Goal: Task Accomplishment & Management: Complete application form

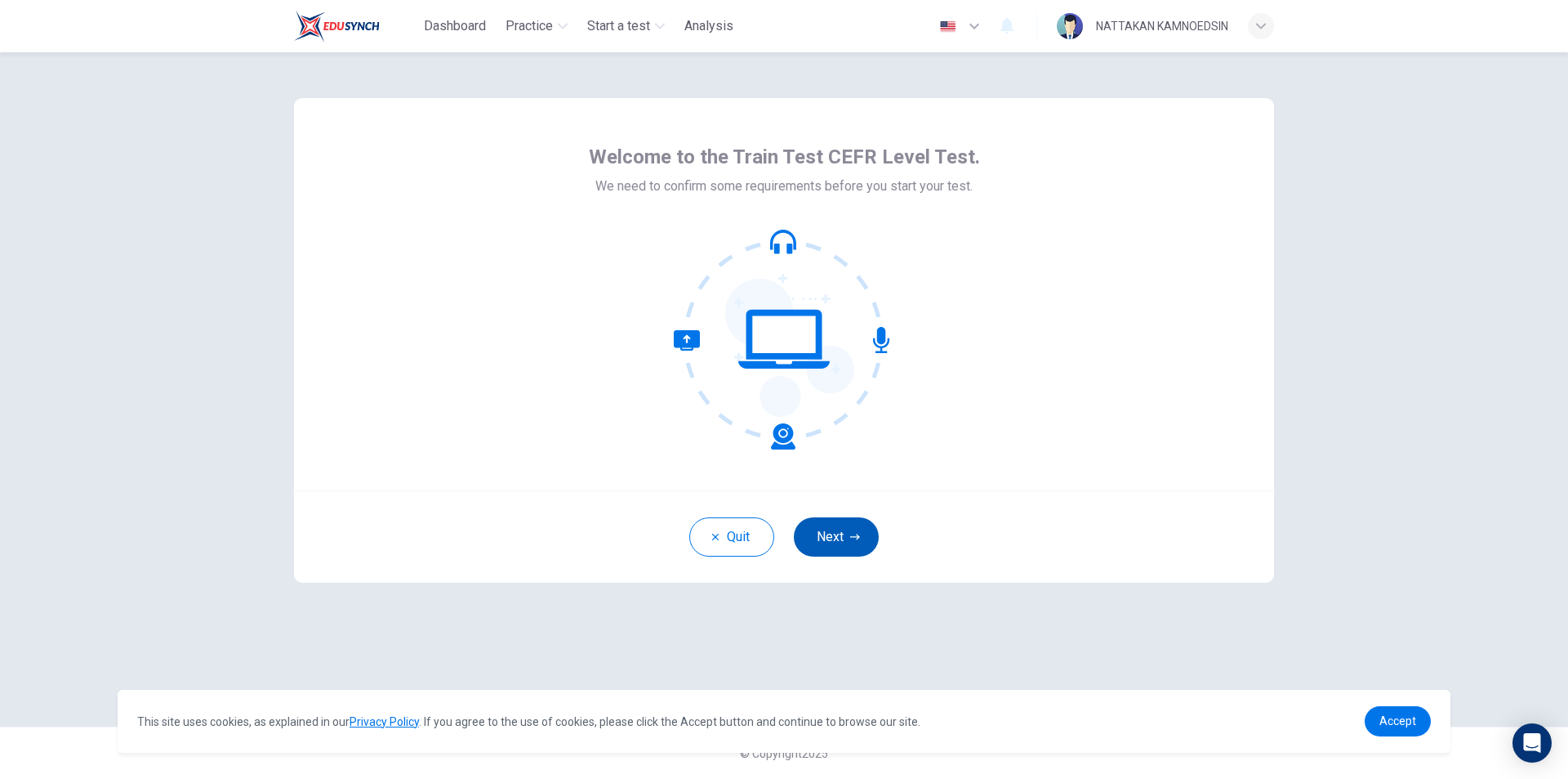
click at [850, 543] on button "Next" at bounding box center [836, 536] width 85 height 39
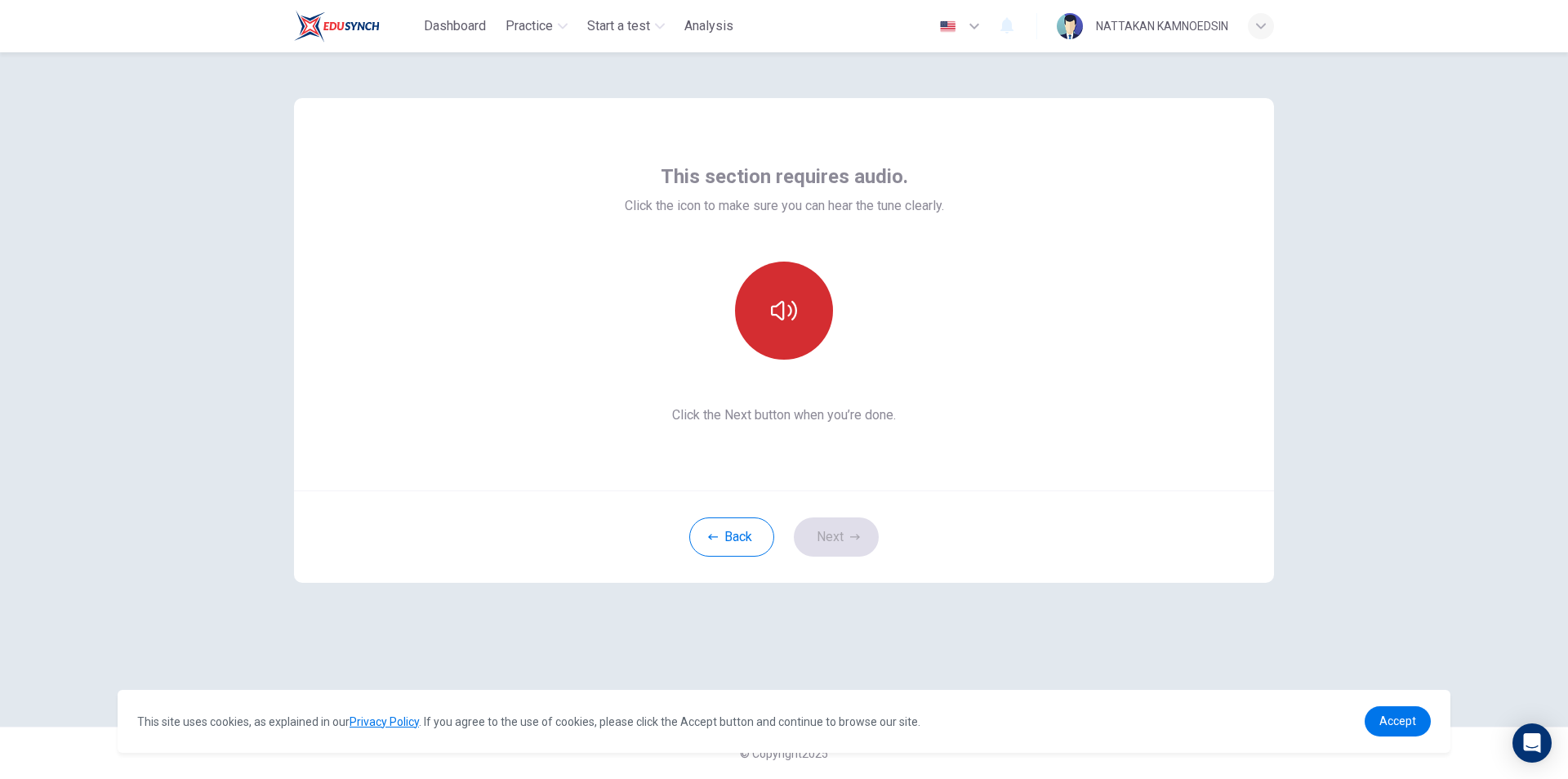
click at [777, 324] on button "button" at bounding box center [784, 310] width 98 height 98
click at [840, 538] on button "Next" at bounding box center [836, 536] width 85 height 39
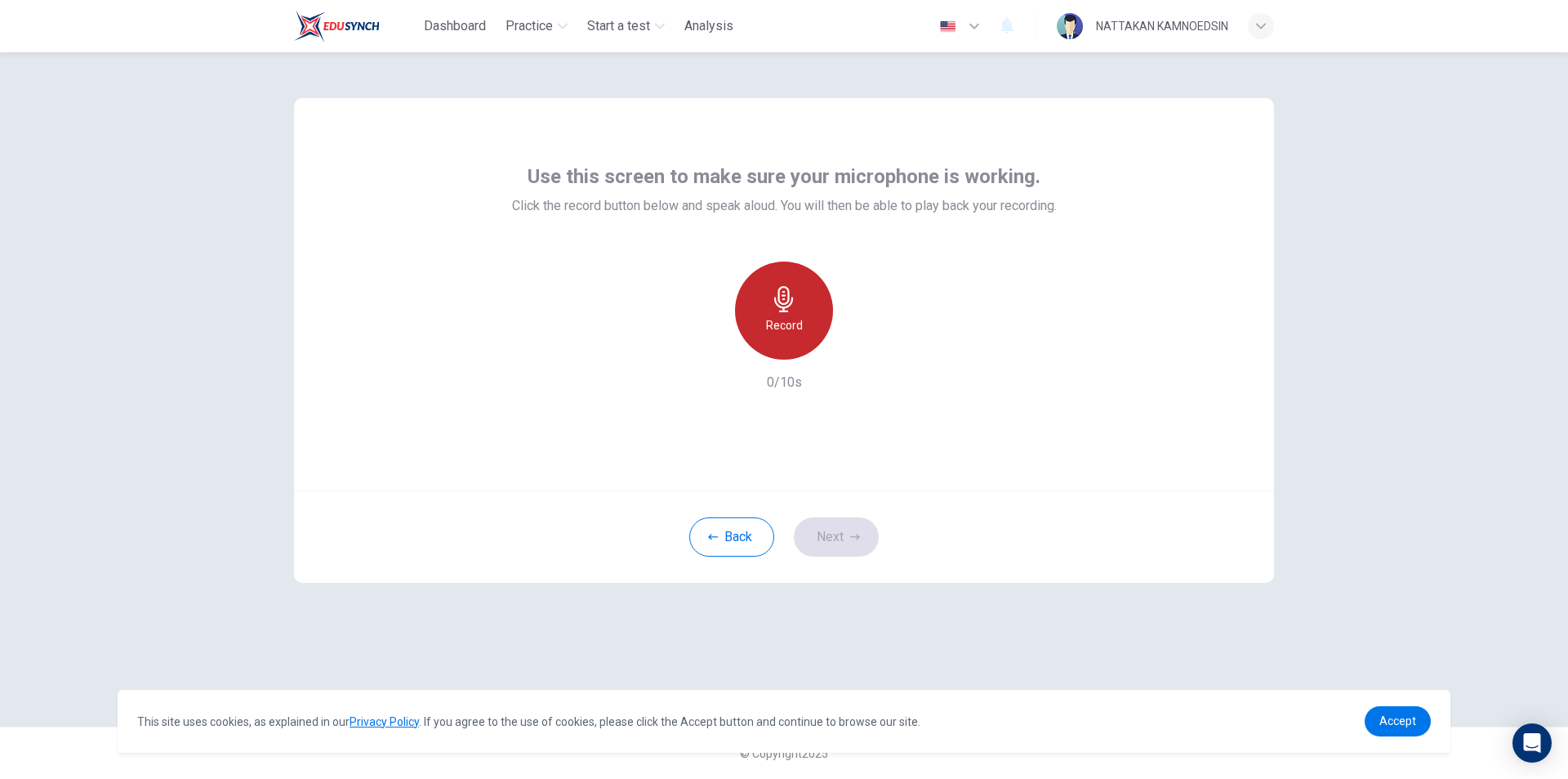
click at [793, 323] on h6 "Record" at bounding box center [784, 325] width 36 height 19
click at [784, 335] on div "Stop" at bounding box center [784, 310] width 98 height 98
click at [864, 352] on icon "button" at bounding box center [859, 345] width 16 height 16
click at [851, 347] on icon "button" at bounding box center [859, 345] width 16 height 16
click at [1045, 406] on div "Use this screen to make sure your microphone is working. Click the record butto…" at bounding box center [784, 294] width 980 height 392
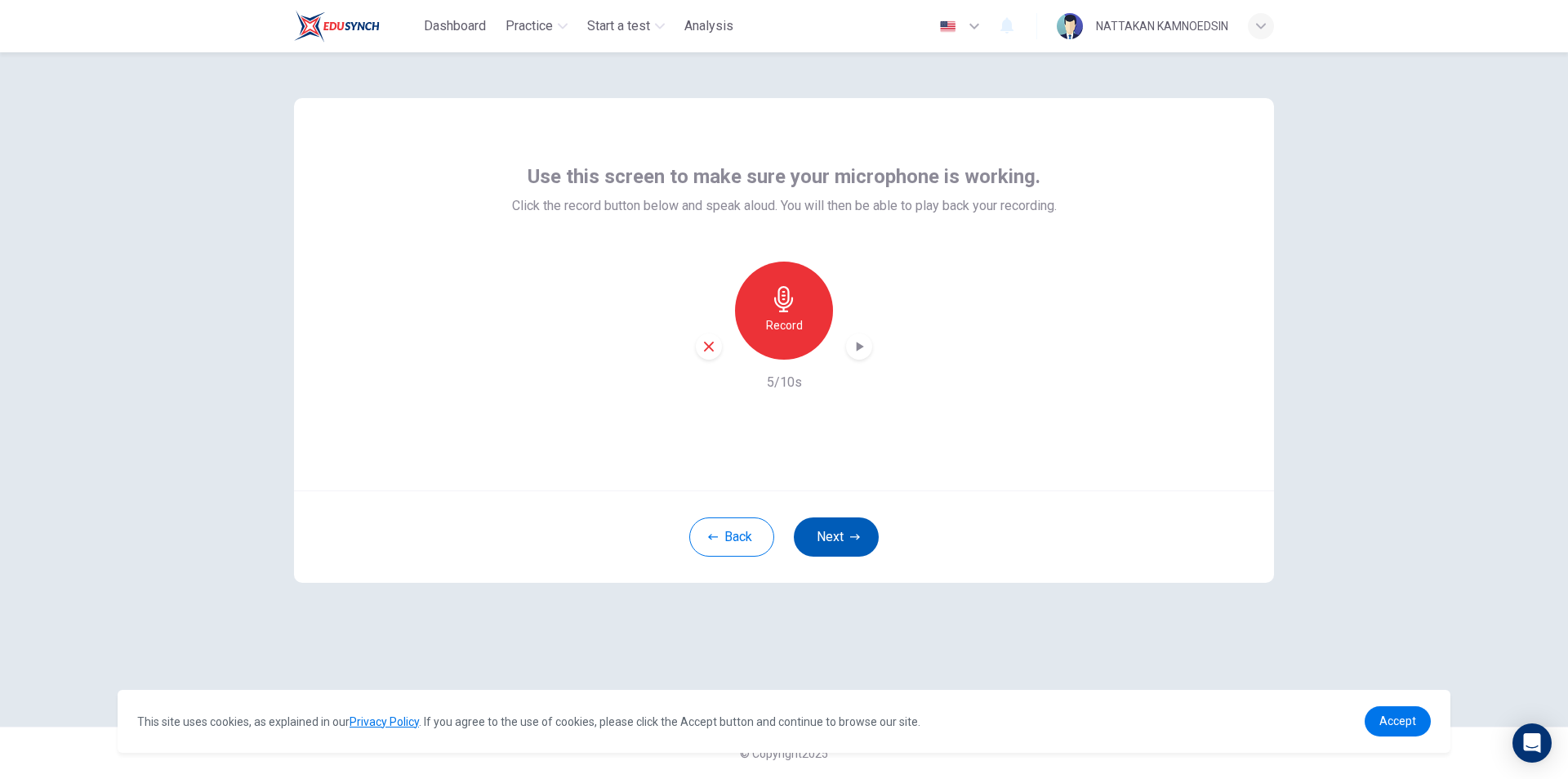
click at [847, 538] on button "Next" at bounding box center [836, 536] width 85 height 39
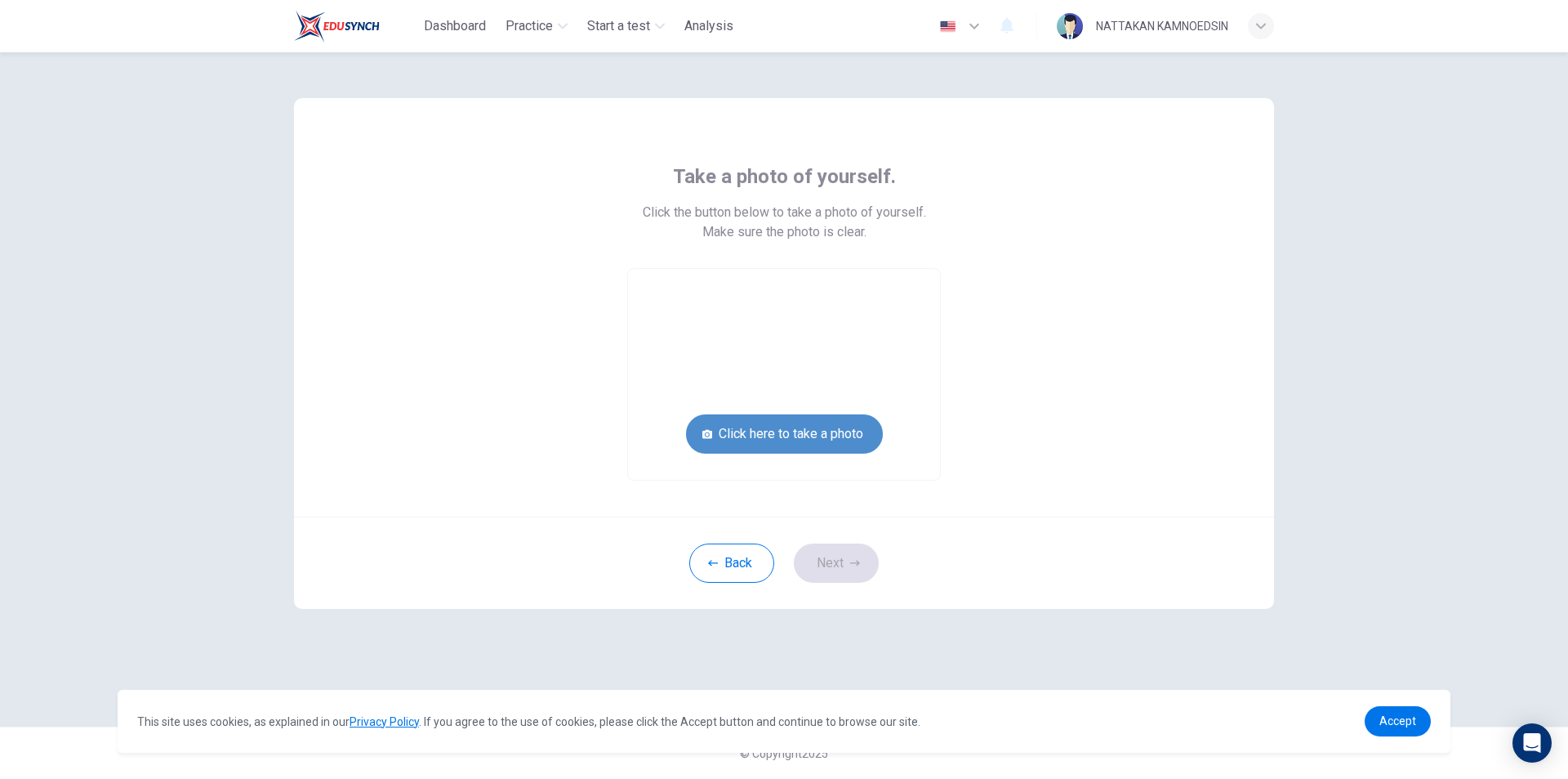
click at [781, 432] on button "Click here to take a photo" at bounding box center [784, 434] width 197 height 39
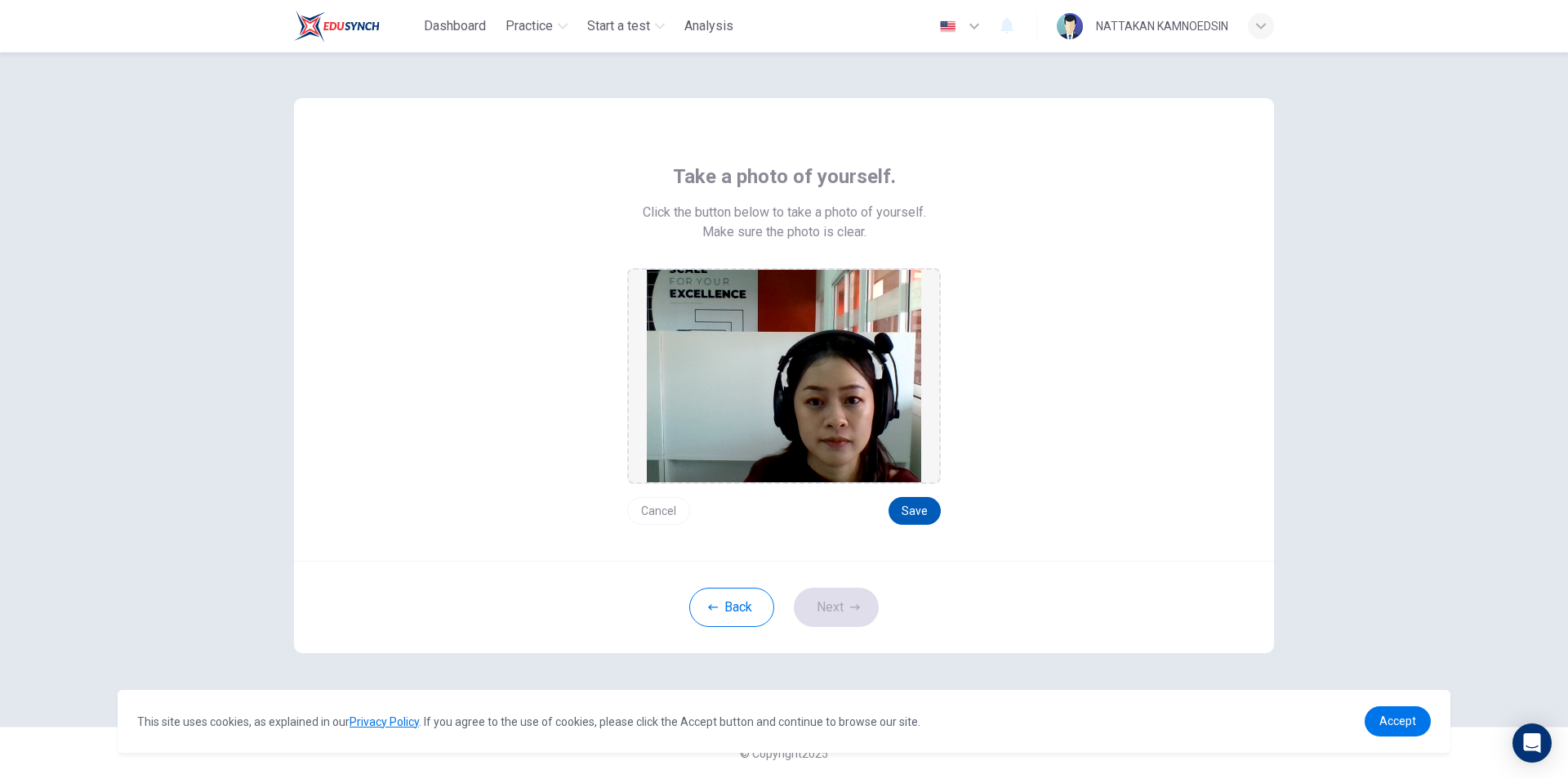
click at [918, 511] on button "Save" at bounding box center [915, 510] width 53 height 28
click at [828, 600] on button "Next" at bounding box center [836, 607] width 85 height 39
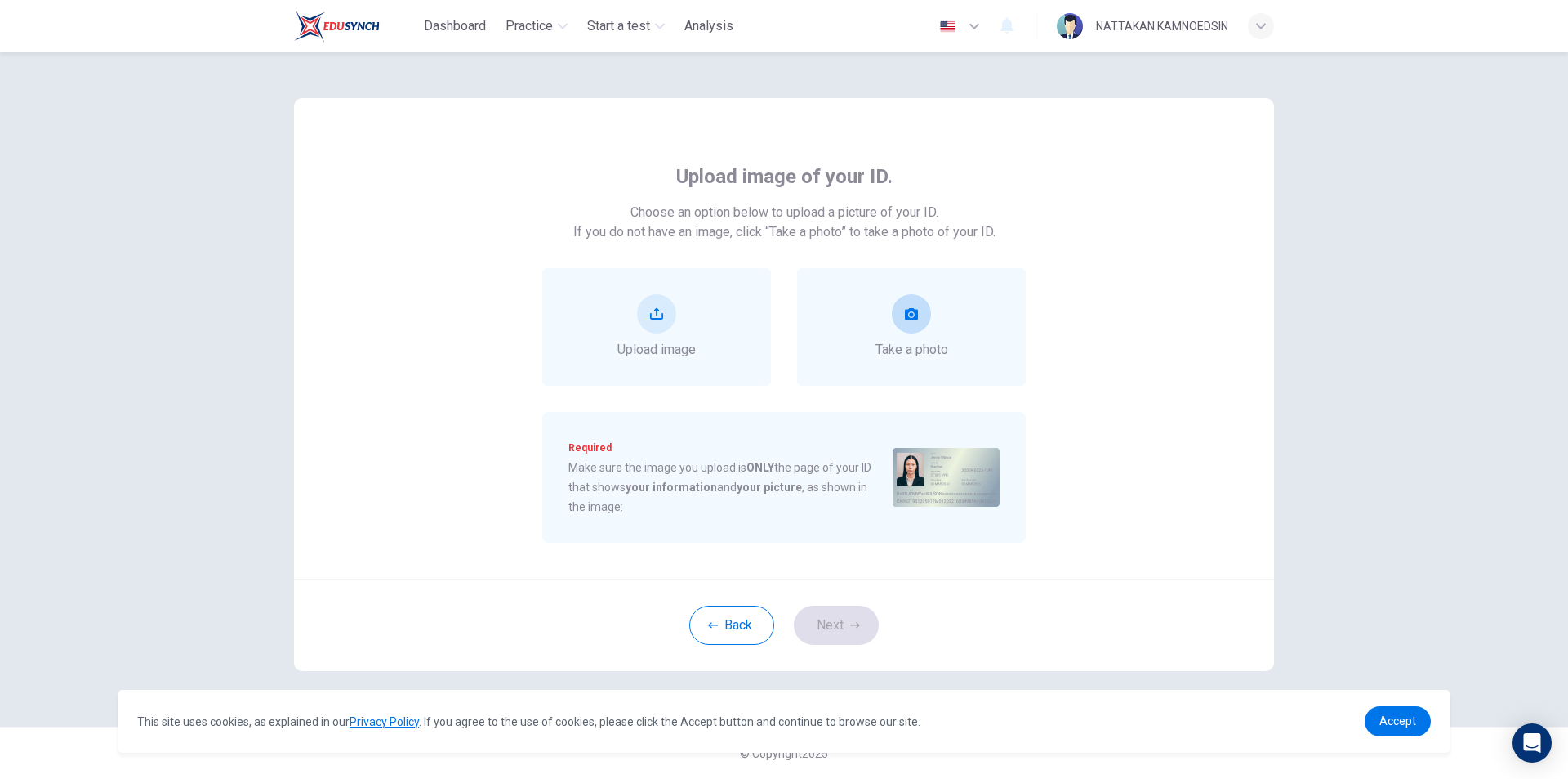
click at [926, 328] on div "Take a photo" at bounding box center [912, 326] width 73 height 65
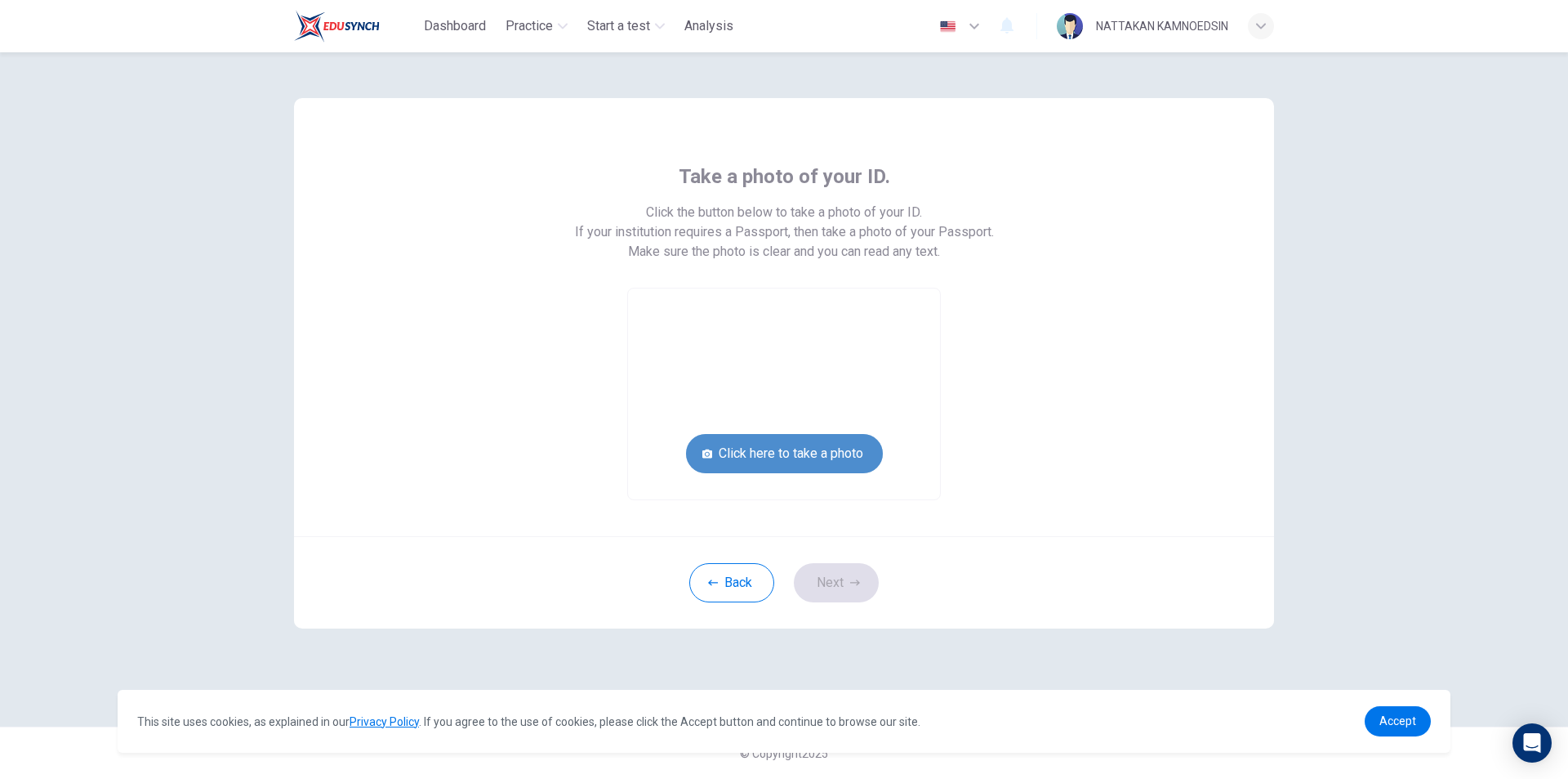
click at [782, 460] on button "Click here to take a photo" at bounding box center [784, 453] width 197 height 39
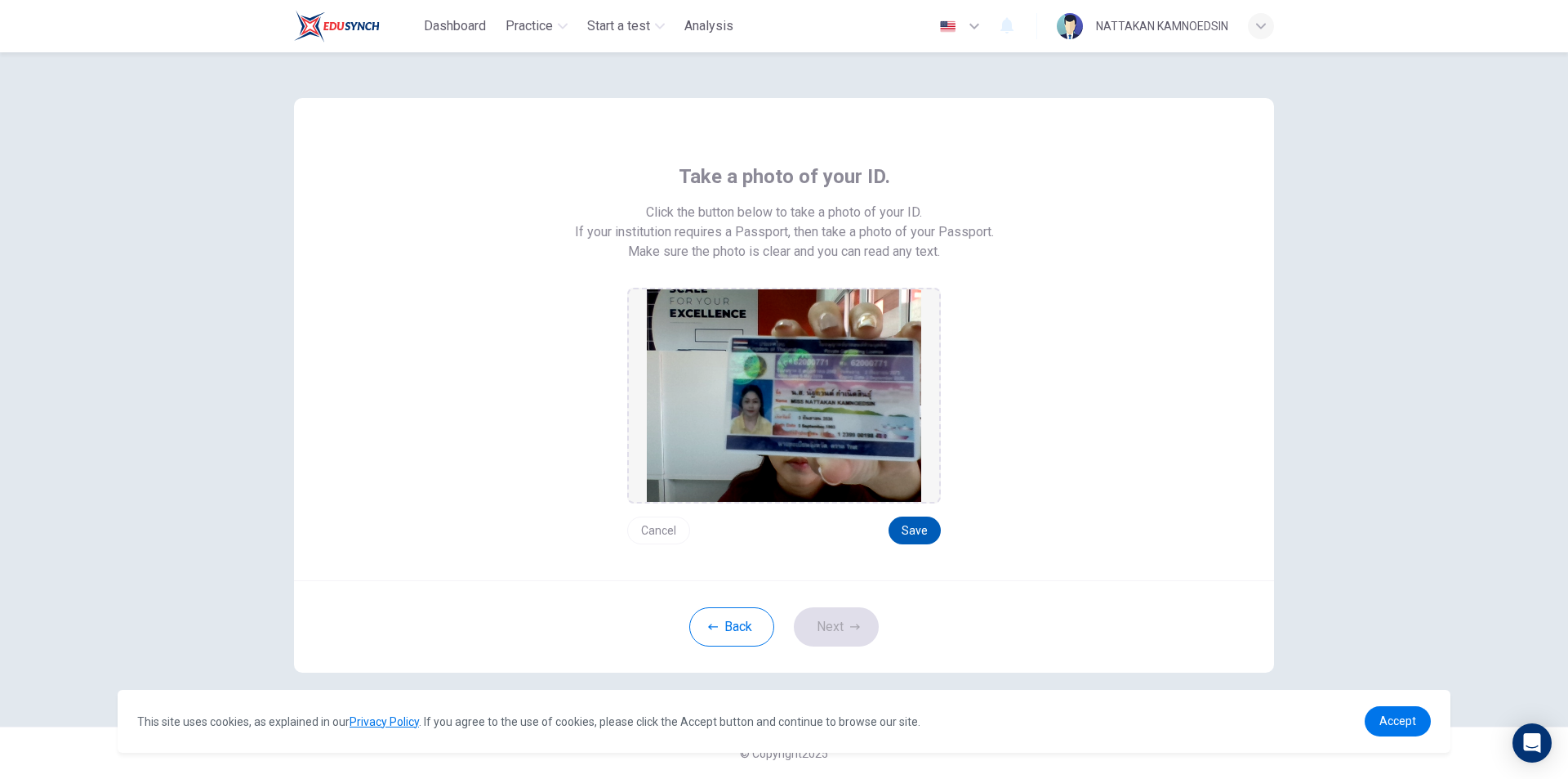
click at [918, 523] on button "Save" at bounding box center [915, 530] width 53 height 28
click at [835, 639] on button "Next" at bounding box center [836, 626] width 85 height 39
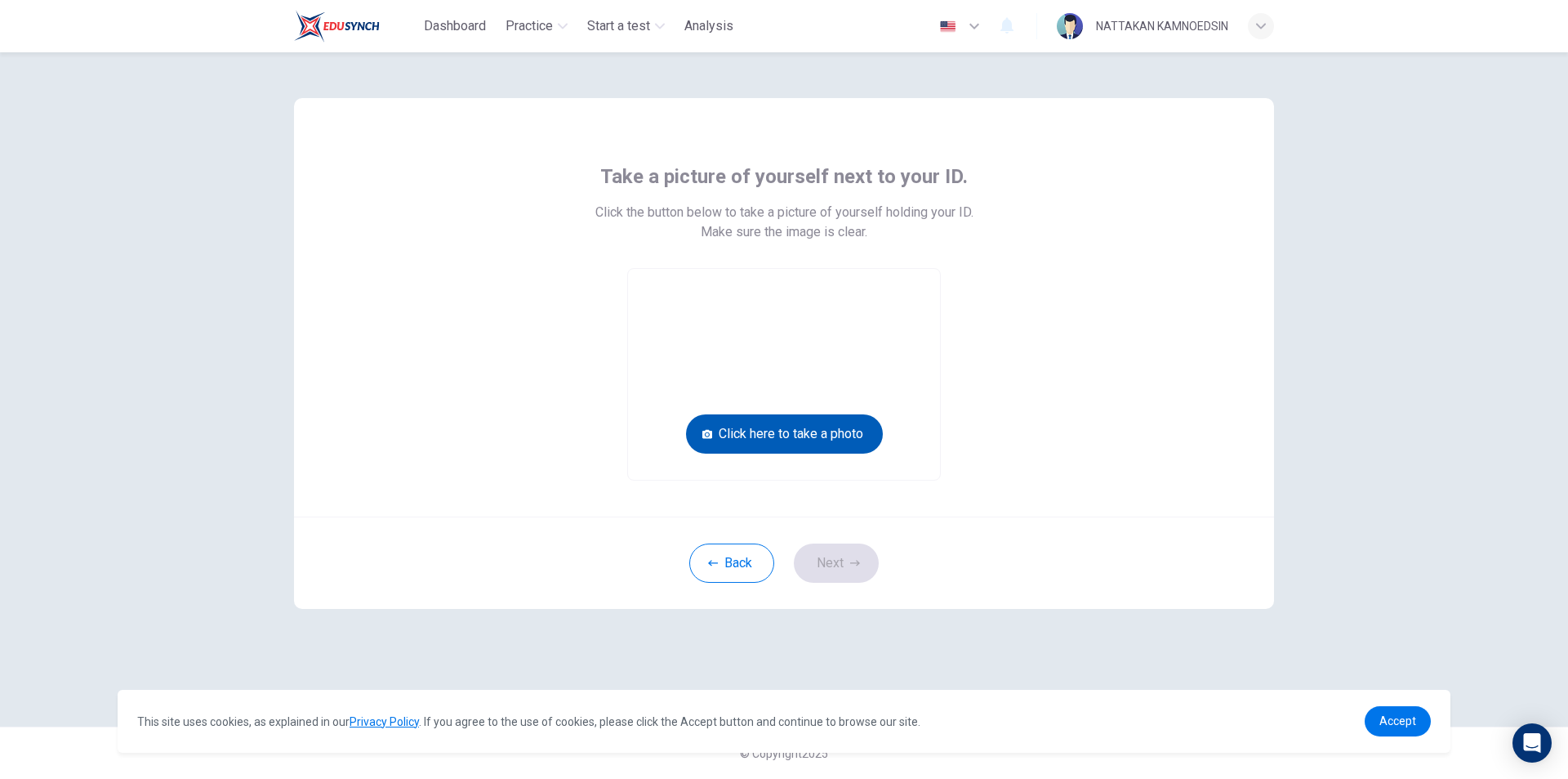
click at [790, 438] on button "Click here to take a photo" at bounding box center [784, 434] width 197 height 39
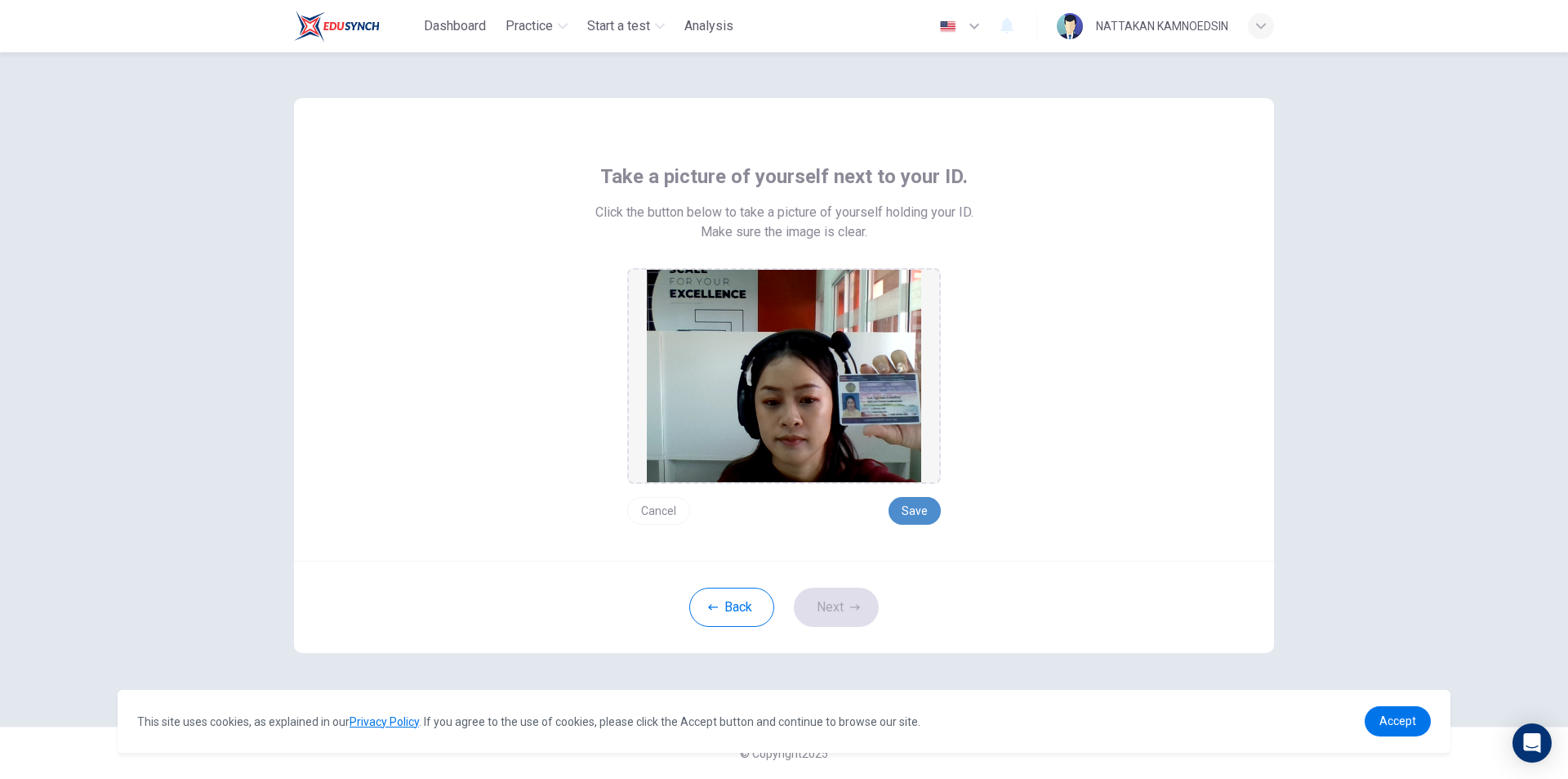
click at [915, 511] on button "Save" at bounding box center [915, 510] width 53 height 28
click at [849, 604] on button "Next" at bounding box center [836, 607] width 85 height 39
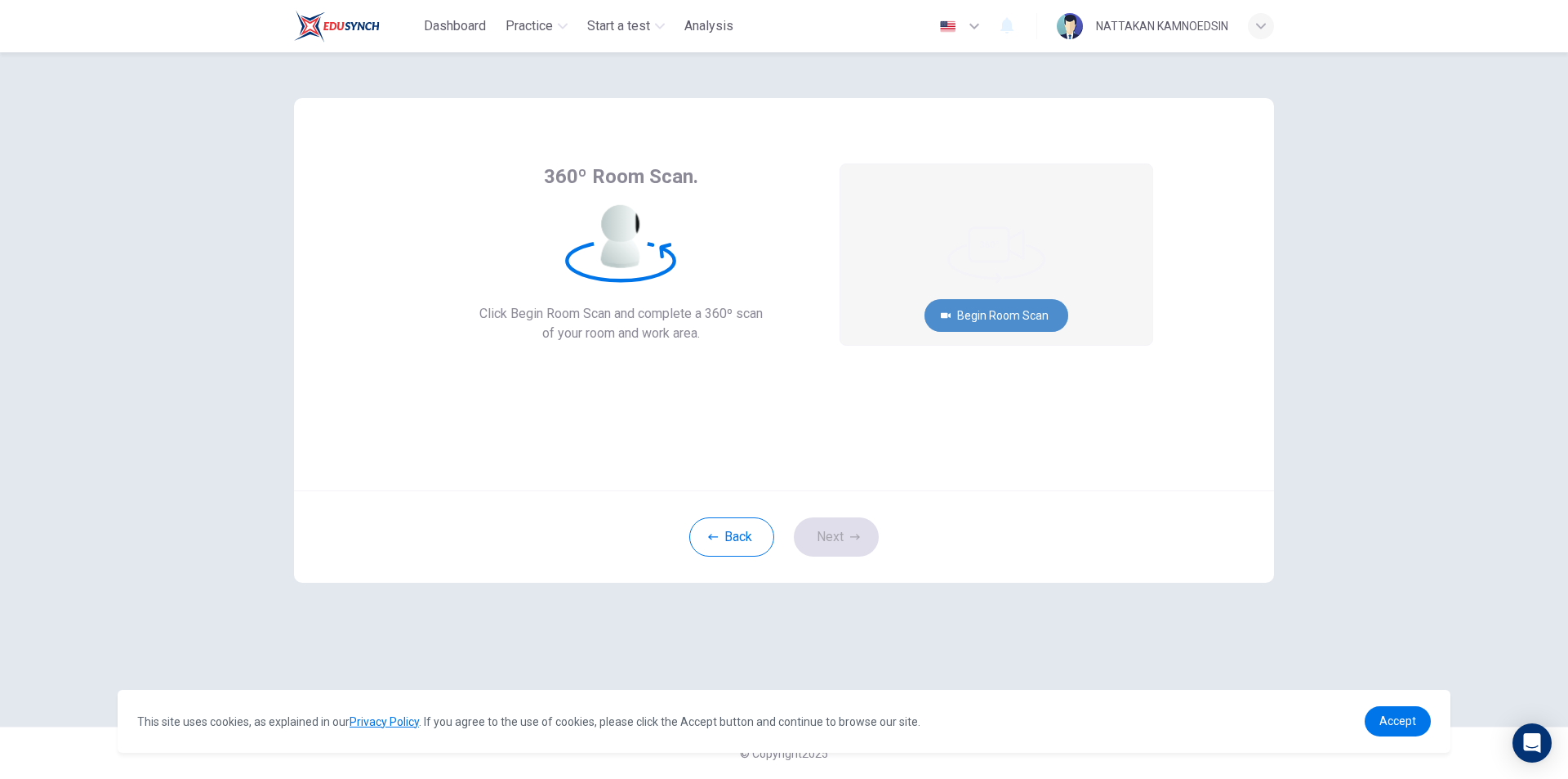
click at [991, 311] on button "Begin Room Scan" at bounding box center [996, 315] width 144 height 33
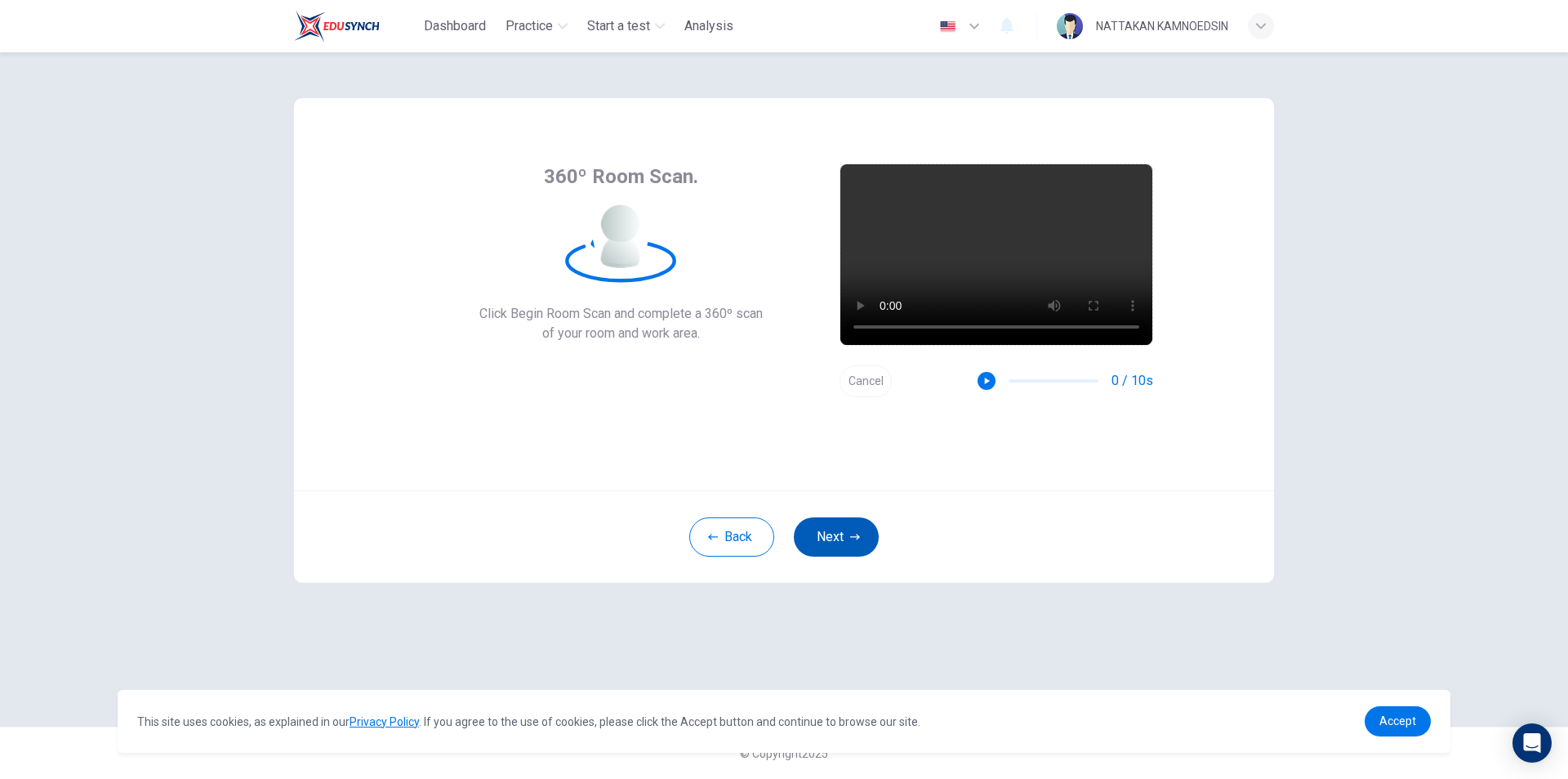
click at [828, 537] on button "Next" at bounding box center [836, 536] width 85 height 39
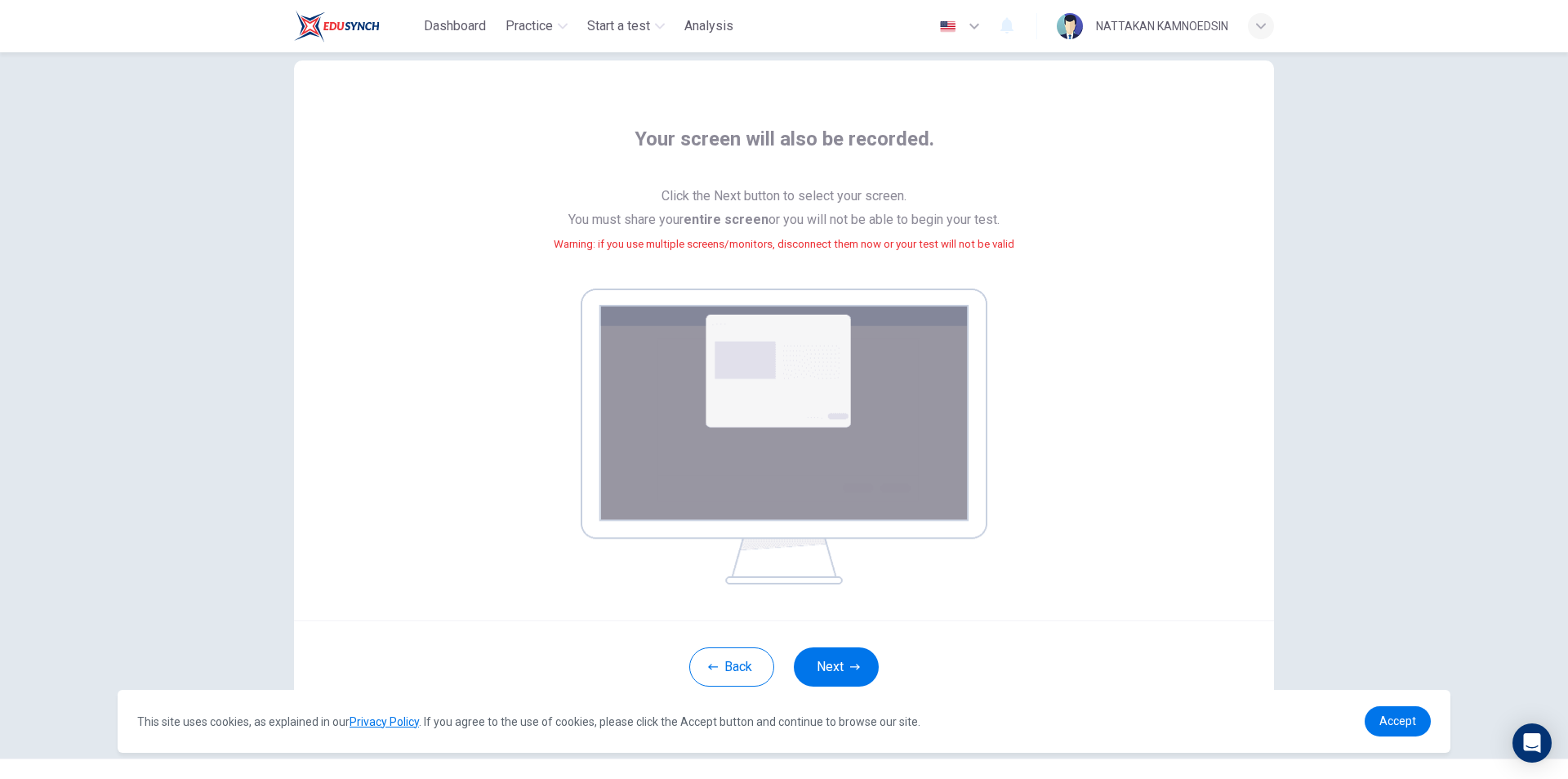
scroll to position [69, 0]
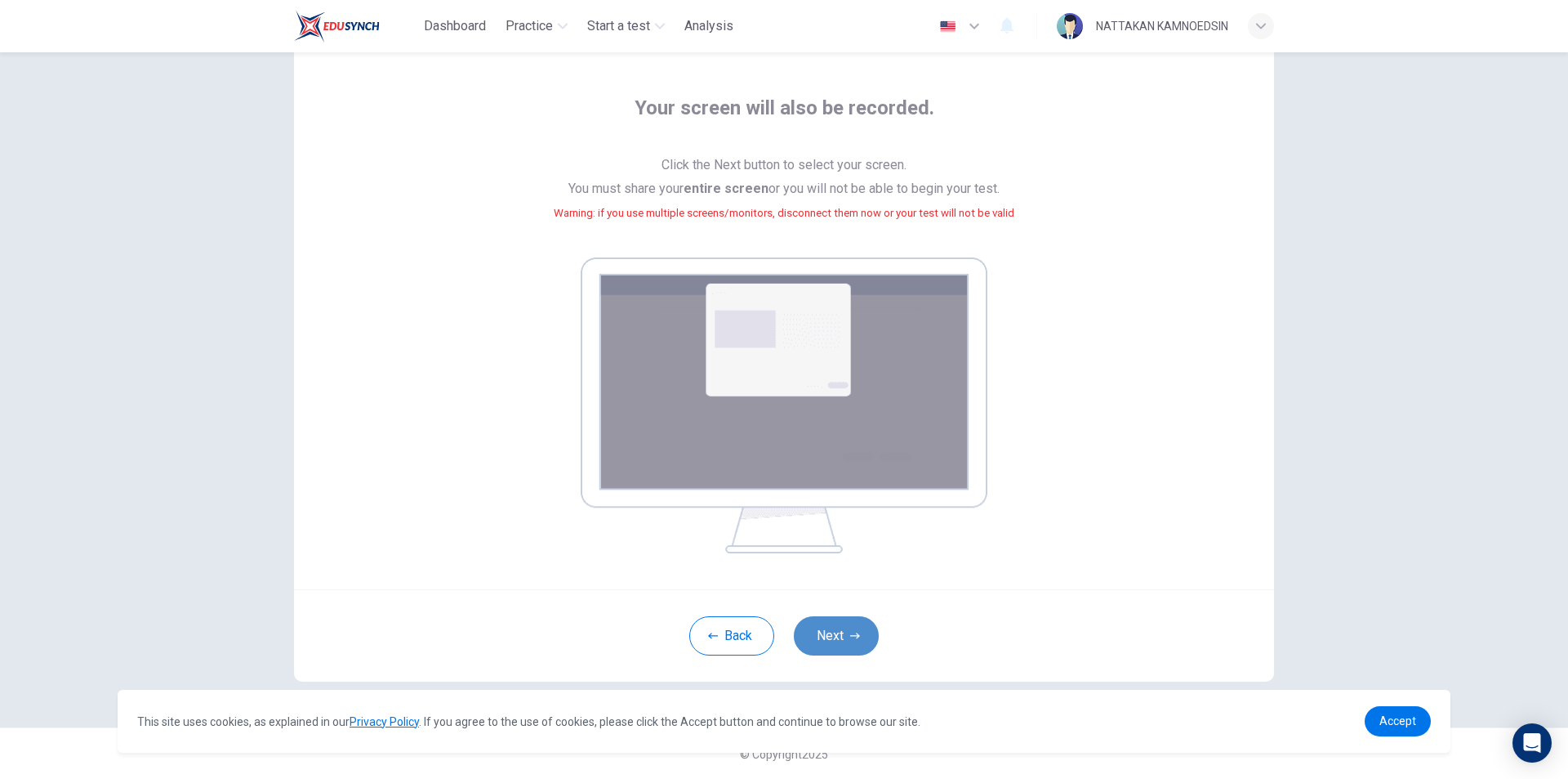
click at [833, 647] on button "Next" at bounding box center [836, 635] width 85 height 39
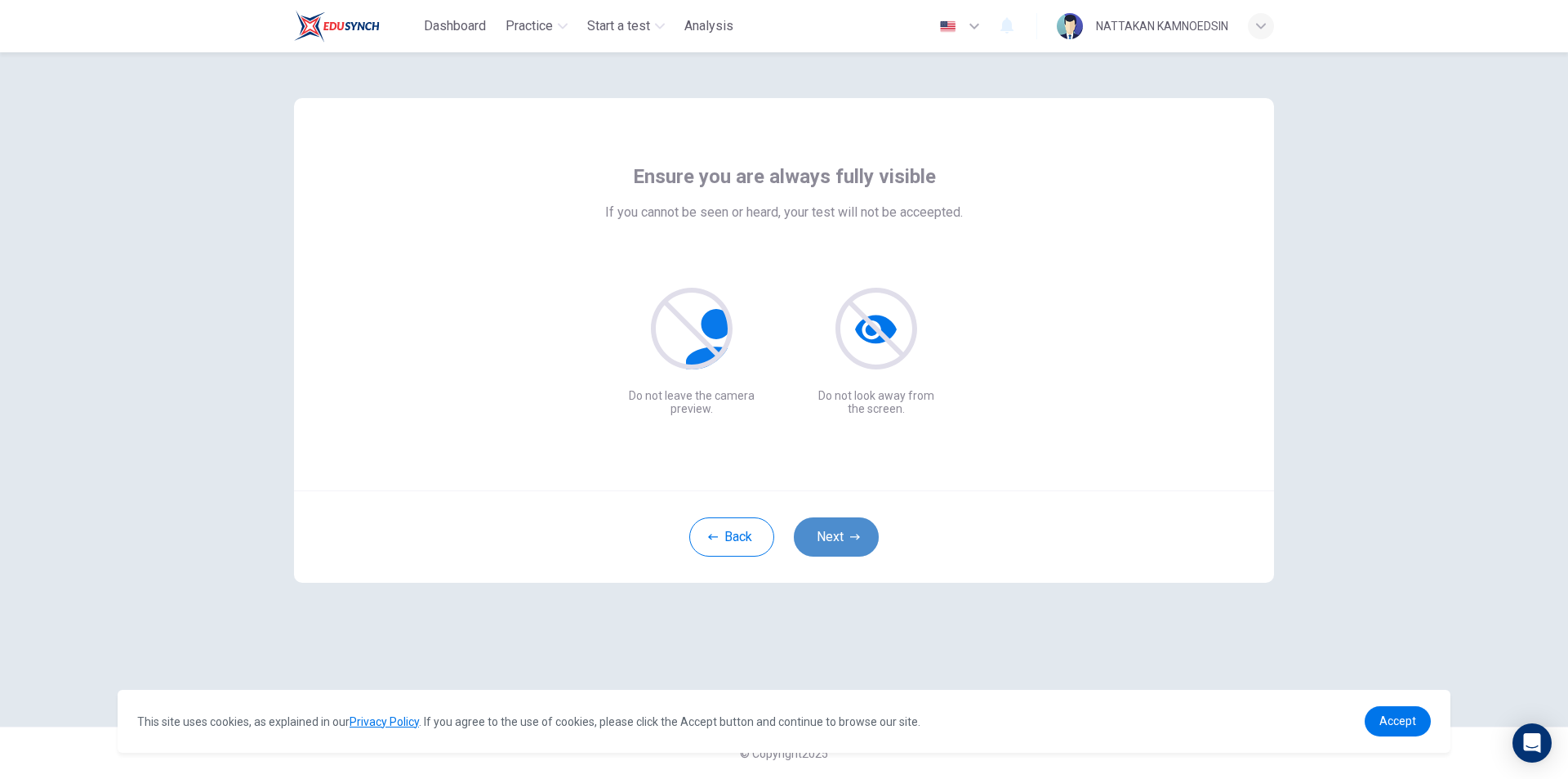
click at [834, 539] on button "Next" at bounding box center [836, 536] width 85 height 39
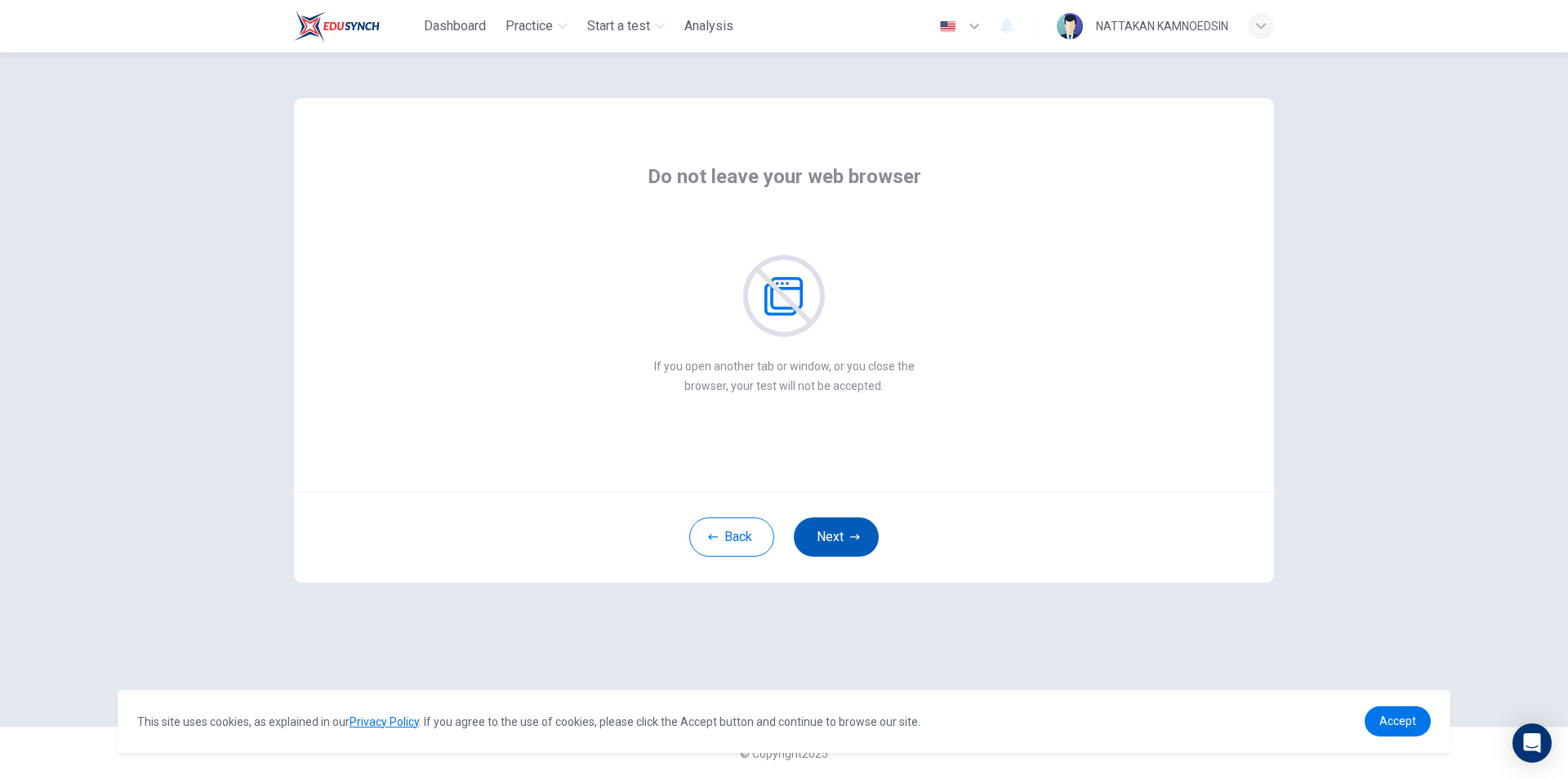
click at [839, 544] on button "Next" at bounding box center [836, 536] width 85 height 39
click at [825, 552] on button "Next" at bounding box center [836, 536] width 85 height 39
click at [828, 533] on button "Next" at bounding box center [836, 536] width 85 height 39
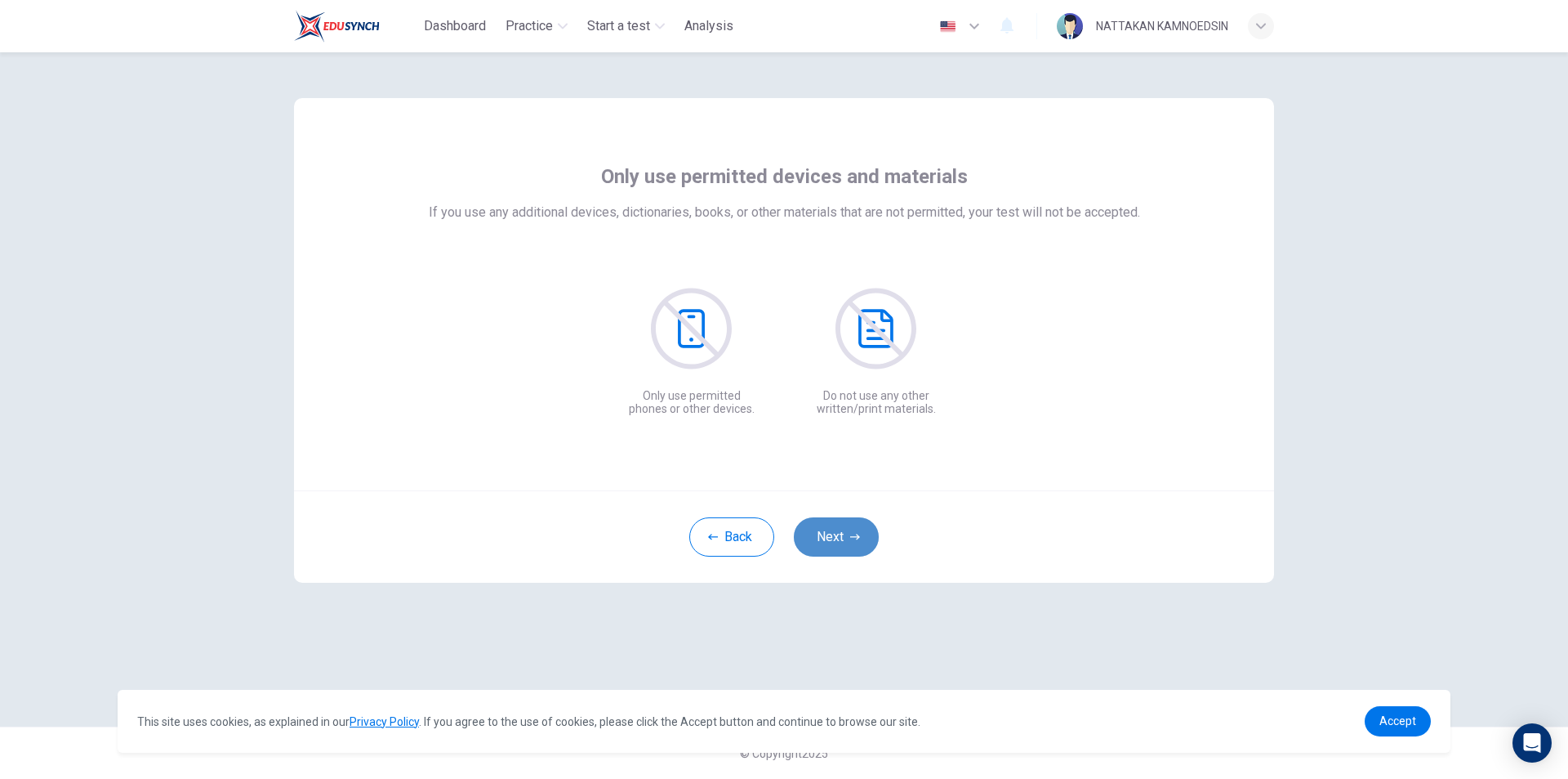
click at [844, 539] on button "Next" at bounding box center [836, 536] width 85 height 39
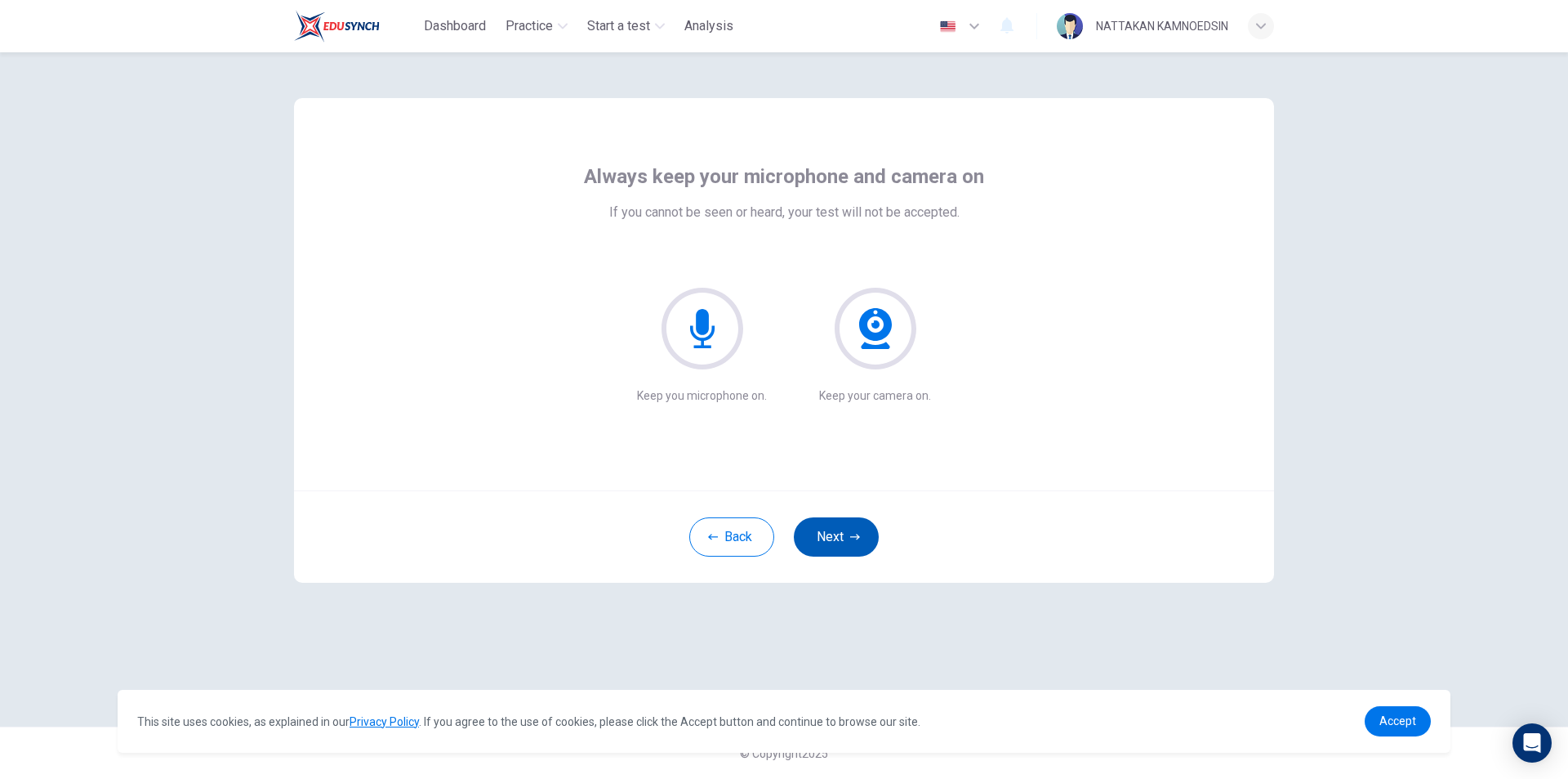
click at [828, 523] on button "Next" at bounding box center [836, 536] width 85 height 39
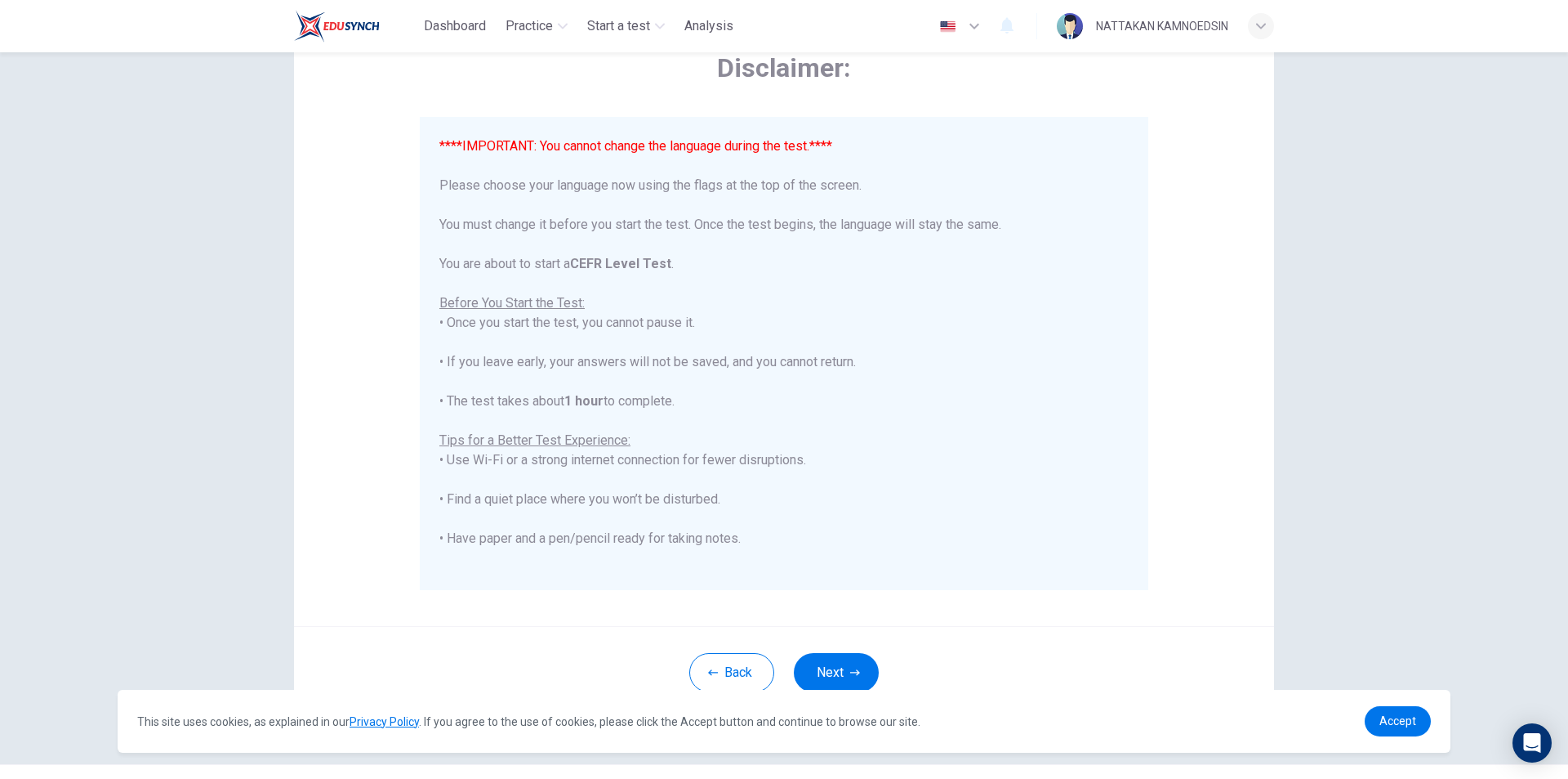
scroll to position [130, 0]
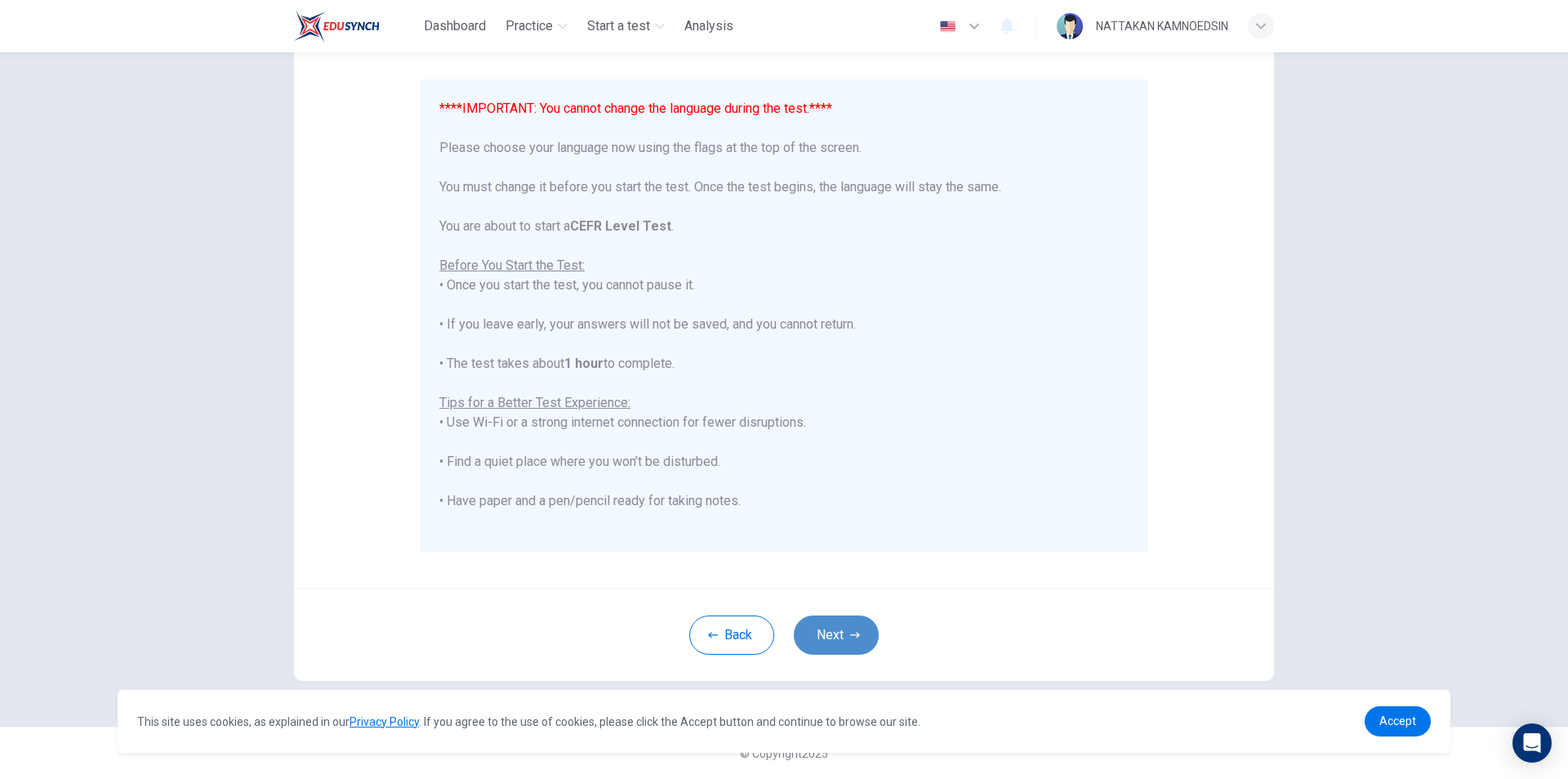
click at [827, 635] on button "Next" at bounding box center [836, 634] width 85 height 39
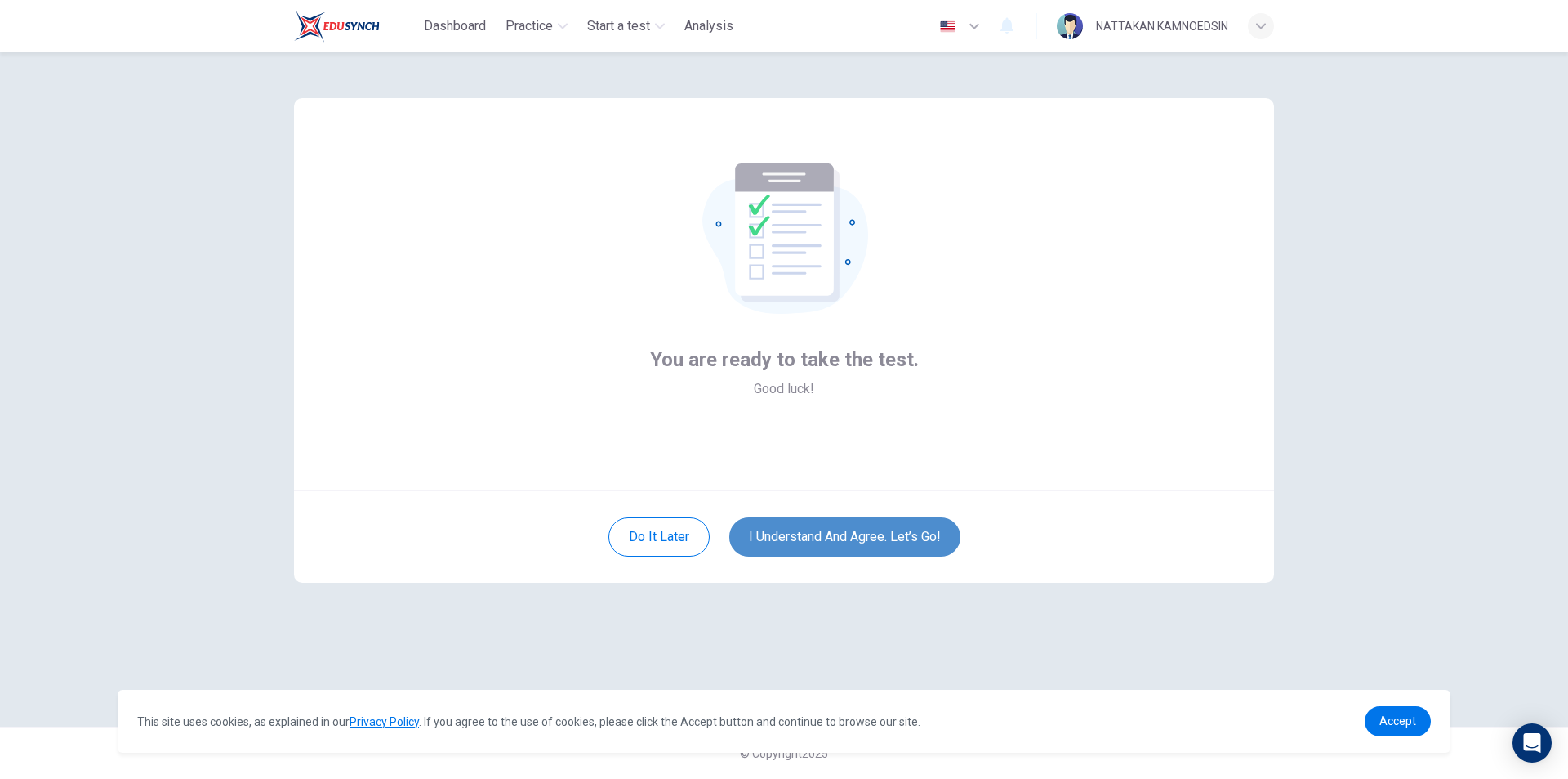
click at [818, 545] on button "I understand and agree. Let’s go!" at bounding box center [845, 536] width 232 height 39
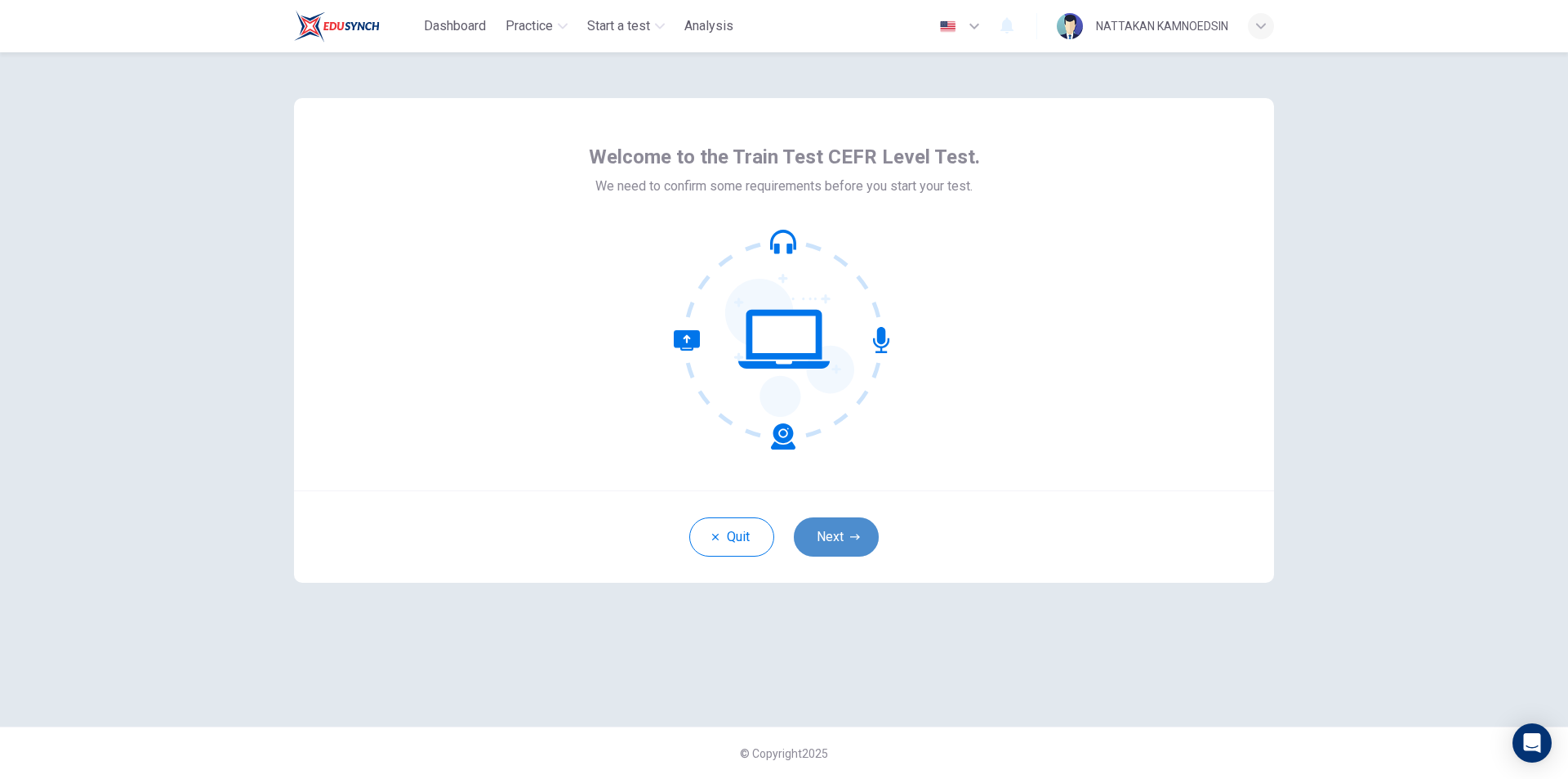
click at [832, 541] on button "Next" at bounding box center [836, 536] width 85 height 39
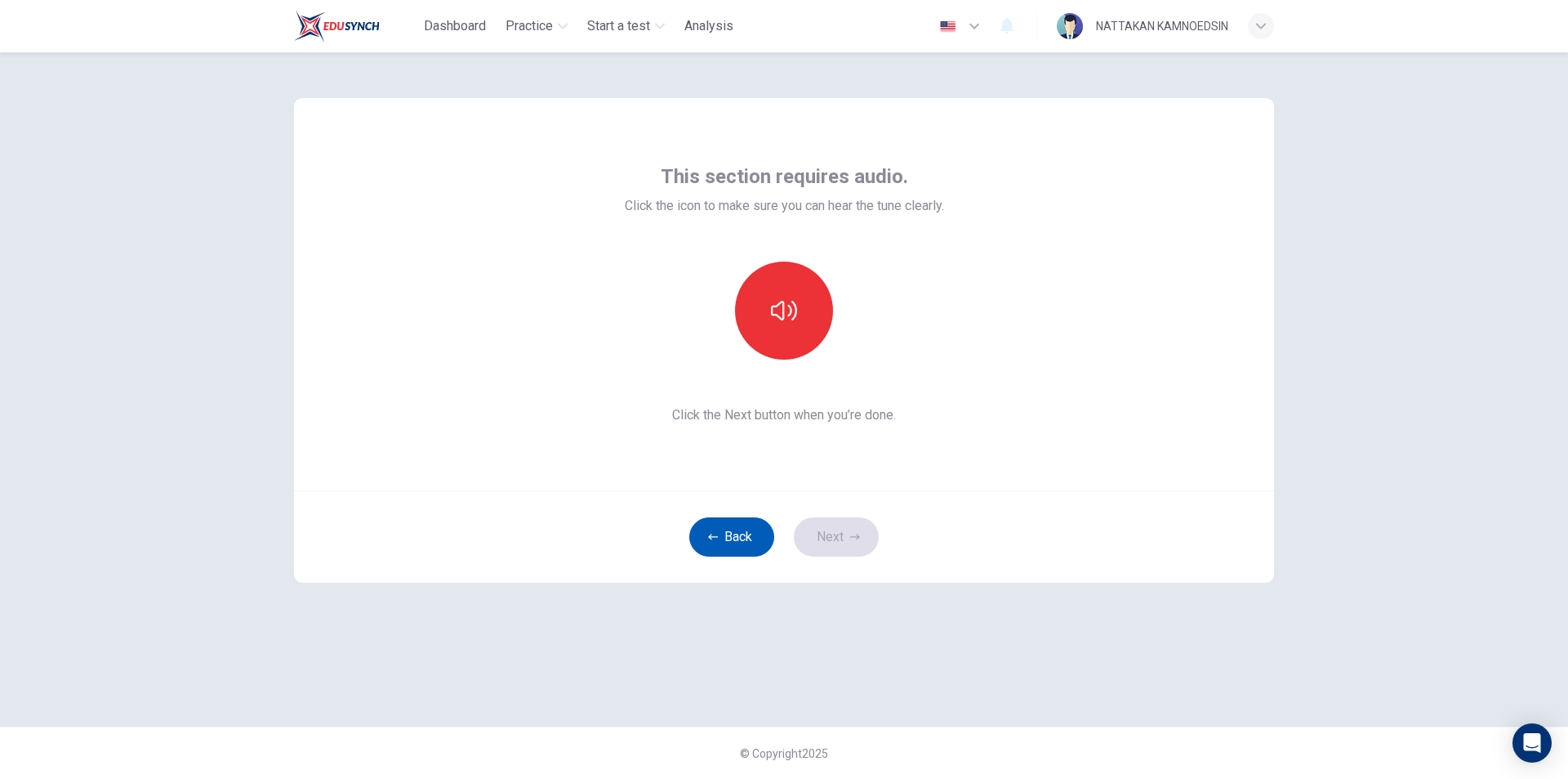
click at [718, 533] on button "Back" at bounding box center [732, 536] width 85 height 39
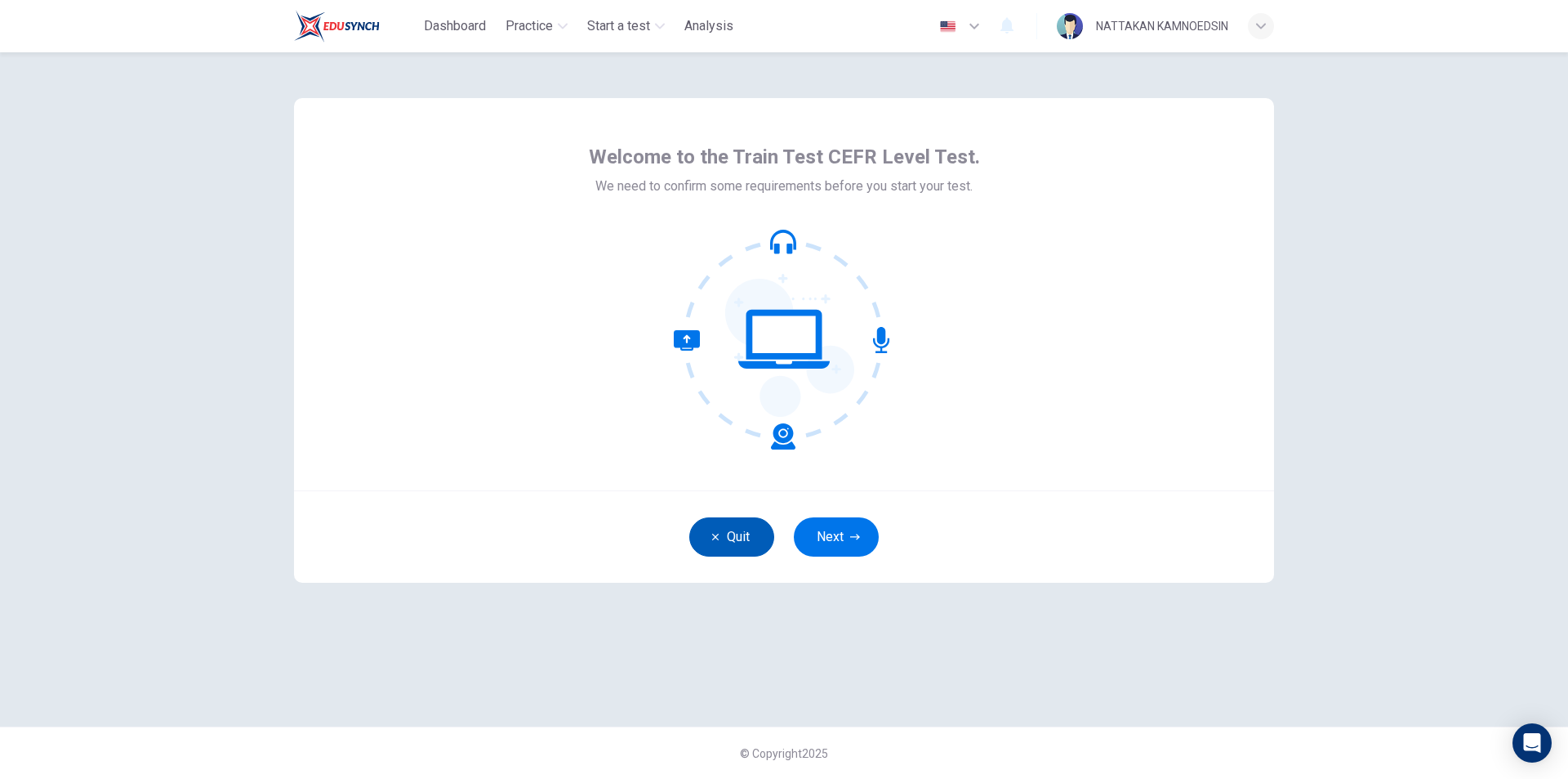
click at [745, 542] on button "Quit" at bounding box center [732, 536] width 85 height 39
click at [831, 548] on button "Next" at bounding box center [836, 536] width 85 height 39
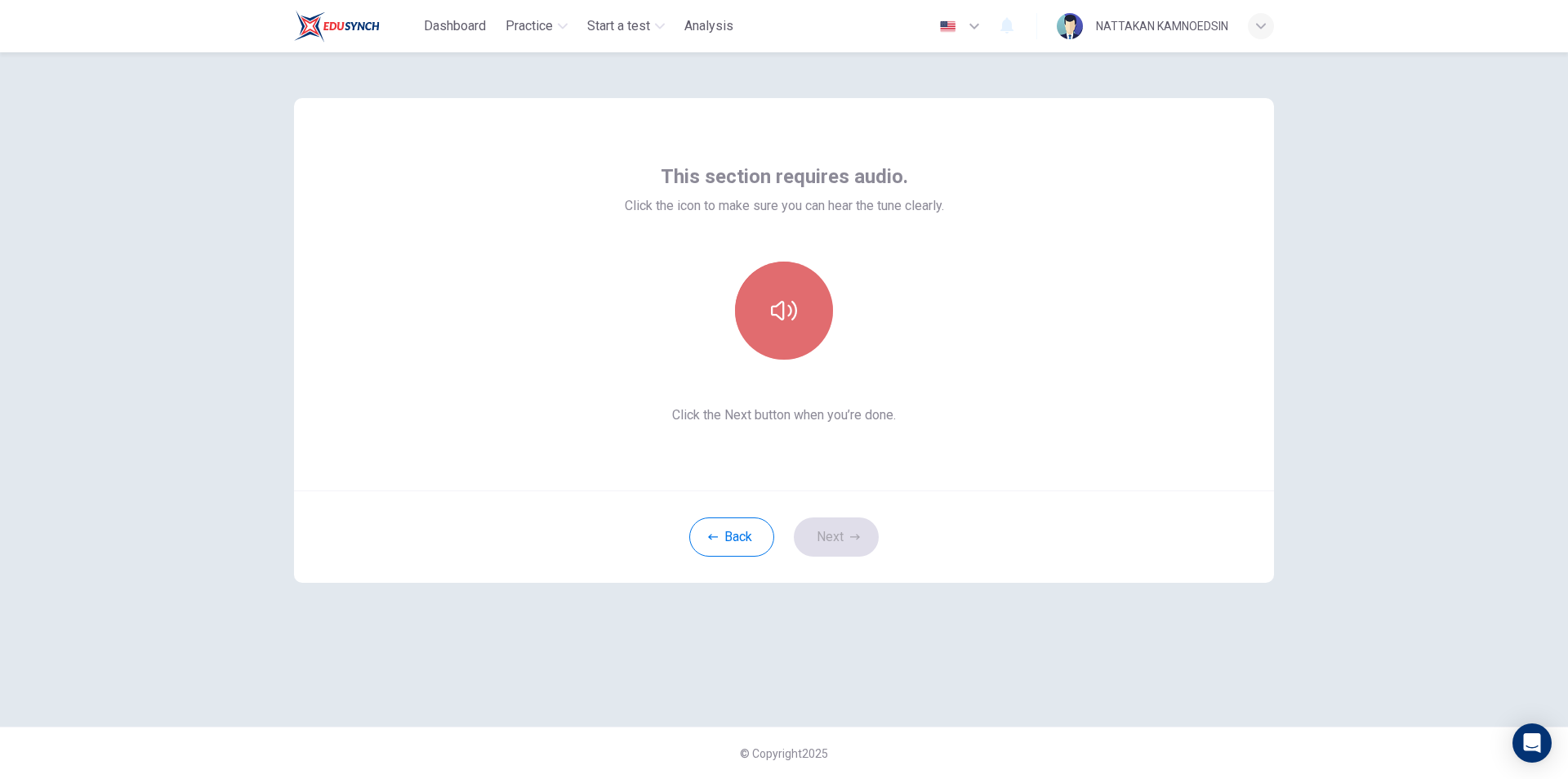
click at [781, 325] on button "button" at bounding box center [784, 310] width 98 height 98
click at [839, 543] on button "Next" at bounding box center [836, 536] width 85 height 39
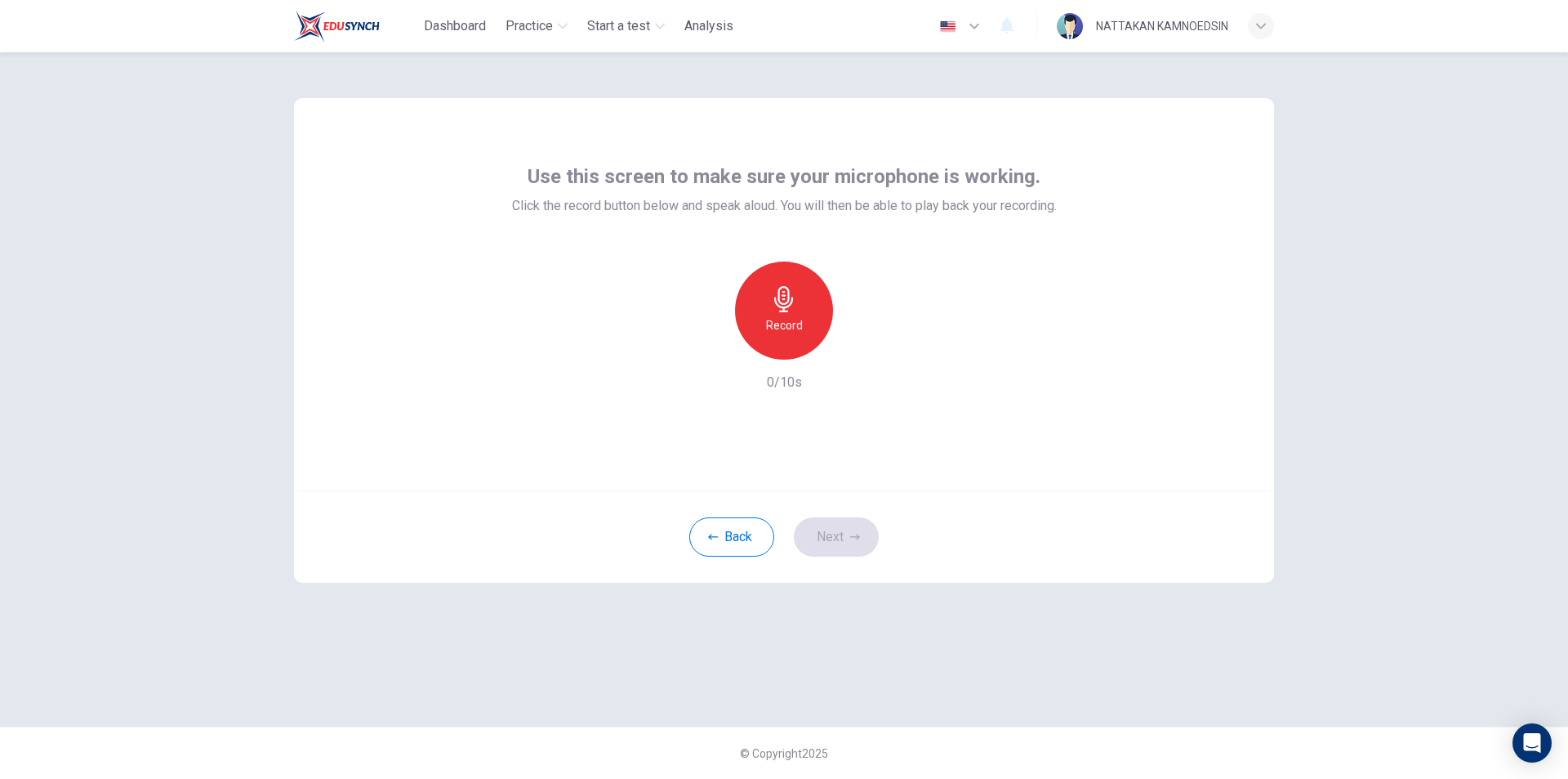
click at [787, 324] on h6 "Record" at bounding box center [784, 325] width 36 height 19
click at [806, 320] on div "Stop" at bounding box center [784, 310] width 98 height 98
click at [860, 349] on icon "button" at bounding box center [861, 346] width 8 height 10
click at [829, 537] on button "Next" at bounding box center [836, 536] width 85 height 39
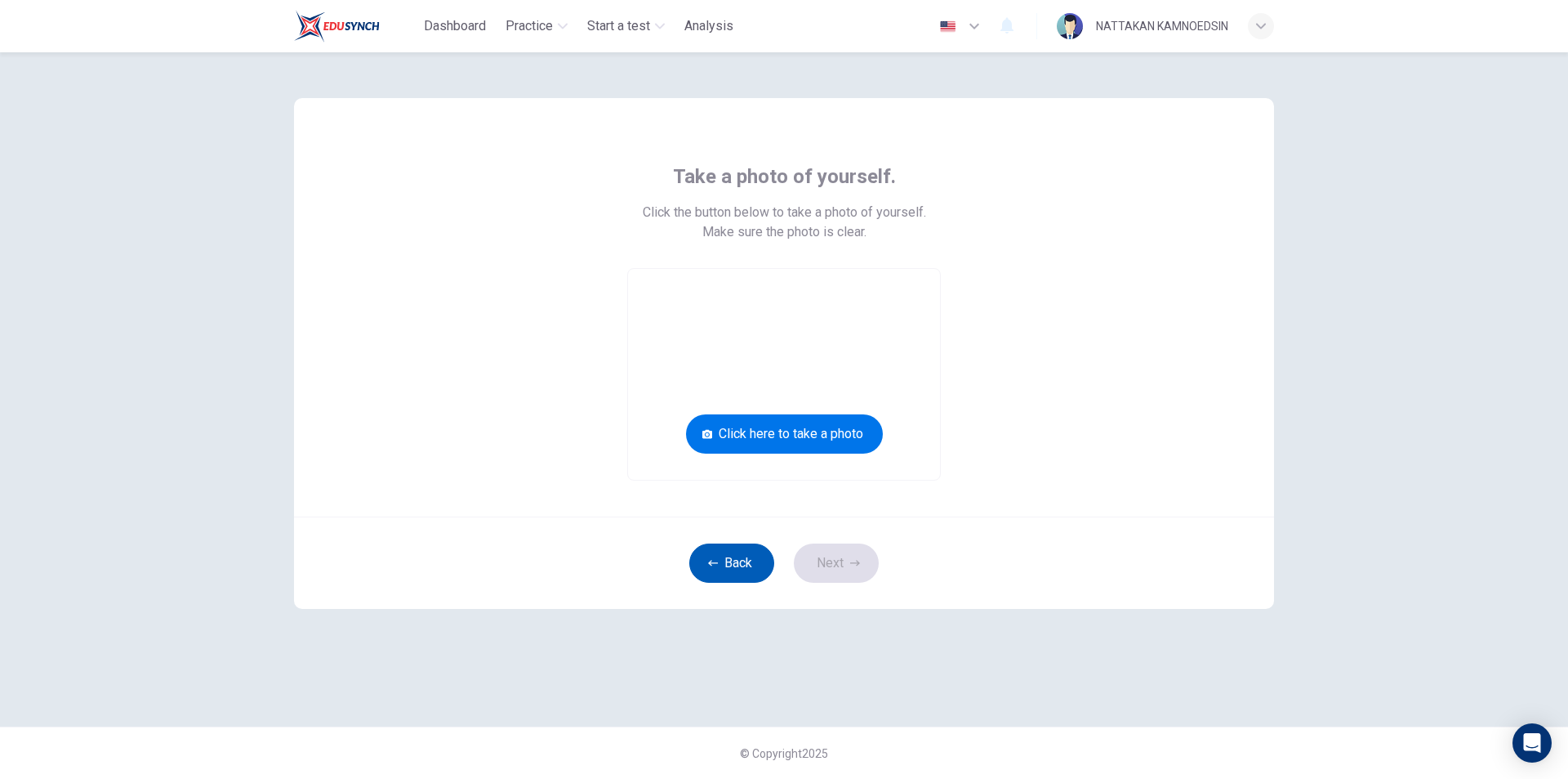
click at [718, 553] on button "Back" at bounding box center [732, 563] width 85 height 39
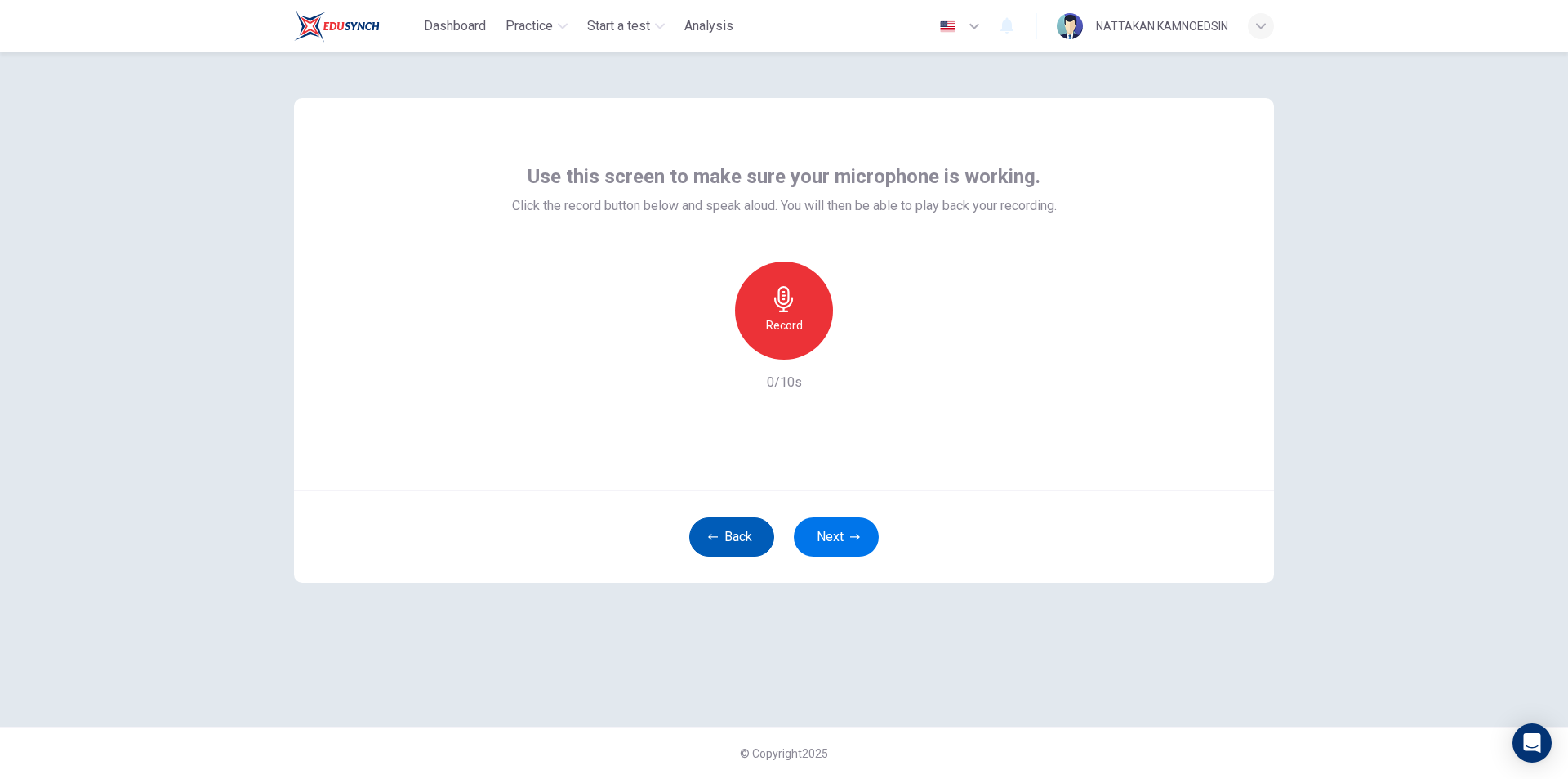
click at [742, 533] on button "Back" at bounding box center [732, 536] width 85 height 39
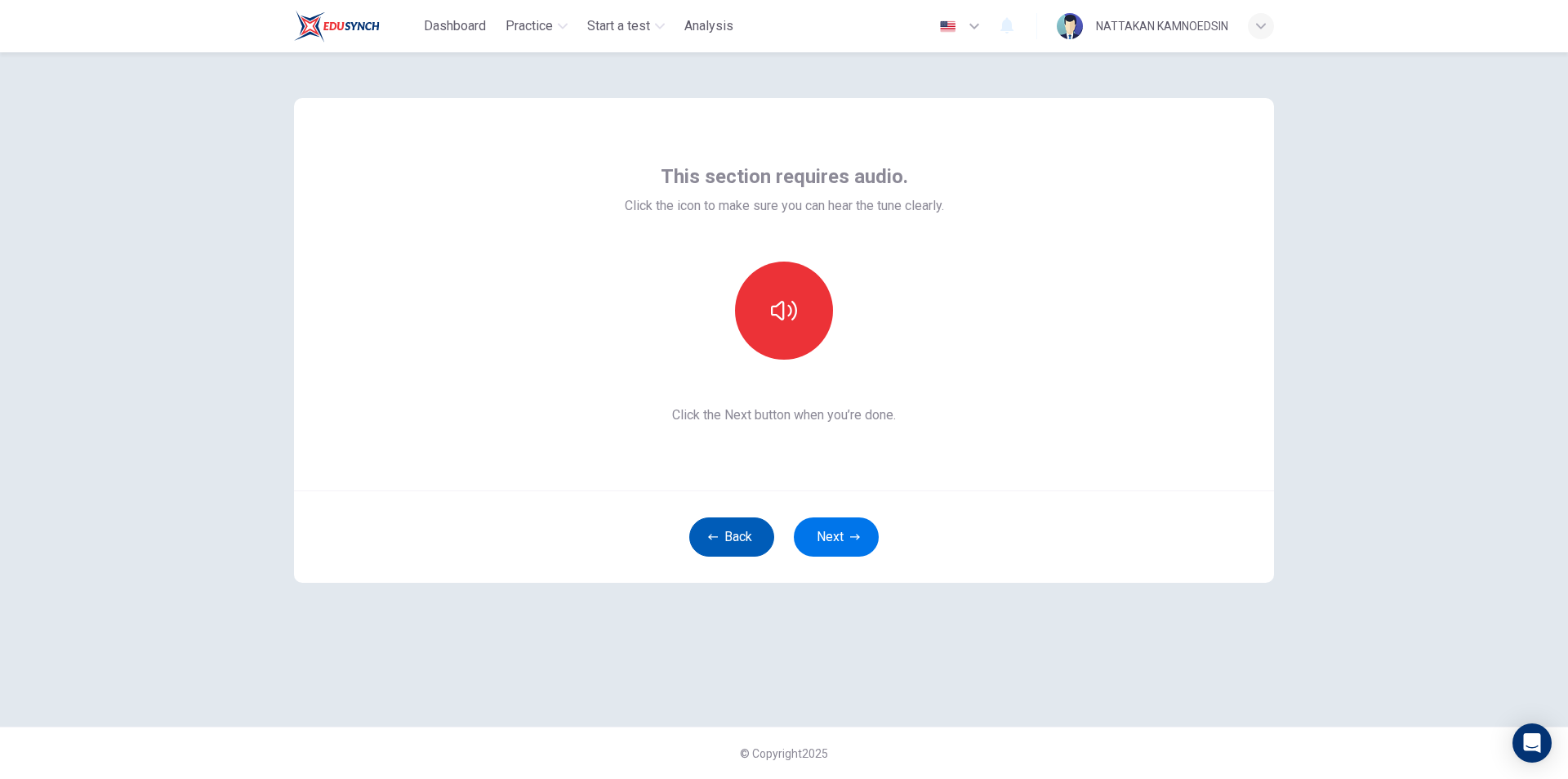
click at [718, 533] on button "Back" at bounding box center [732, 536] width 85 height 39
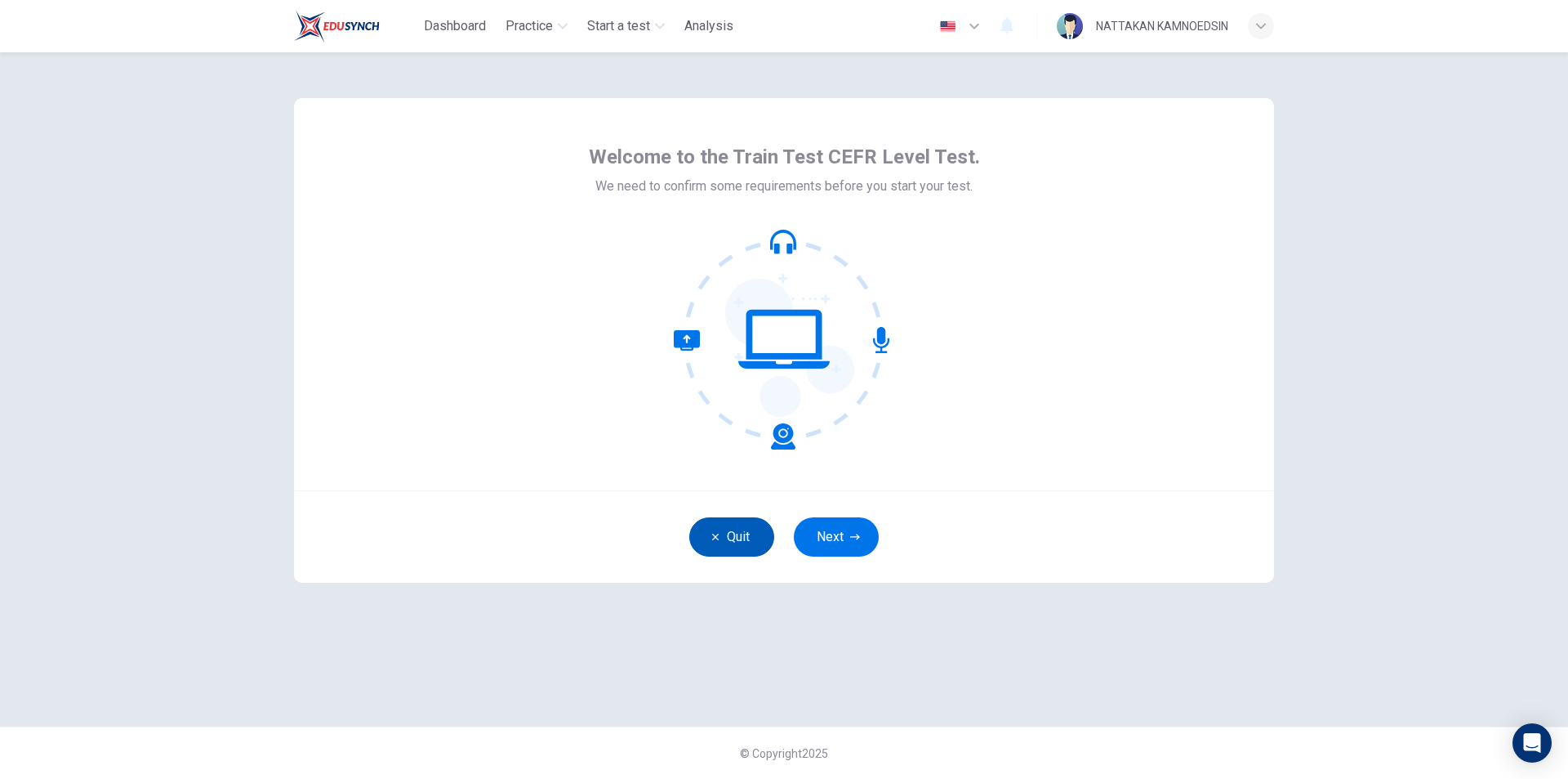
click at [728, 533] on button "Quit" at bounding box center [732, 536] width 85 height 39
click at [846, 528] on button "Next" at bounding box center [836, 536] width 85 height 39
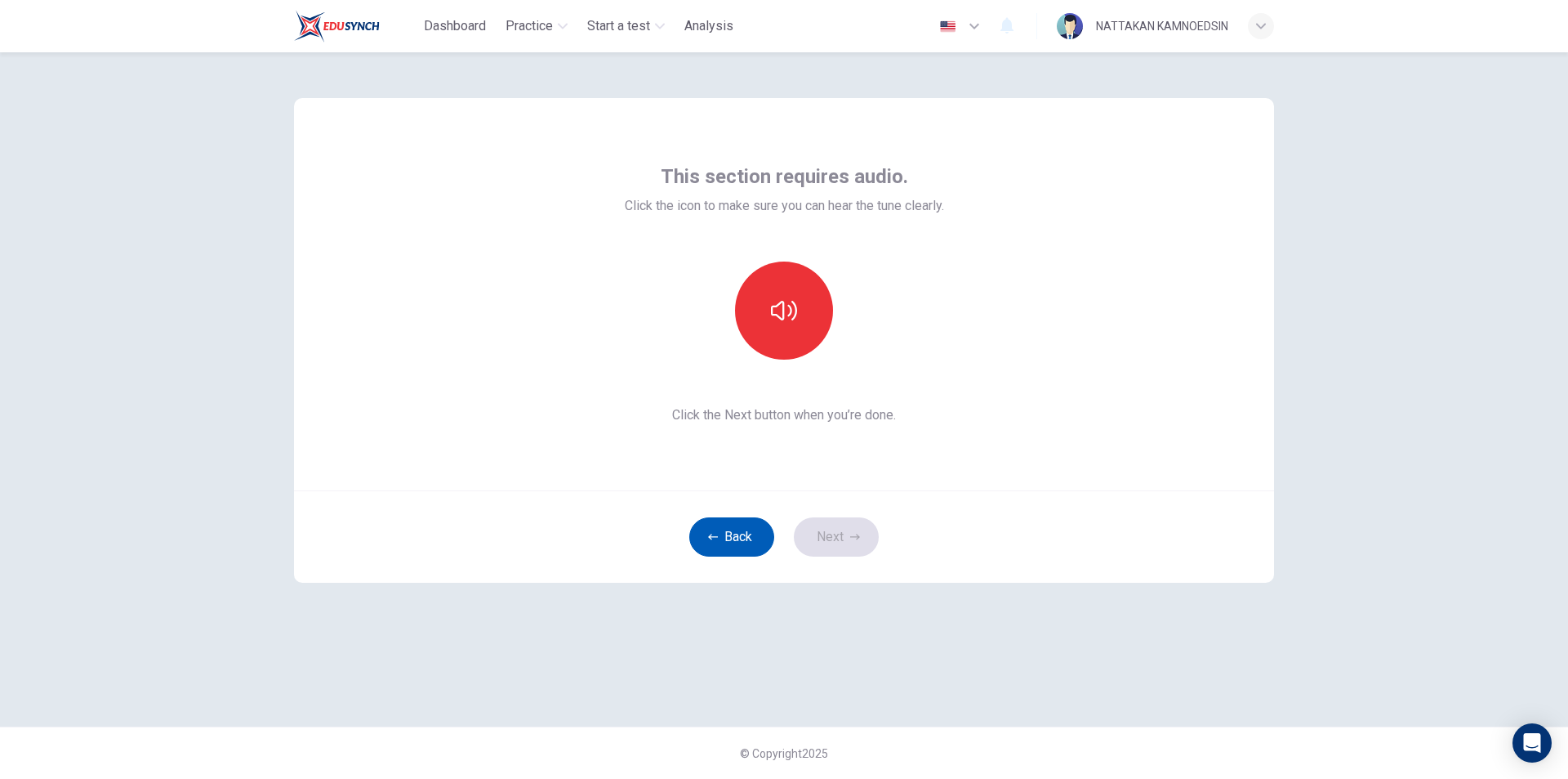
click at [743, 546] on button "Back" at bounding box center [732, 536] width 85 height 39
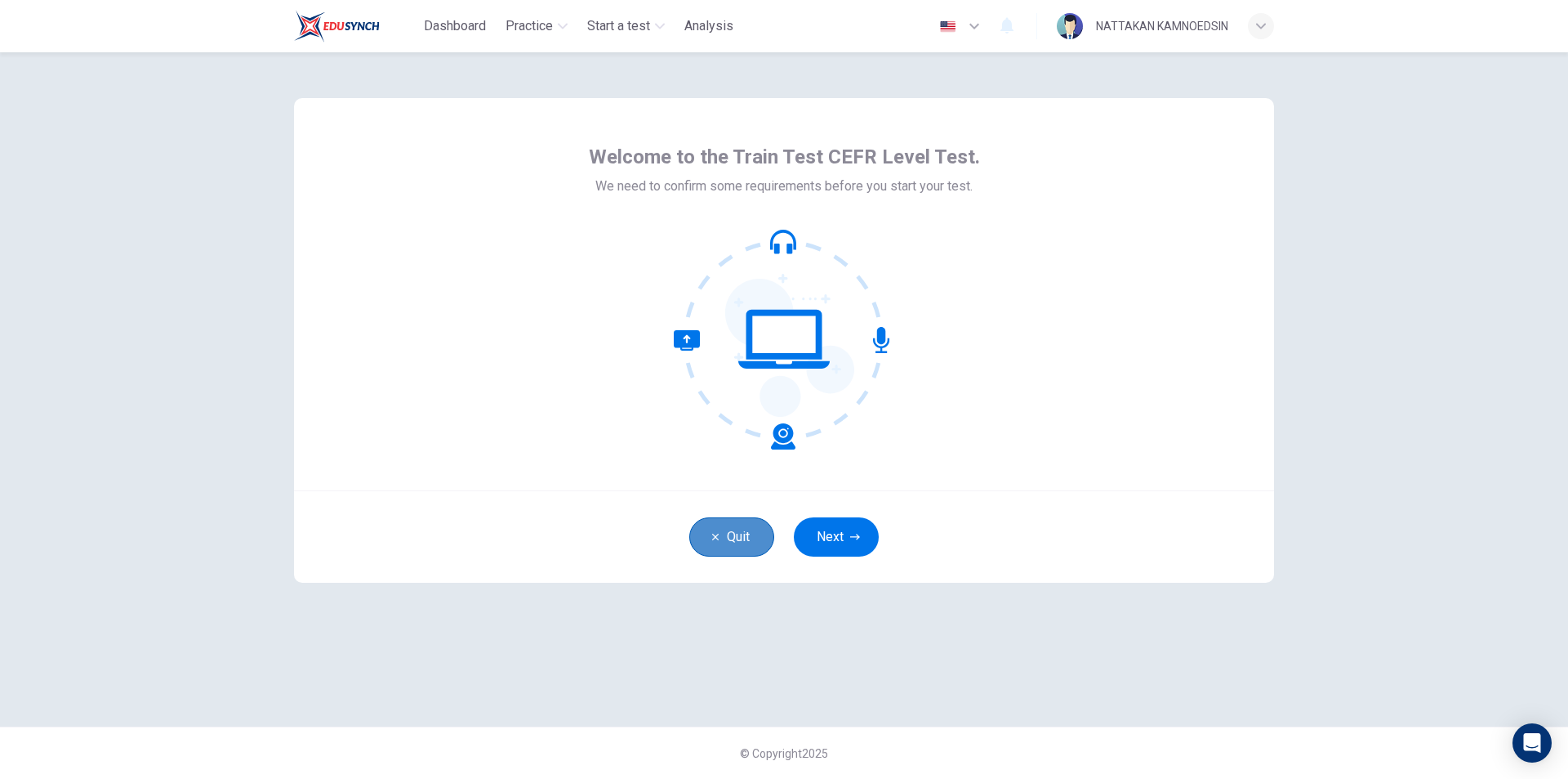
click at [743, 546] on button "Quit" at bounding box center [732, 536] width 85 height 39
click at [833, 540] on button "Next" at bounding box center [836, 536] width 85 height 39
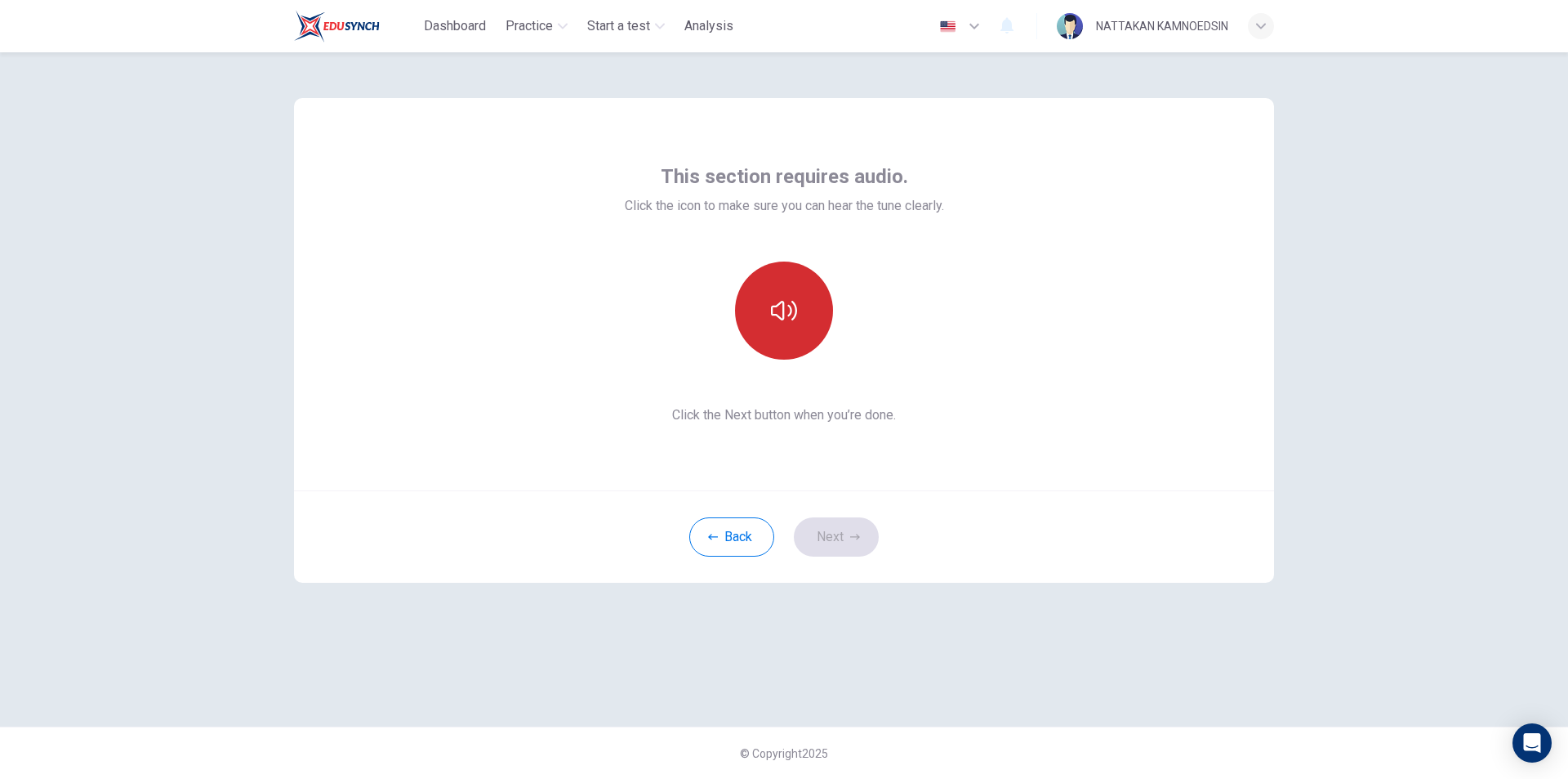
click at [767, 323] on button "button" at bounding box center [784, 310] width 98 height 98
click at [843, 548] on button "Next" at bounding box center [836, 536] width 85 height 39
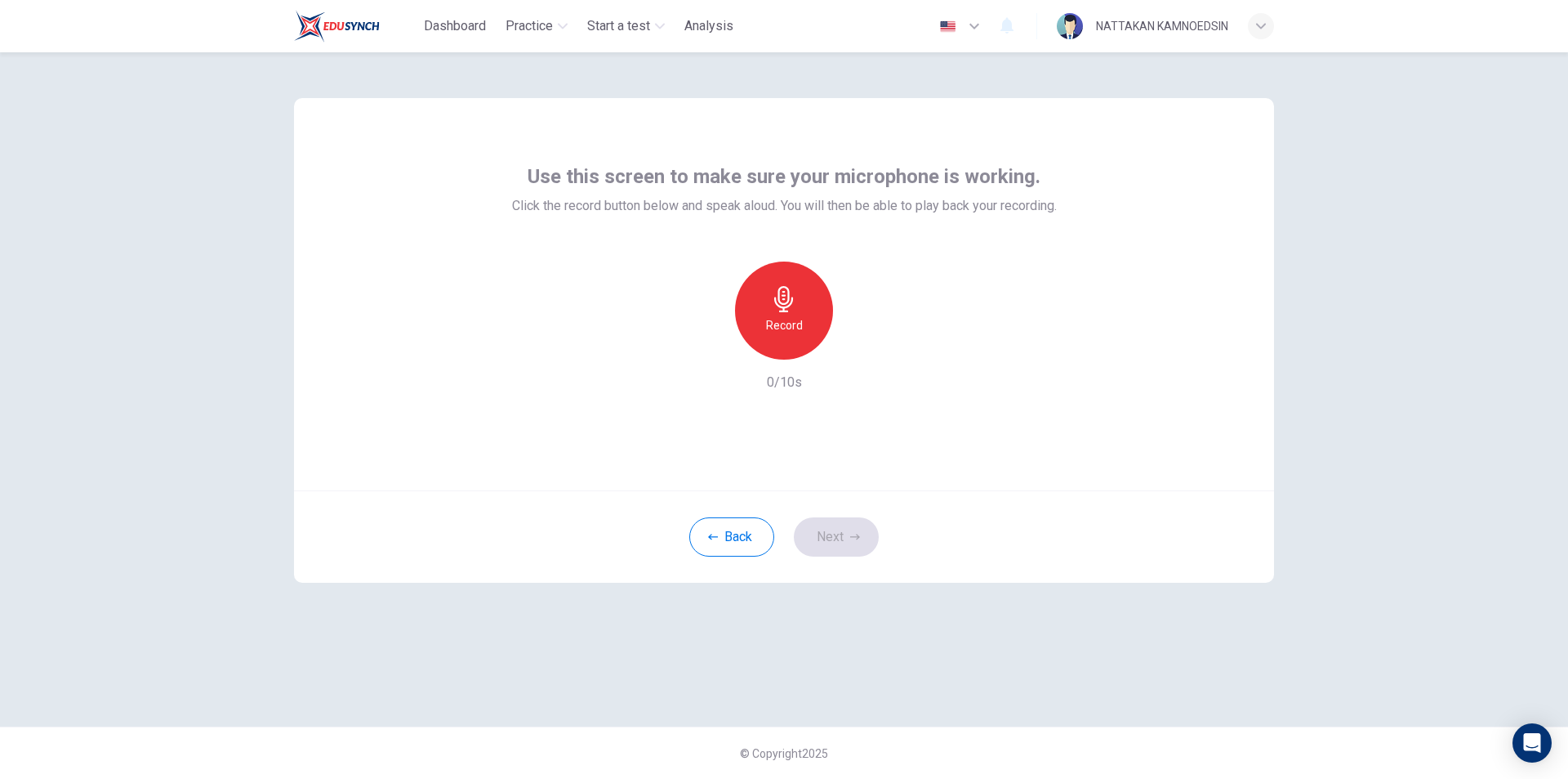
click at [799, 322] on h6 "Record" at bounding box center [784, 325] width 36 height 19
click at [795, 316] on h6 "Stop" at bounding box center [784, 325] width 25 height 19
click at [856, 334] on div "button" at bounding box center [858, 345] width 26 height 26
click at [859, 347] on icon "button" at bounding box center [861, 346] width 8 height 10
click at [834, 530] on button "Next" at bounding box center [836, 536] width 85 height 39
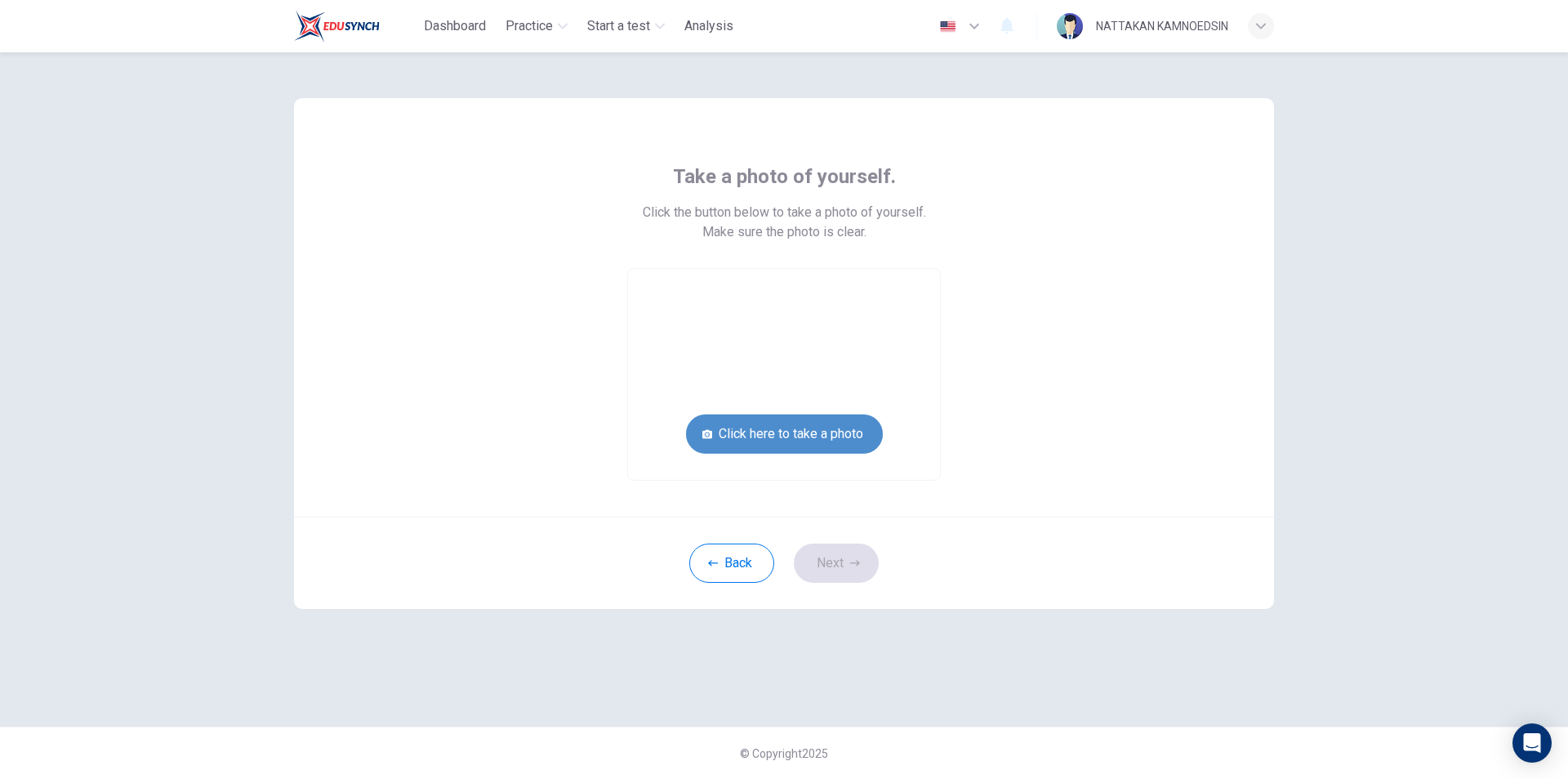
click at [796, 422] on button "Click here to take a photo" at bounding box center [784, 434] width 197 height 39
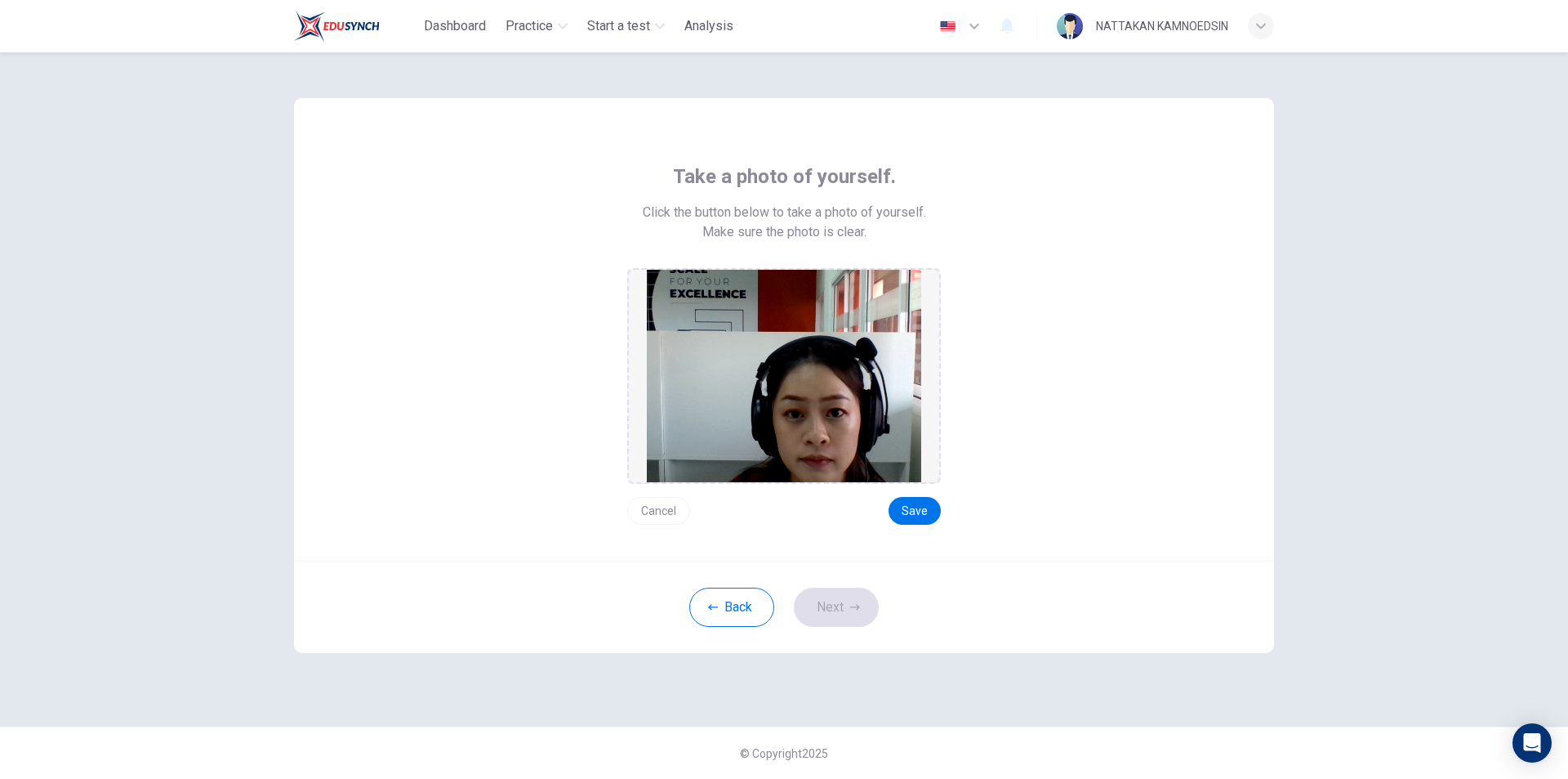
click at [956, 511] on div "Take a photo of yourself. Click the button below to take a photo of yourself. M…" at bounding box center [784, 344] width 739 height 361
click at [924, 514] on button "Save" at bounding box center [915, 510] width 53 height 28
click at [912, 511] on button "Save" at bounding box center [915, 510] width 53 height 28
click at [791, 594] on div "Back Next" at bounding box center [784, 607] width 980 height 92
click at [814, 595] on button "Next" at bounding box center [836, 607] width 85 height 39
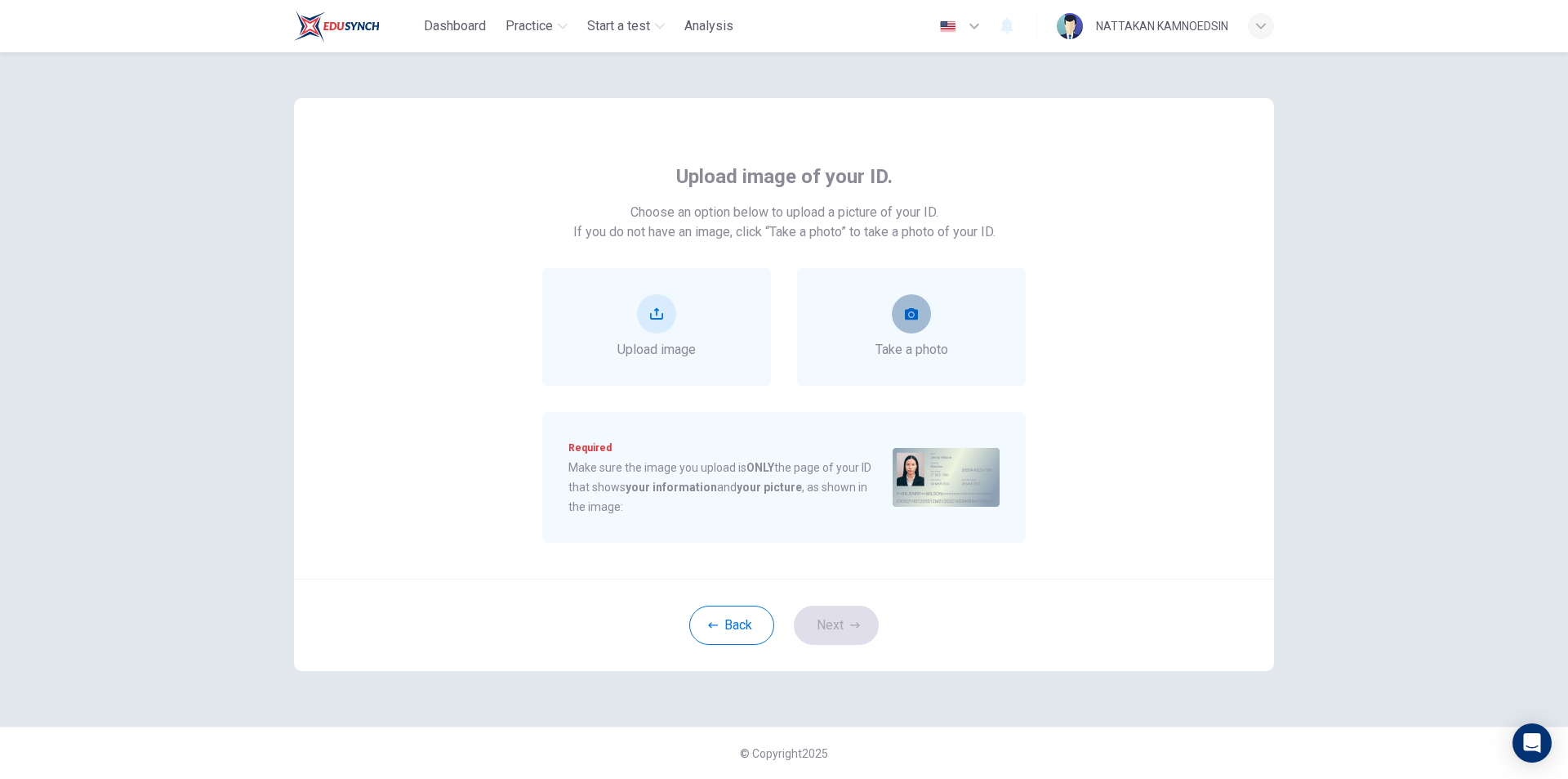
click at [916, 322] on button "take photo" at bounding box center [911, 313] width 39 height 39
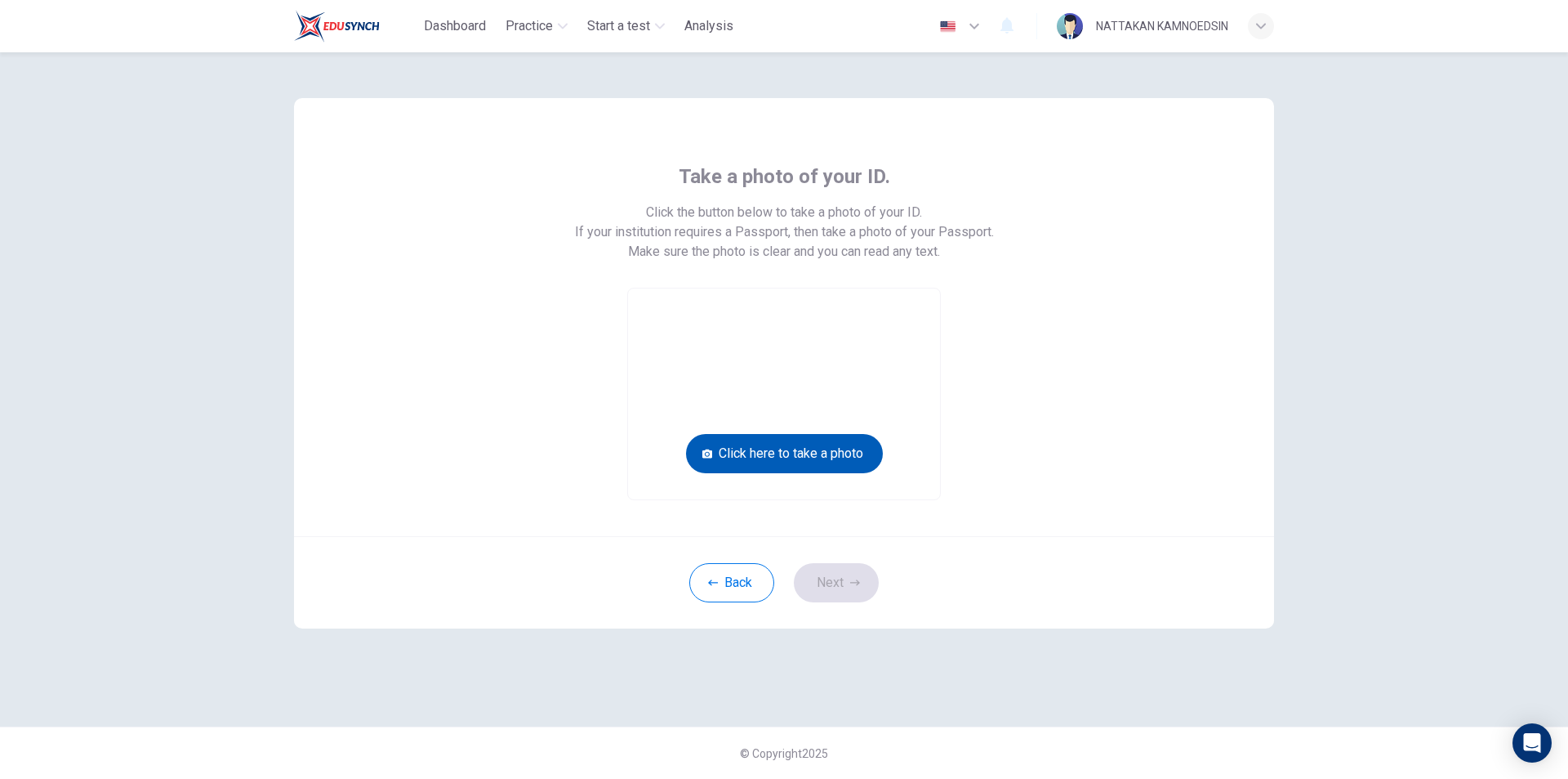
click at [769, 456] on button "Click here to take a photo" at bounding box center [784, 453] width 197 height 39
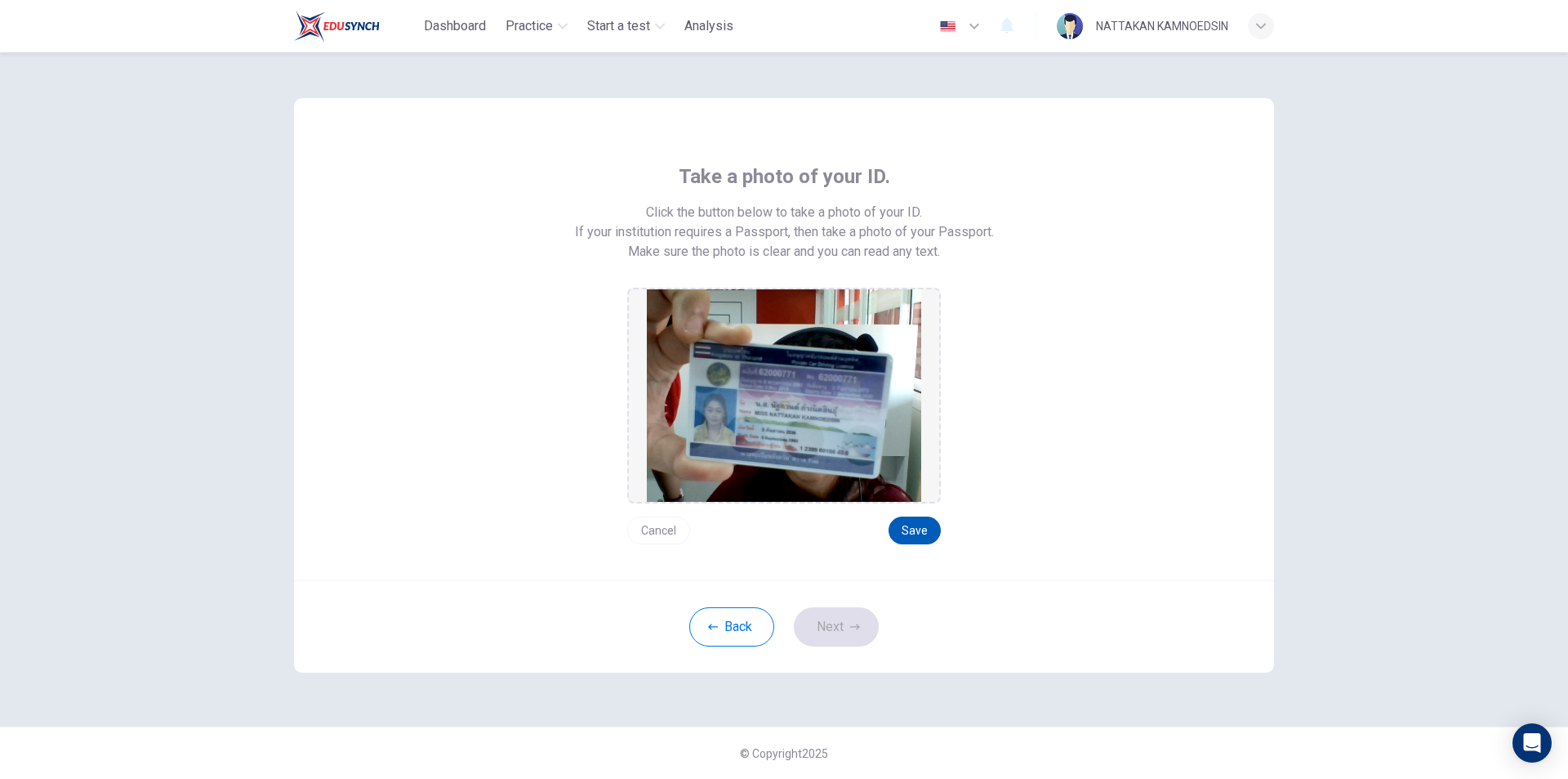
click at [905, 523] on button "Save" at bounding box center [915, 530] width 53 height 28
click at [844, 614] on button "Next" at bounding box center [836, 626] width 85 height 39
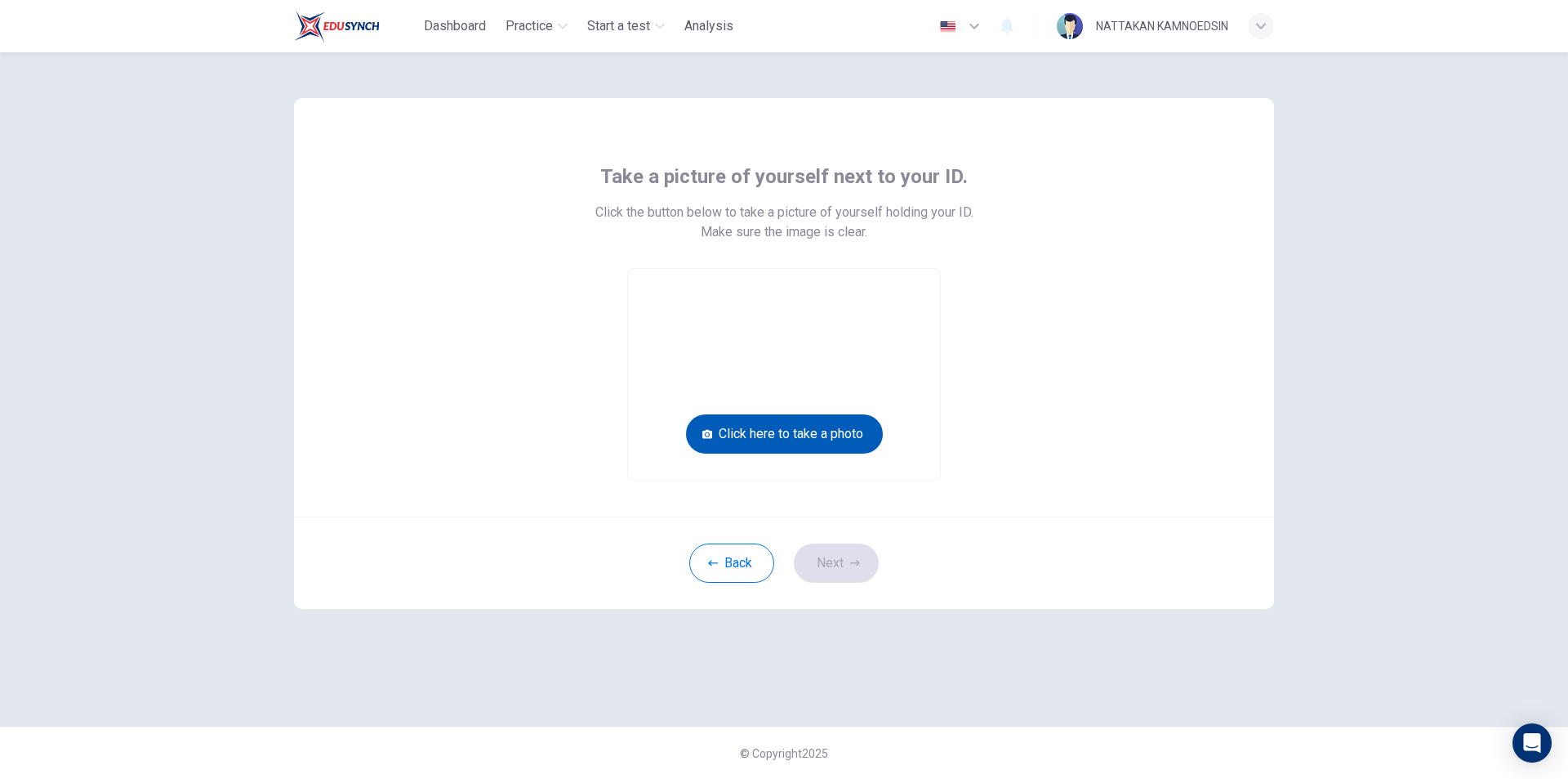
click at [777, 434] on button "Click here to take a photo" at bounding box center [784, 434] width 197 height 39
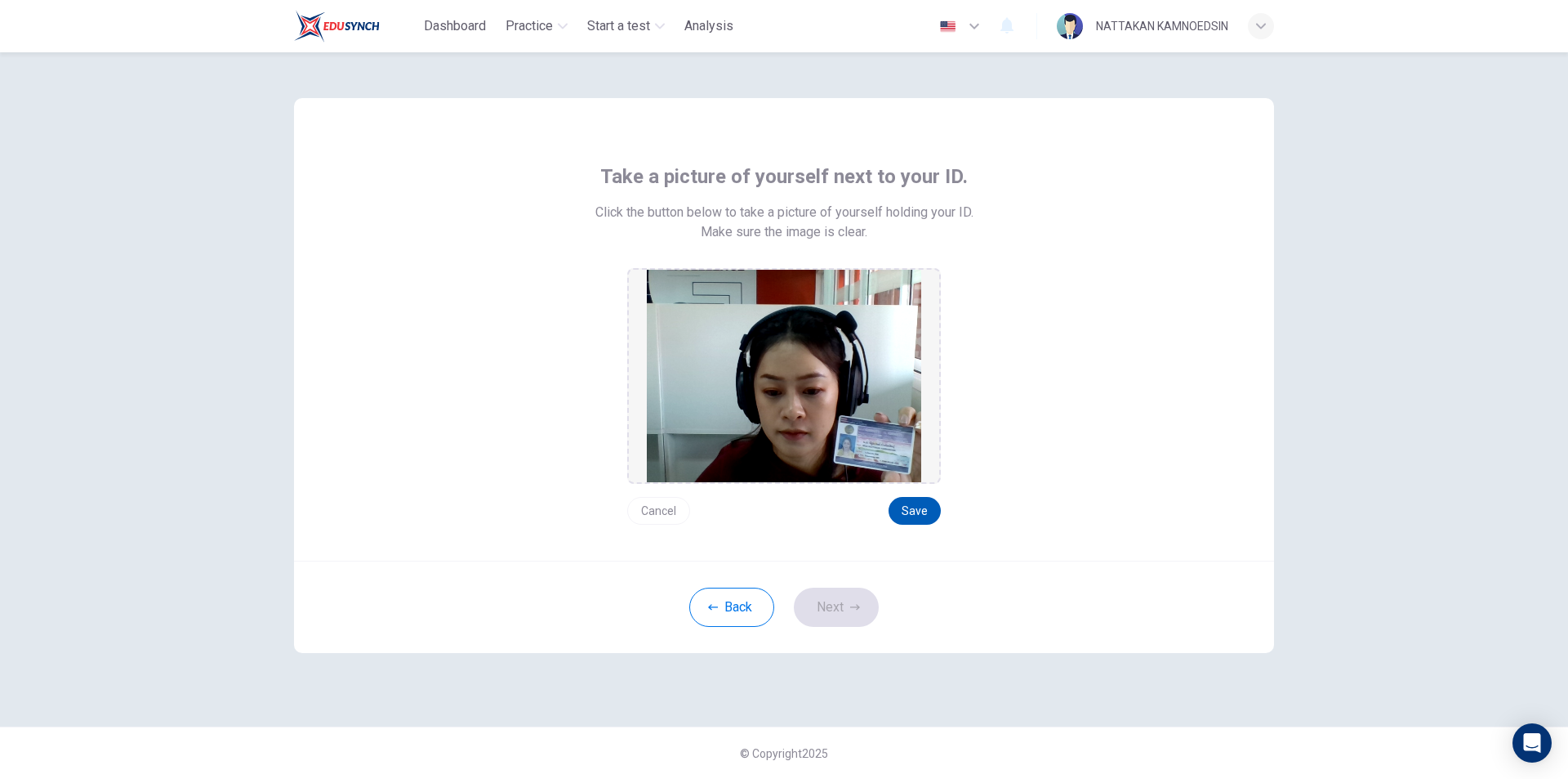
click at [902, 508] on button "Save" at bounding box center [915, 510] width 53 height 28
click at [826, 606] on button "Next" at bounding box center [836, 607] width 85 height 39
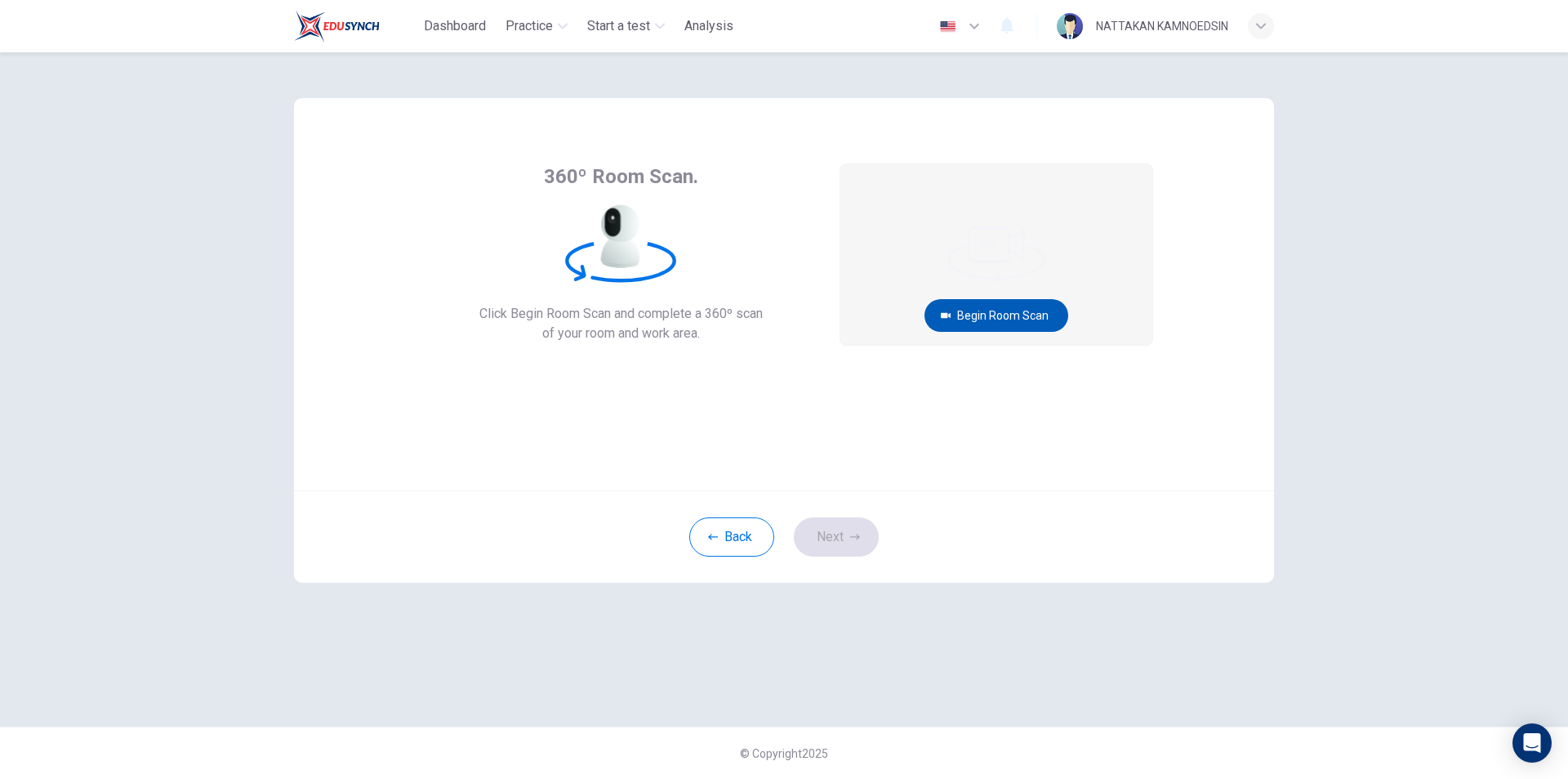
click at [975, 310] on button "Begin Room Scan" at bounding box center [996, 315] width 144 height 33
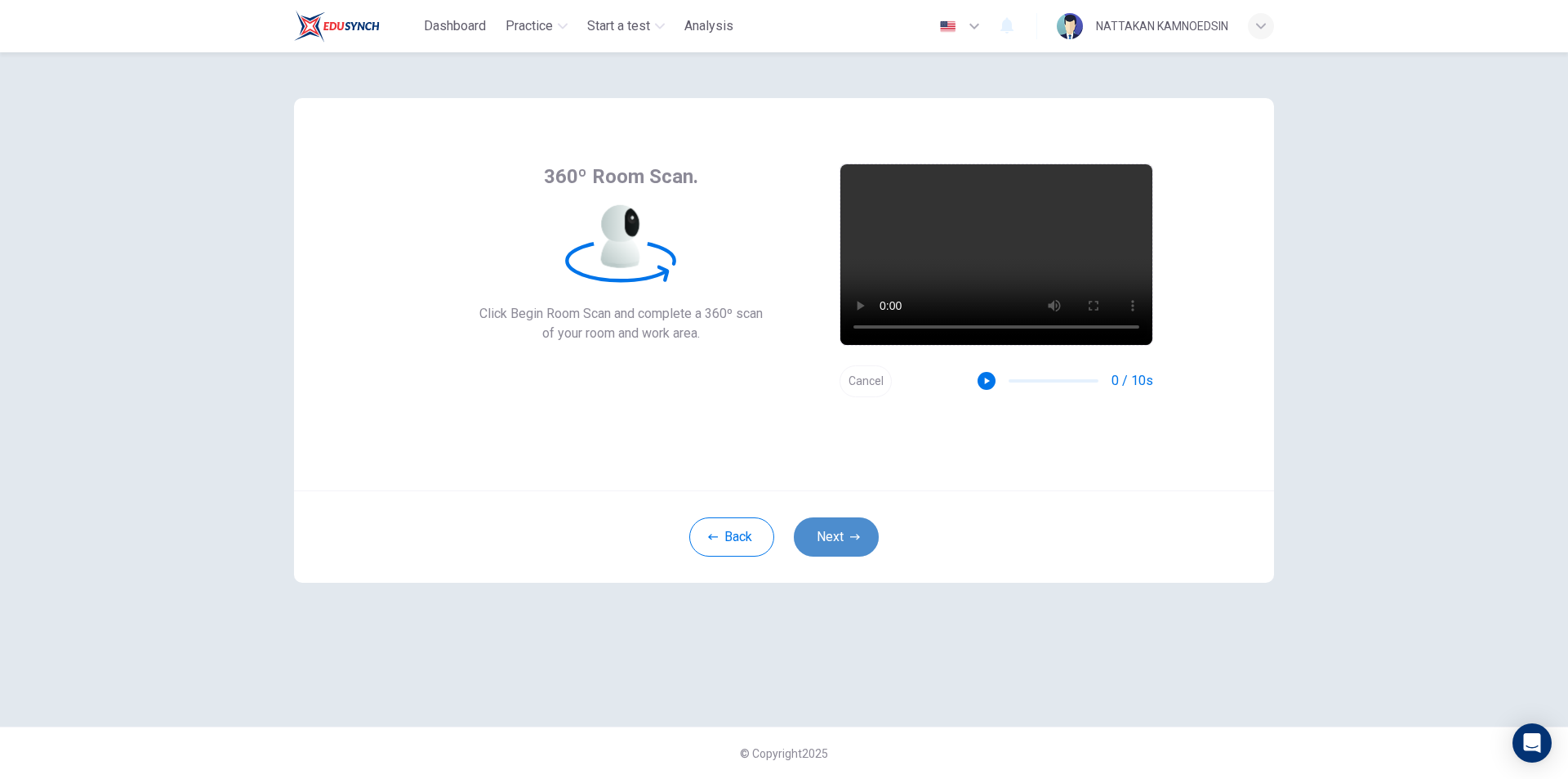
click at [856, 541] on icon "button" at bounding box center [855, 537] width 10 height 10
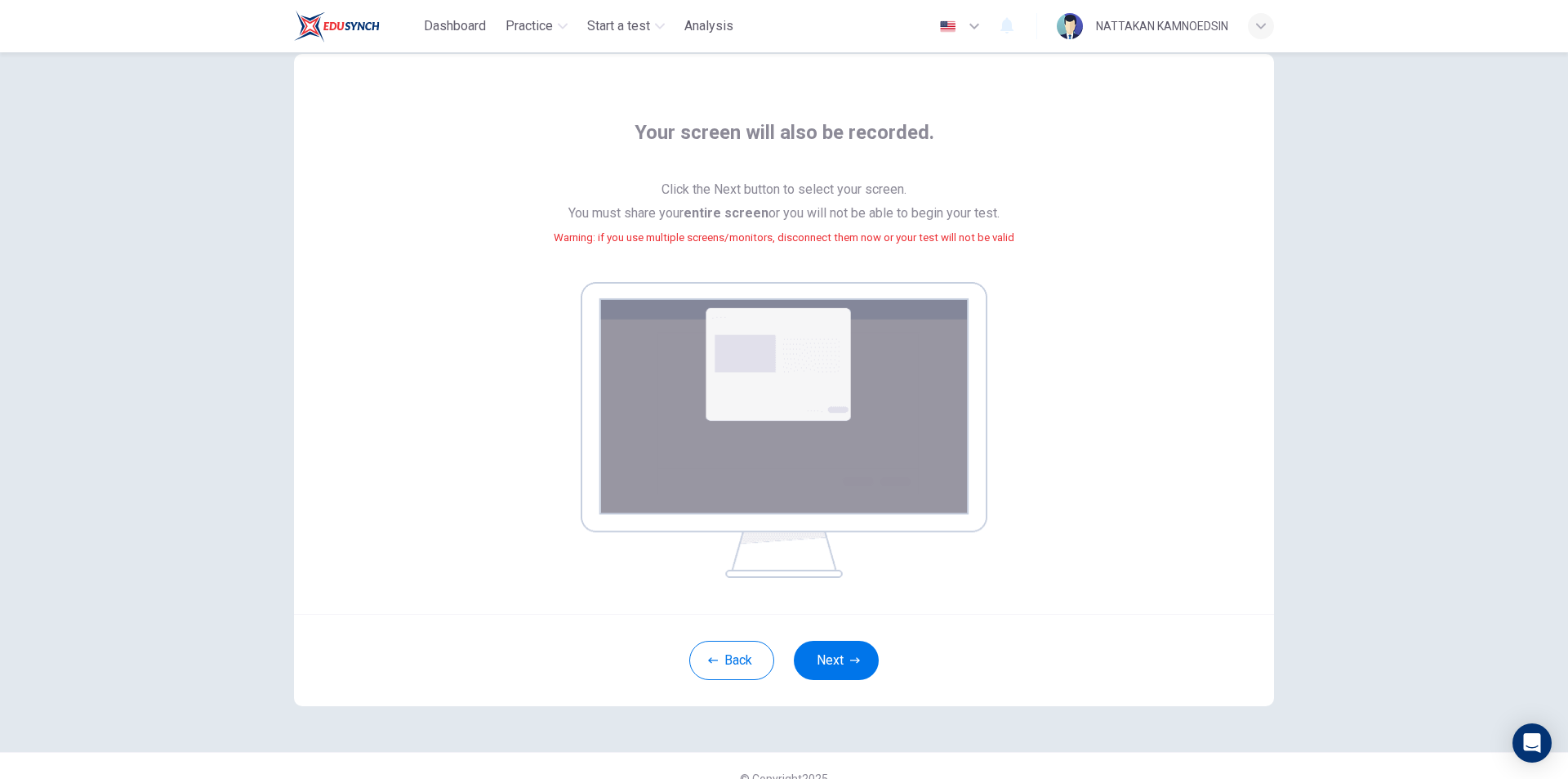
scroll to position [69, 0]
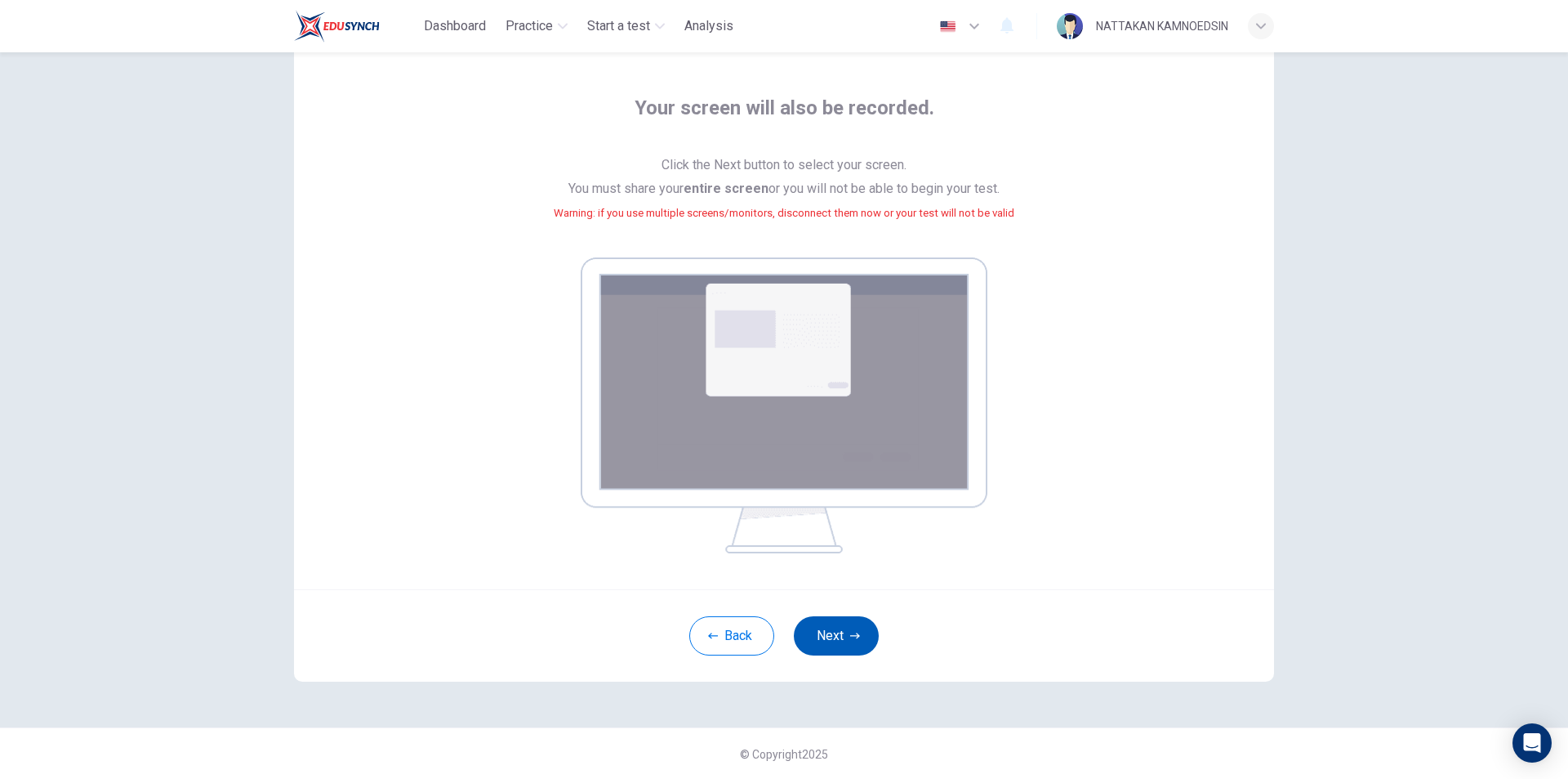
click at [850, 637] on icon "button" at bounding box center [855, 635] width 10 height 10
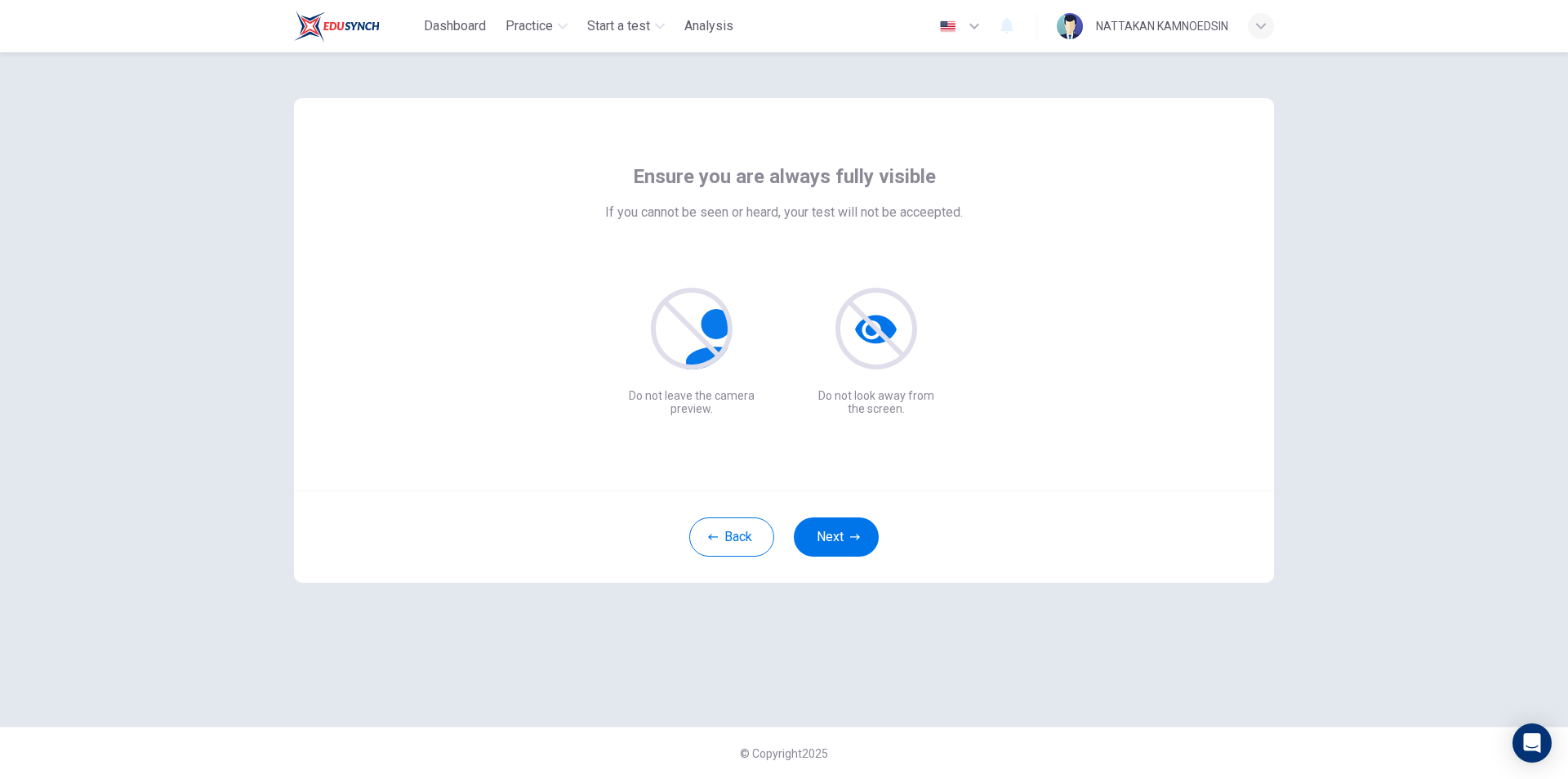
scroll to position [0, 0]
click at [849, 531] on button "Next" at bounding box center [836, 536] width 85 height 39
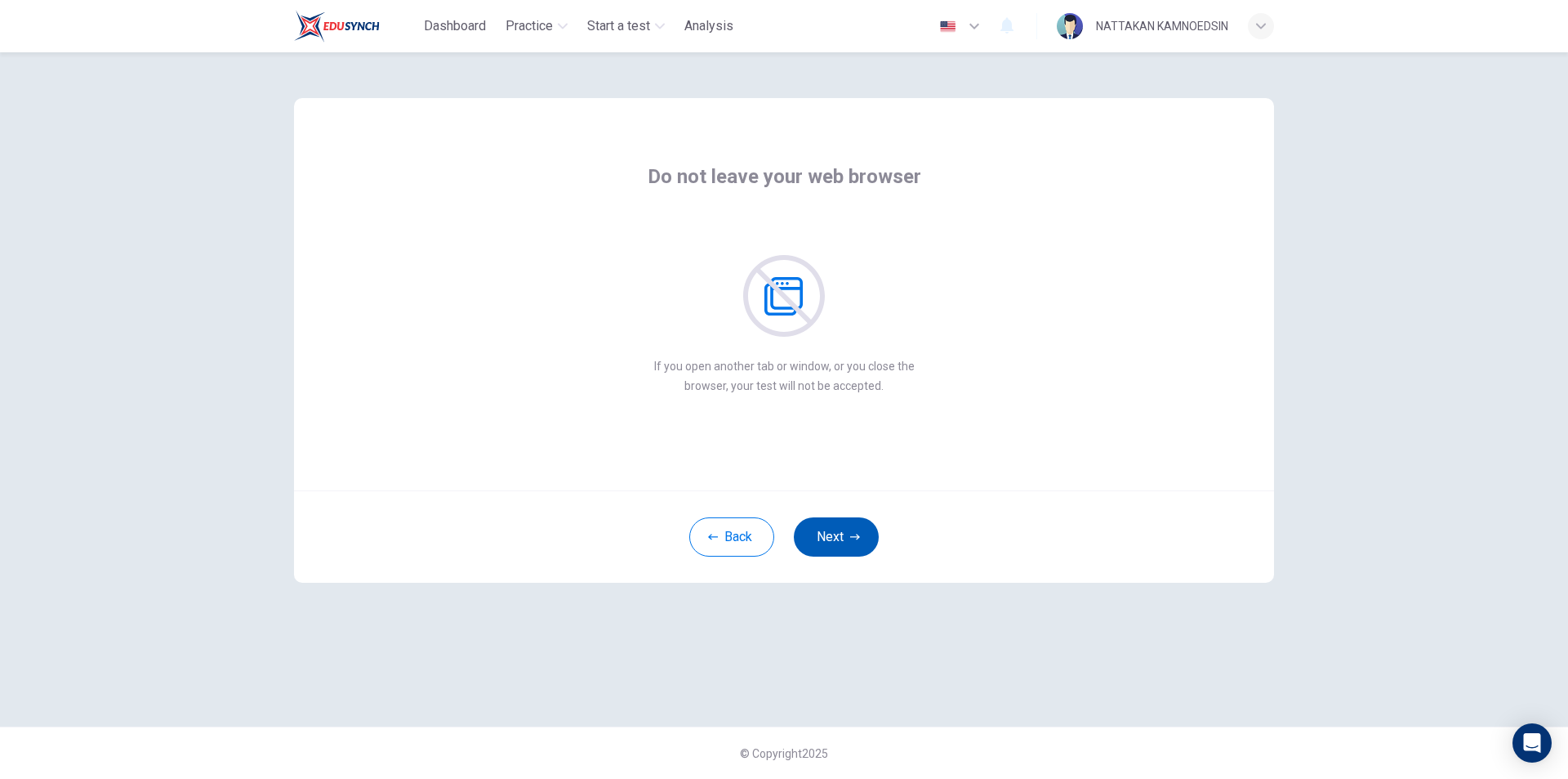
click at [849, 533] on button "Next" at bounding box center [836, 536] width 85 height 39
click at [854, 538] on icon "button" at bounding box center [855, 537] width 10 height 10
click at [847, 539] on button "Next" at bounding box center [836, 536] width 85 height 39
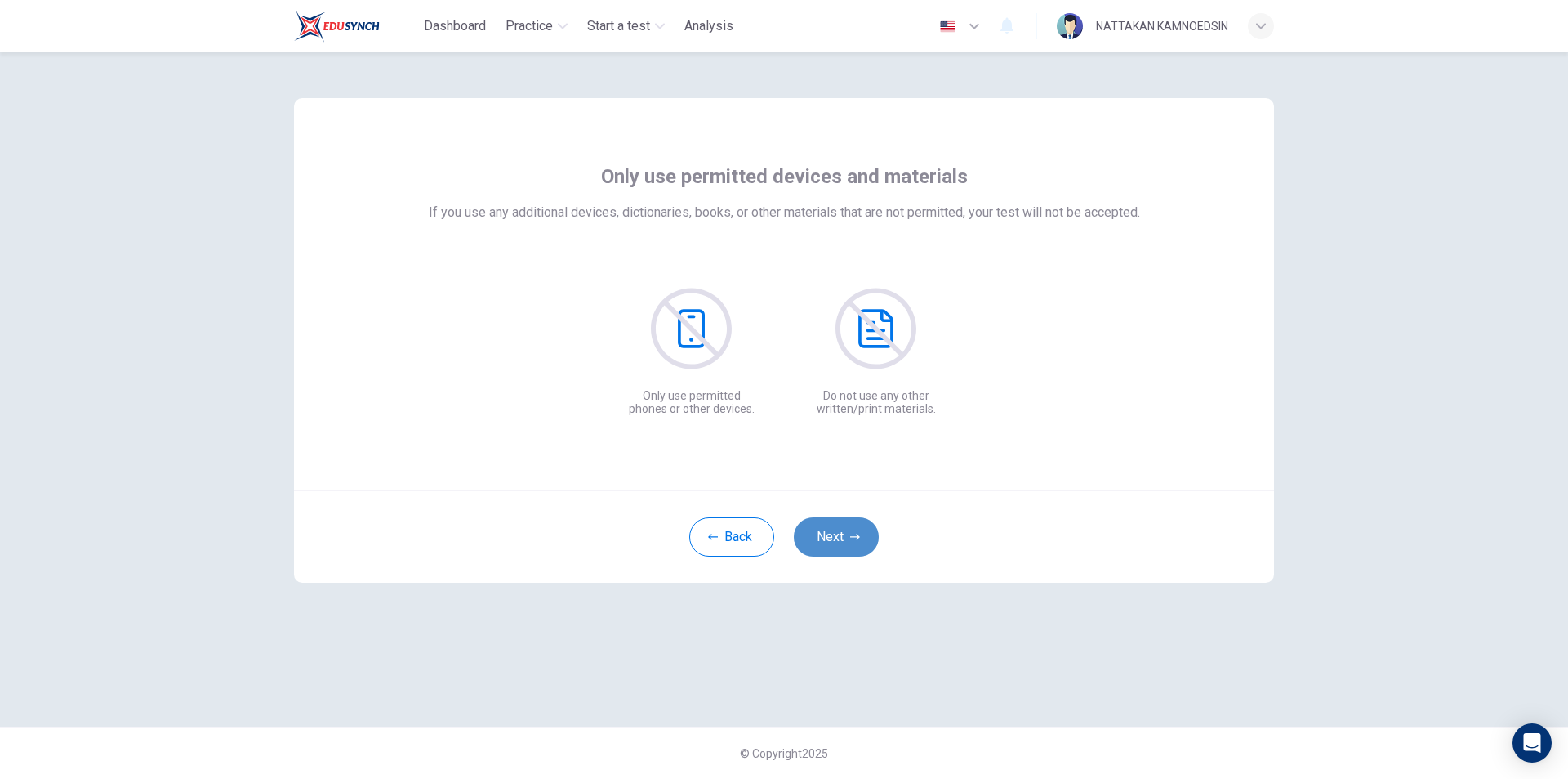
click at [847, 539] on button "Next" at bounding box center [836, 536] width 85 height 39
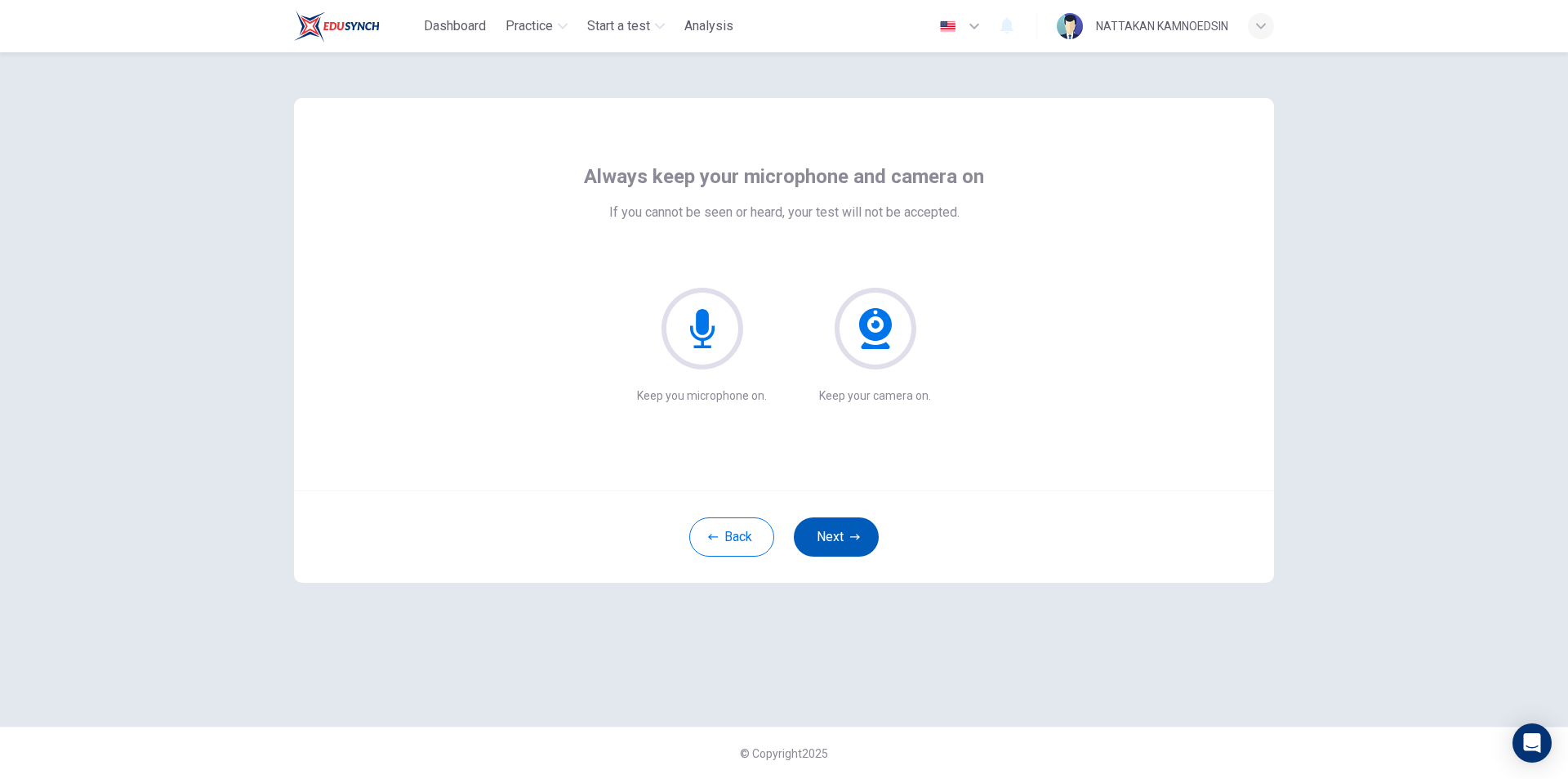
click at [847, 539] on button "Next" at bounding box center [836, 536] width 85 height 39
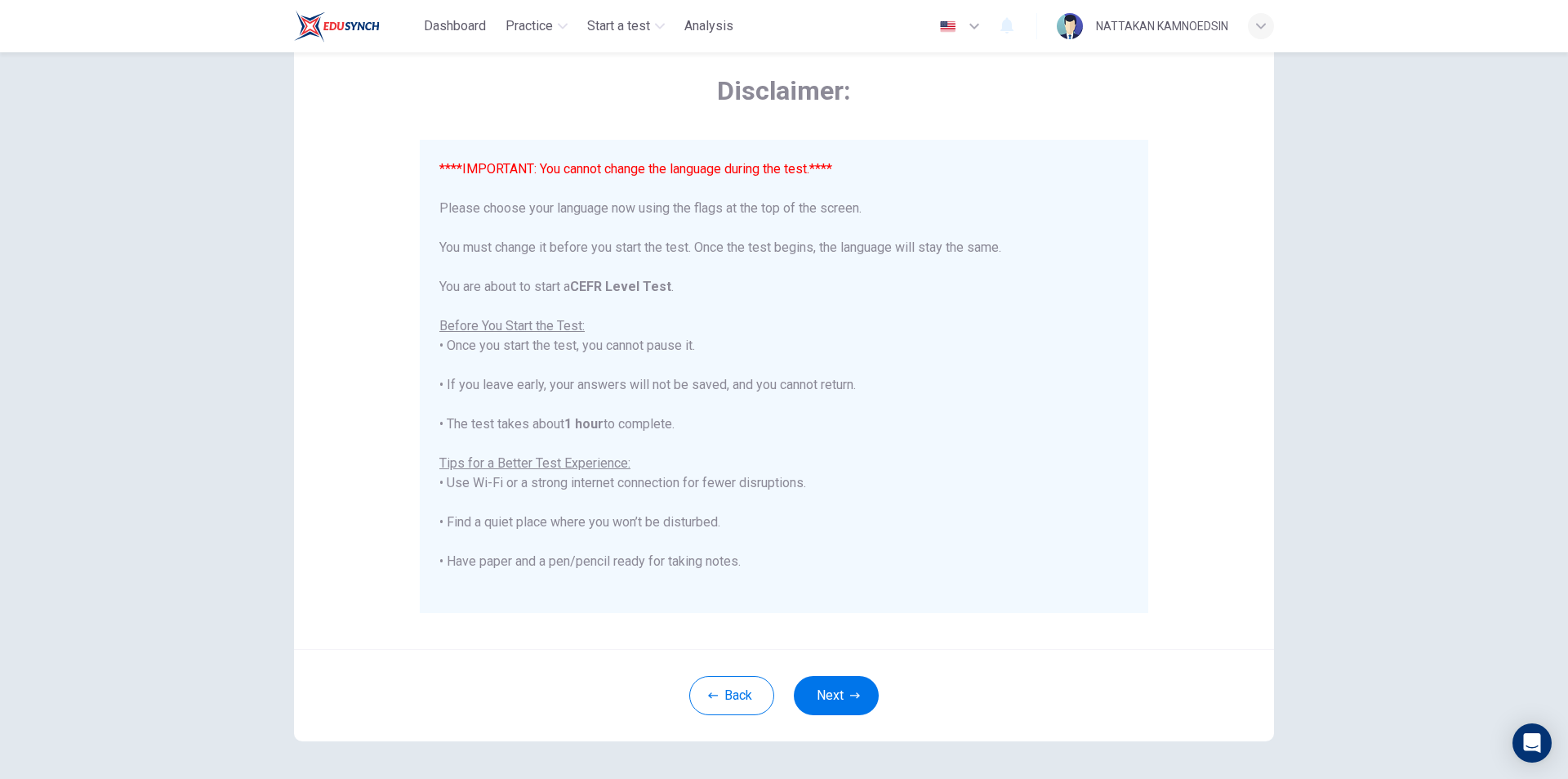
scroll to position [130, 0]
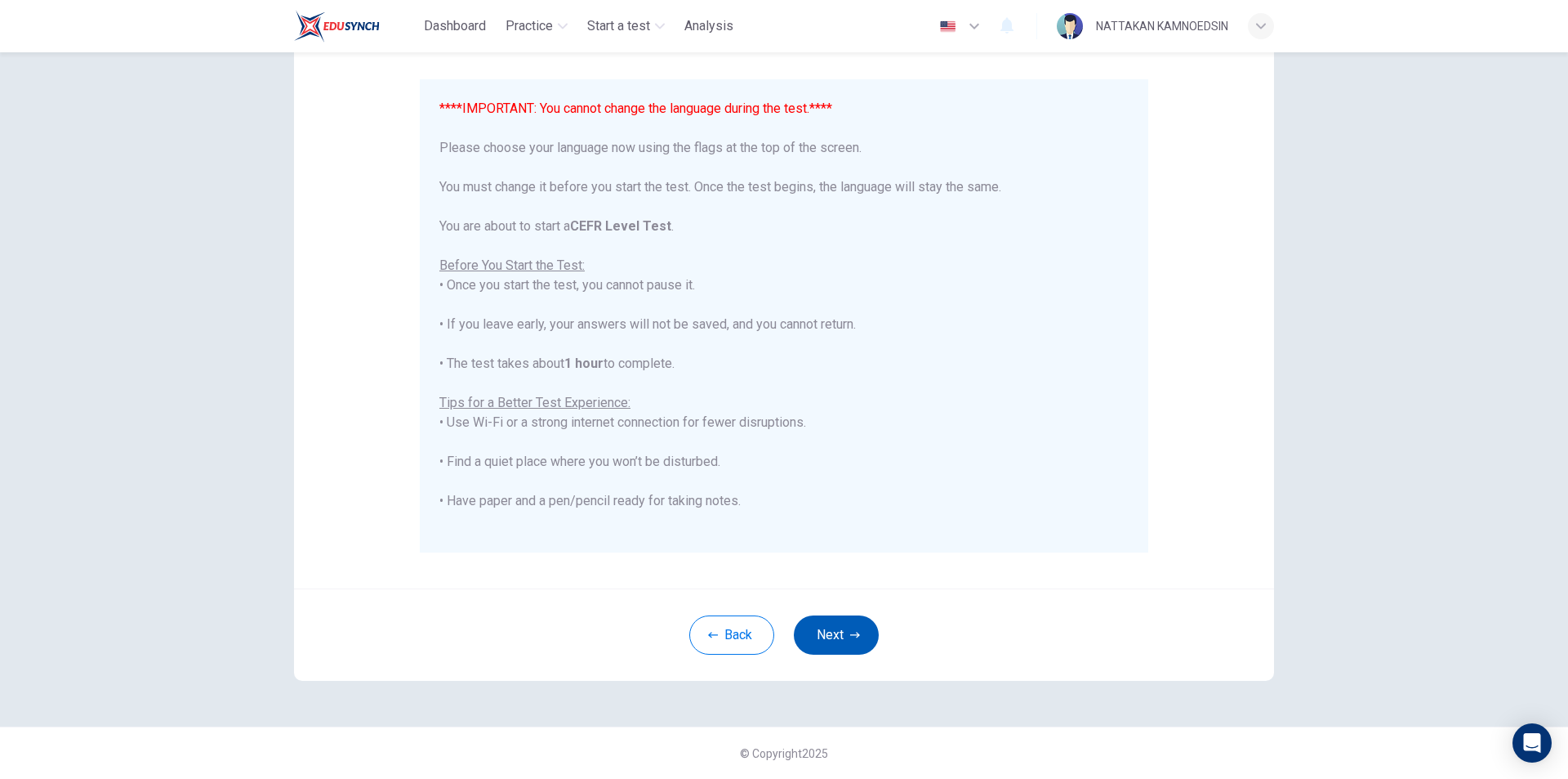
click at [842, 641] on button "Next" at bounding box center [836, 634] width 85 height 39
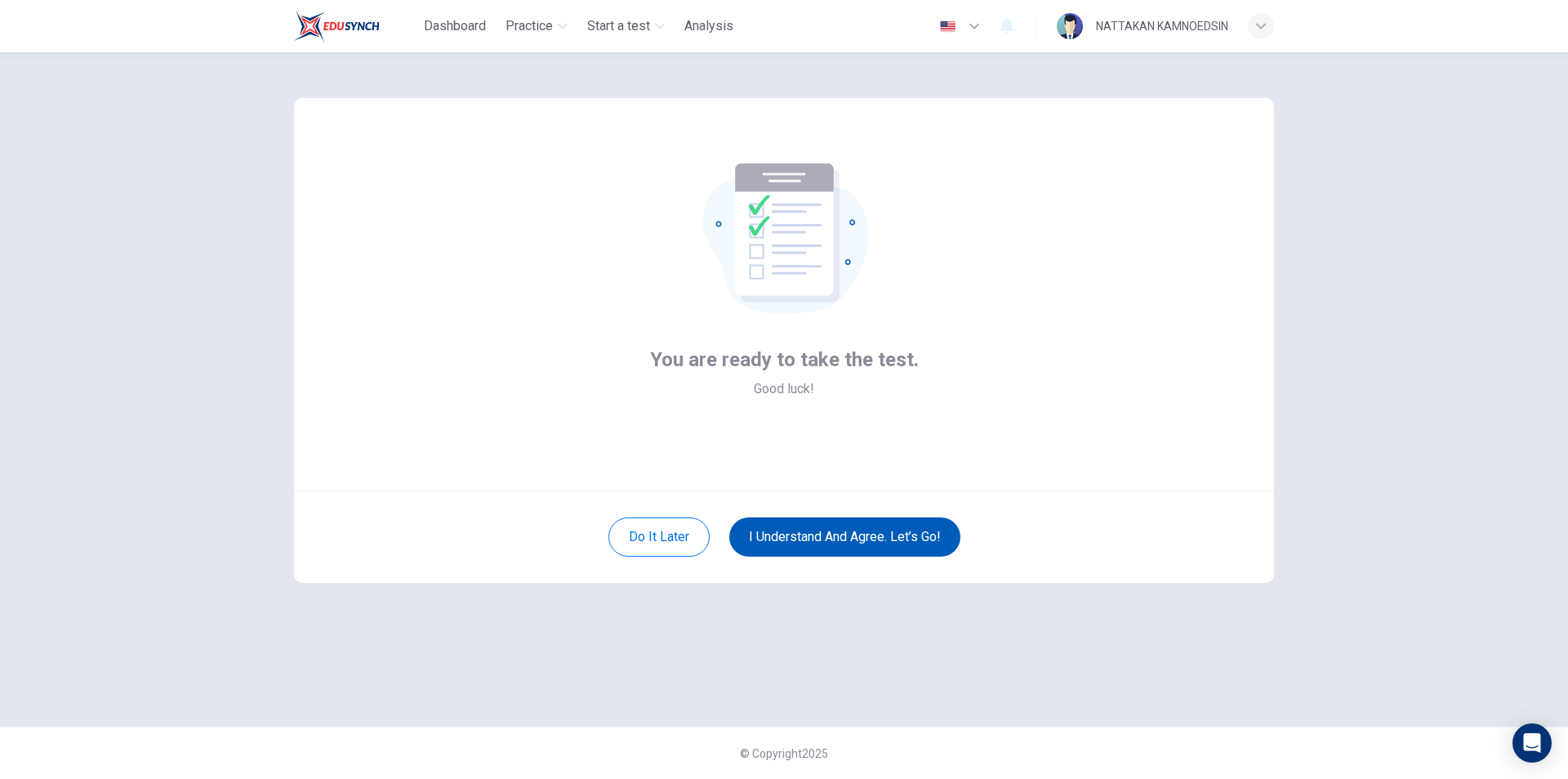
click at [904, 543] on button "I understand and agree. Let’s go!" at bounding box center [845, 536] width 232 height 39
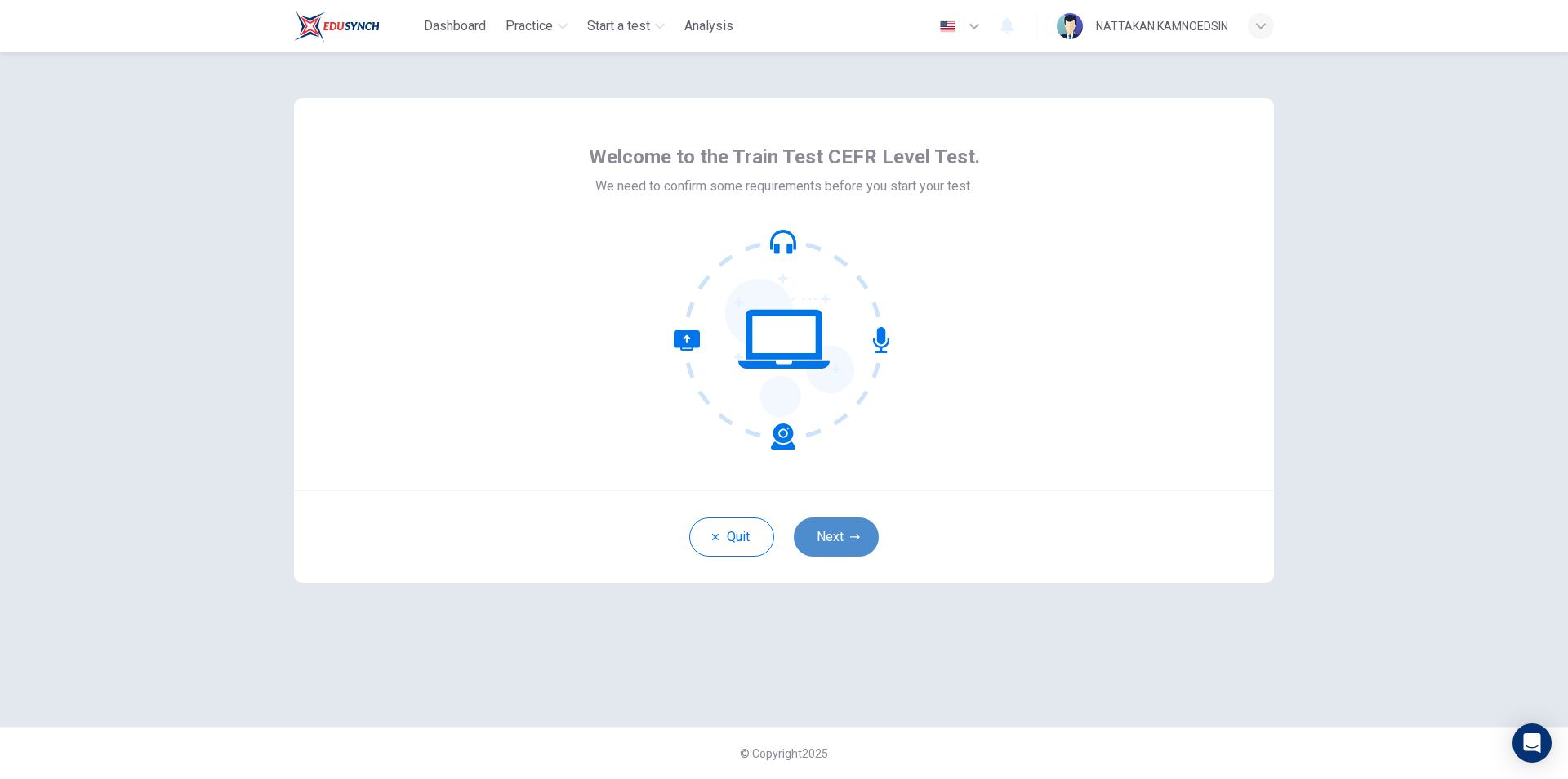
click at [830, 530] on button "Next" at bounding box center [836, 536] width 85 height 39
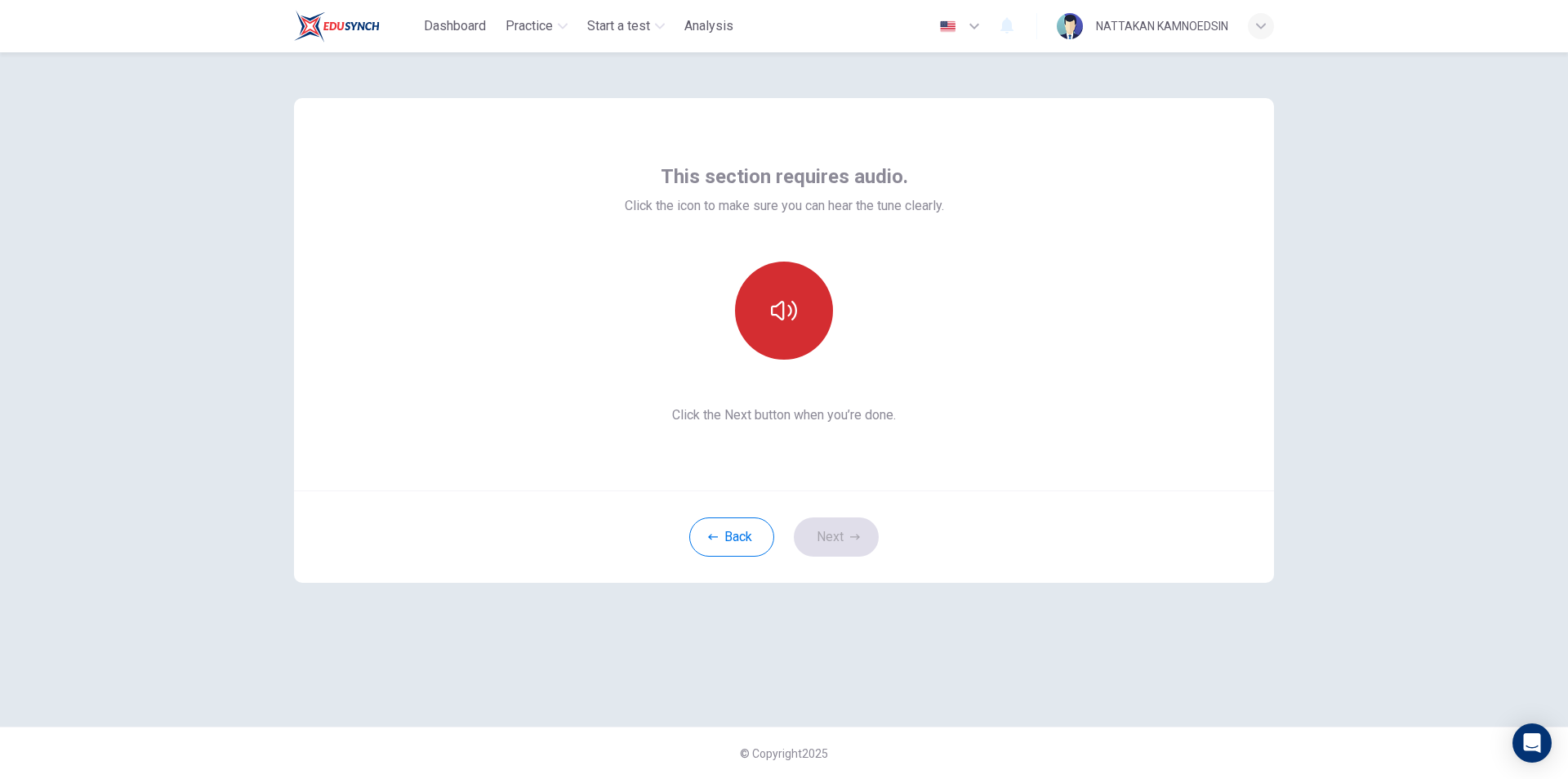
click at [791, 323] on button "button" at bounding box center [784, 310] width 98 height 98
click at [843, 527] on button "Next" at bounding box center [836, 536] width 85 height 39
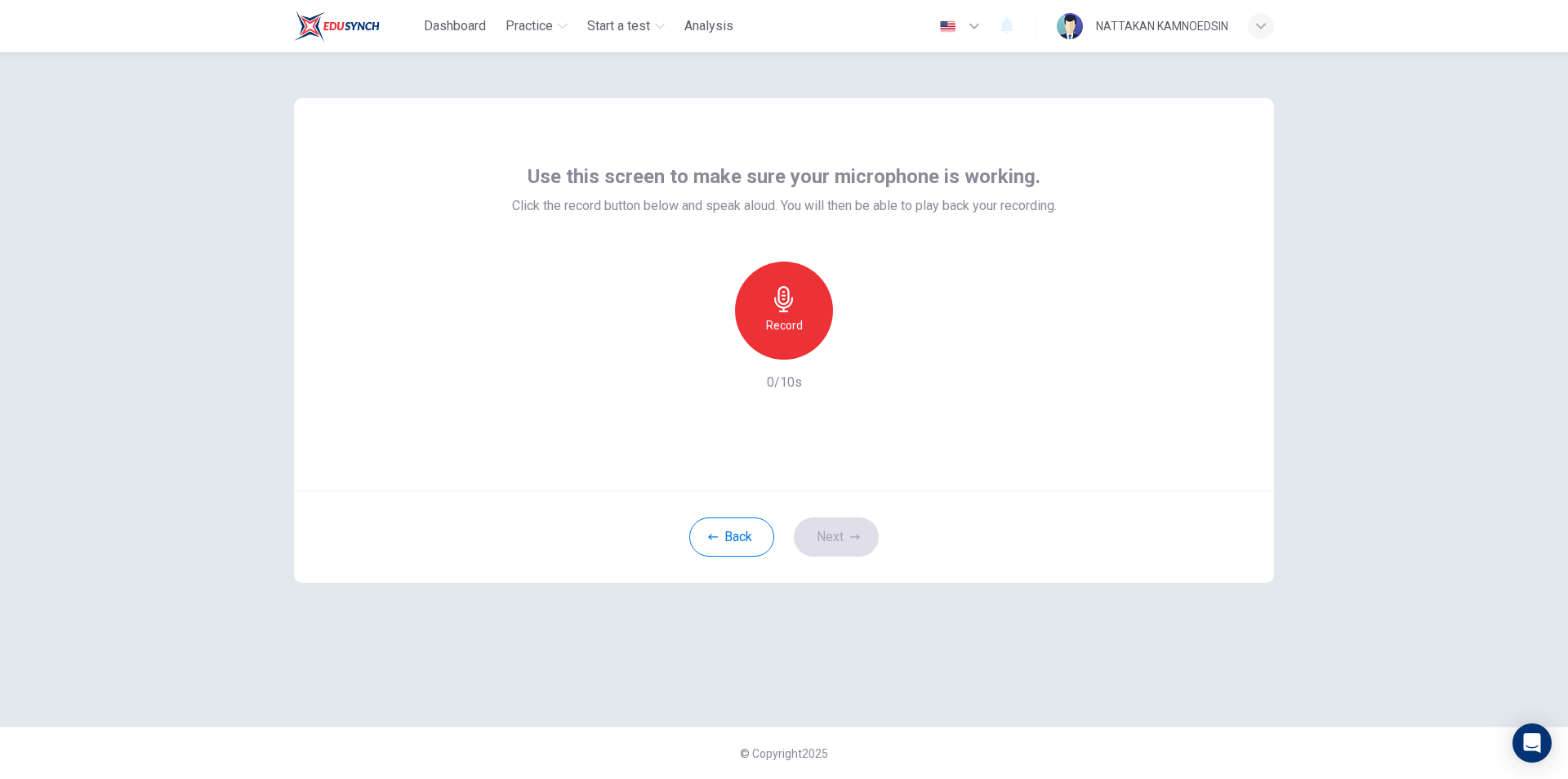
click at [773, 322] on h6 "Record" at bounding box center [784, 325] width 36 height 19
click at [789, 311] on icon "button" at bounding box center [784, 299] width 26 height 26
click at [840, 542] on button "Next" at bounding box center [836, 536] width 85 height 39
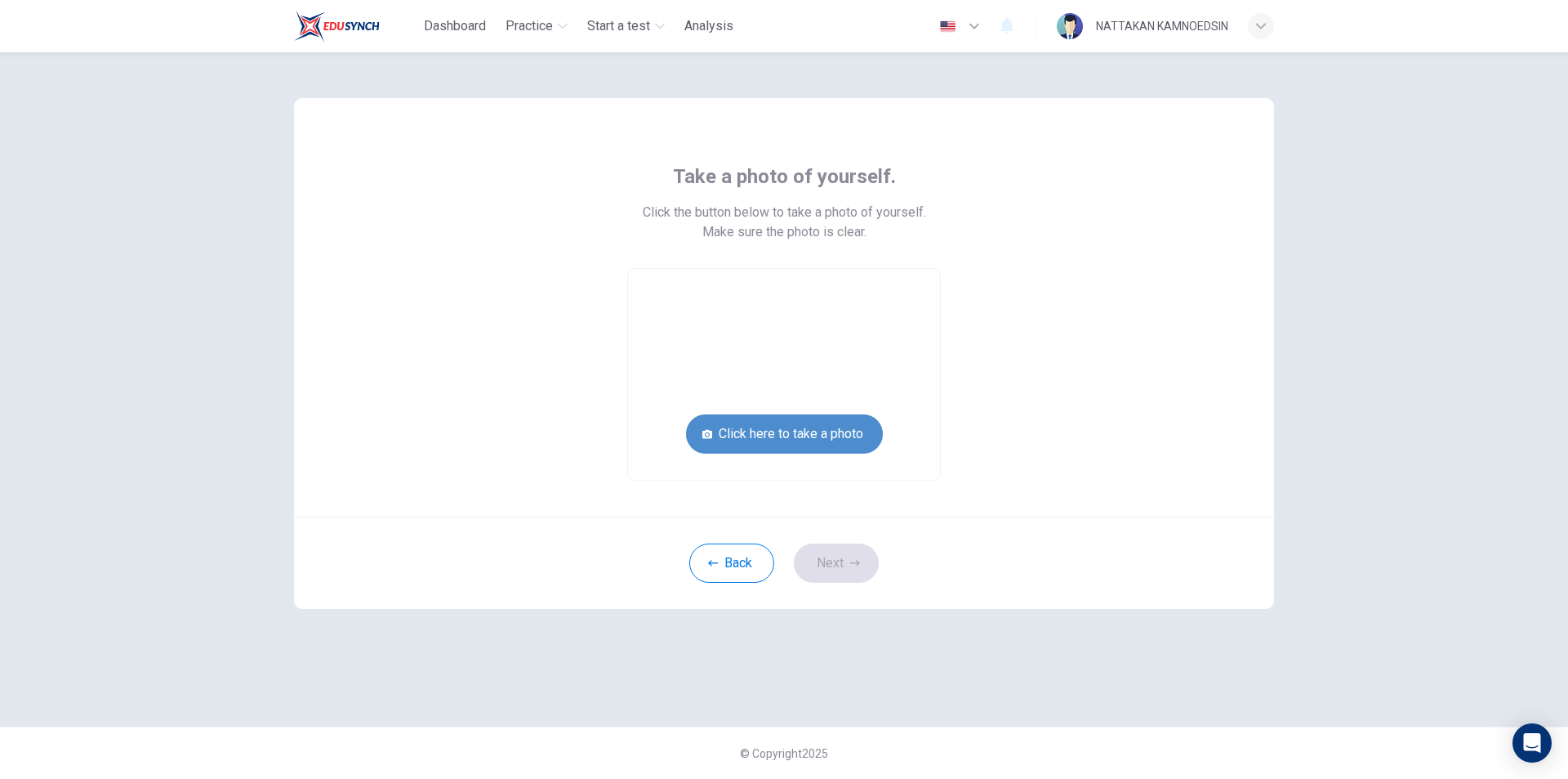
click at [795, 429] on button "Click here to take a photo" at bounding box center [784, 434] width 197 height 39
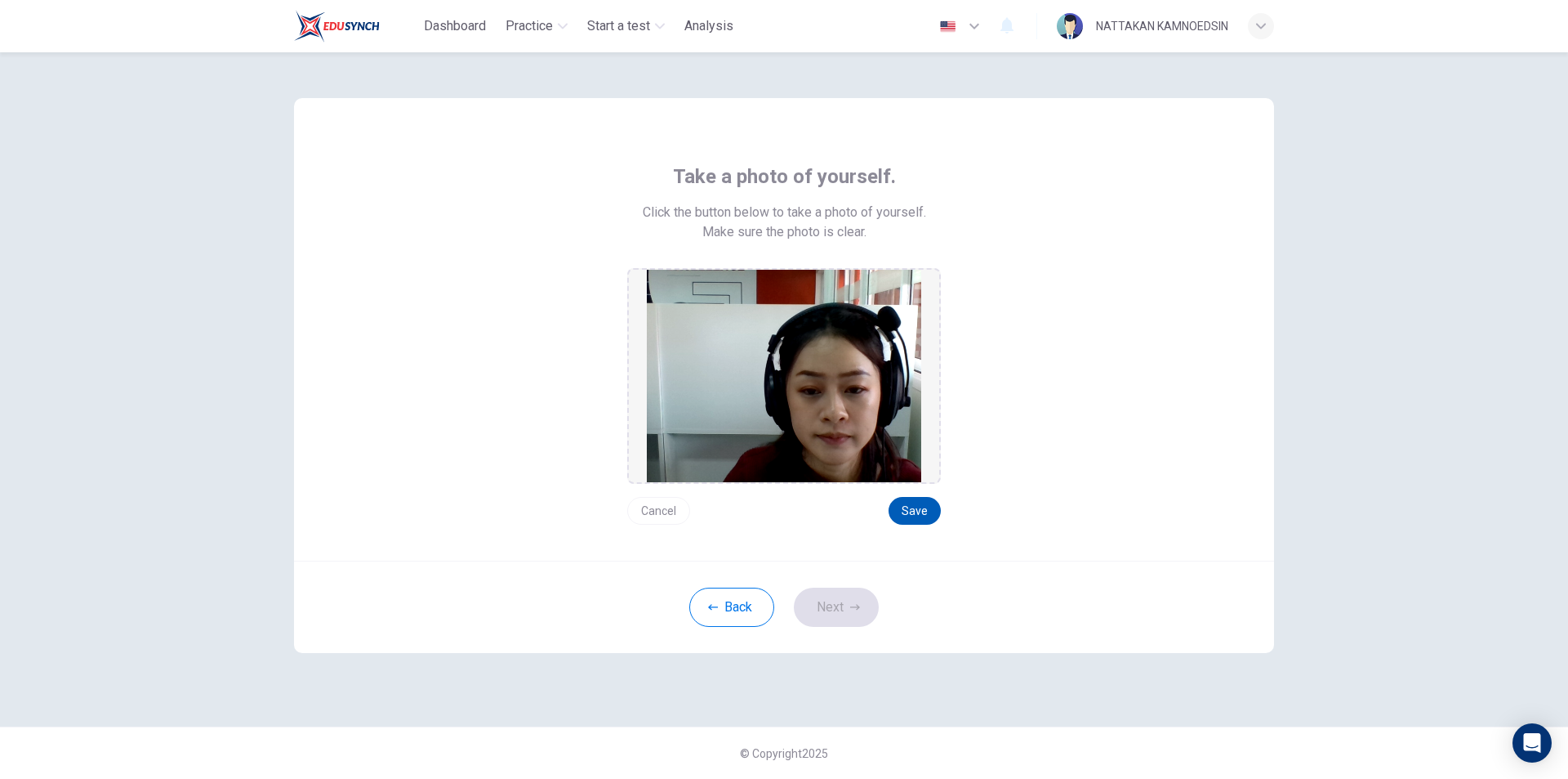
click at [923, 510] on button "Save" at bounding box center [915, 510] width 53 height 28
click at [840, 606] on button "Next" at bounding box center [836, 607] width 85 height 39
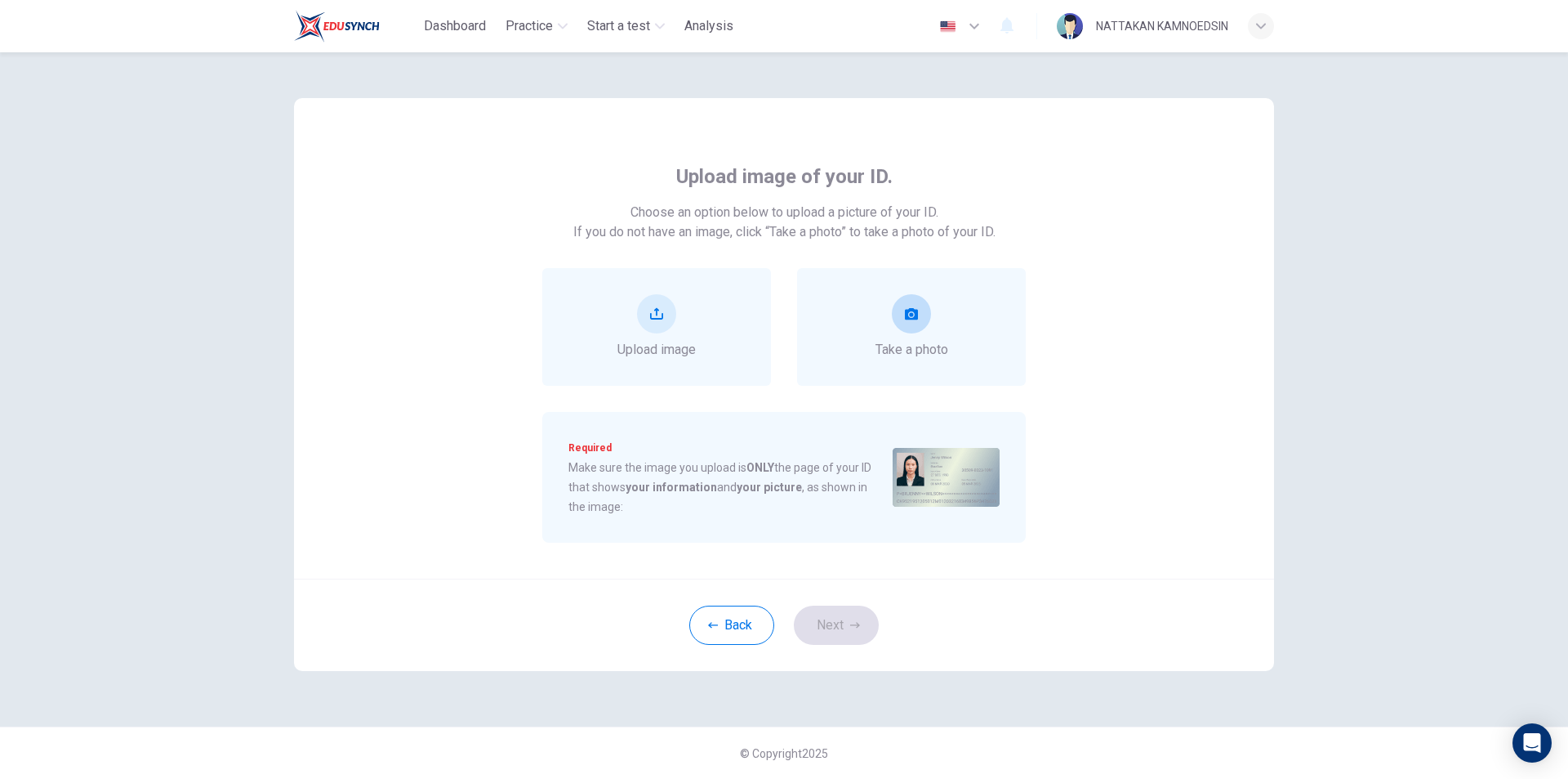
click at [915, 320] on icon "take photo" at bounding box center [912, 314] width 13 height 11
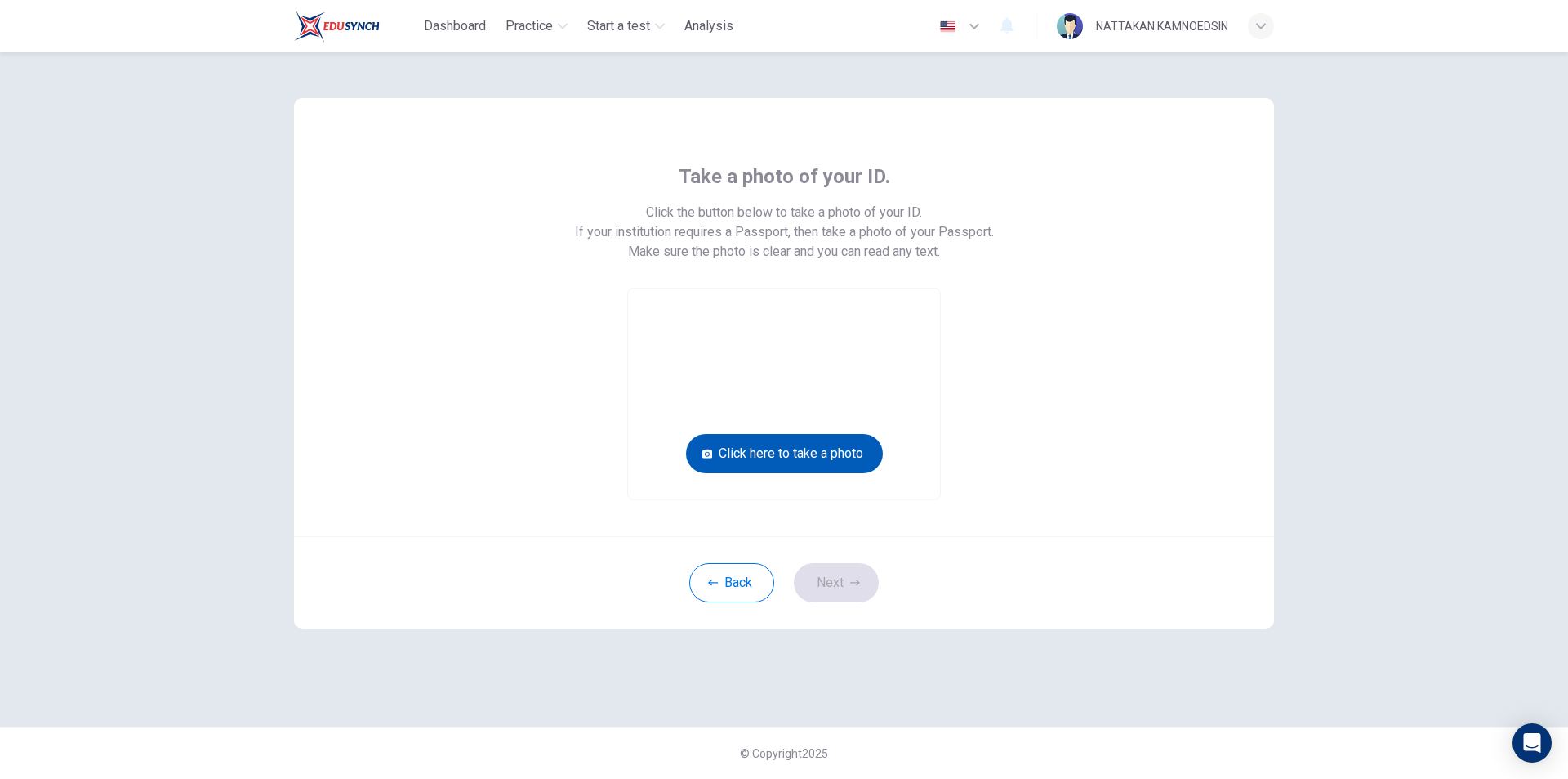
click at [844, 456] on button "Click here to take a photo" at bounding box center [784, 453] width 197 height 39
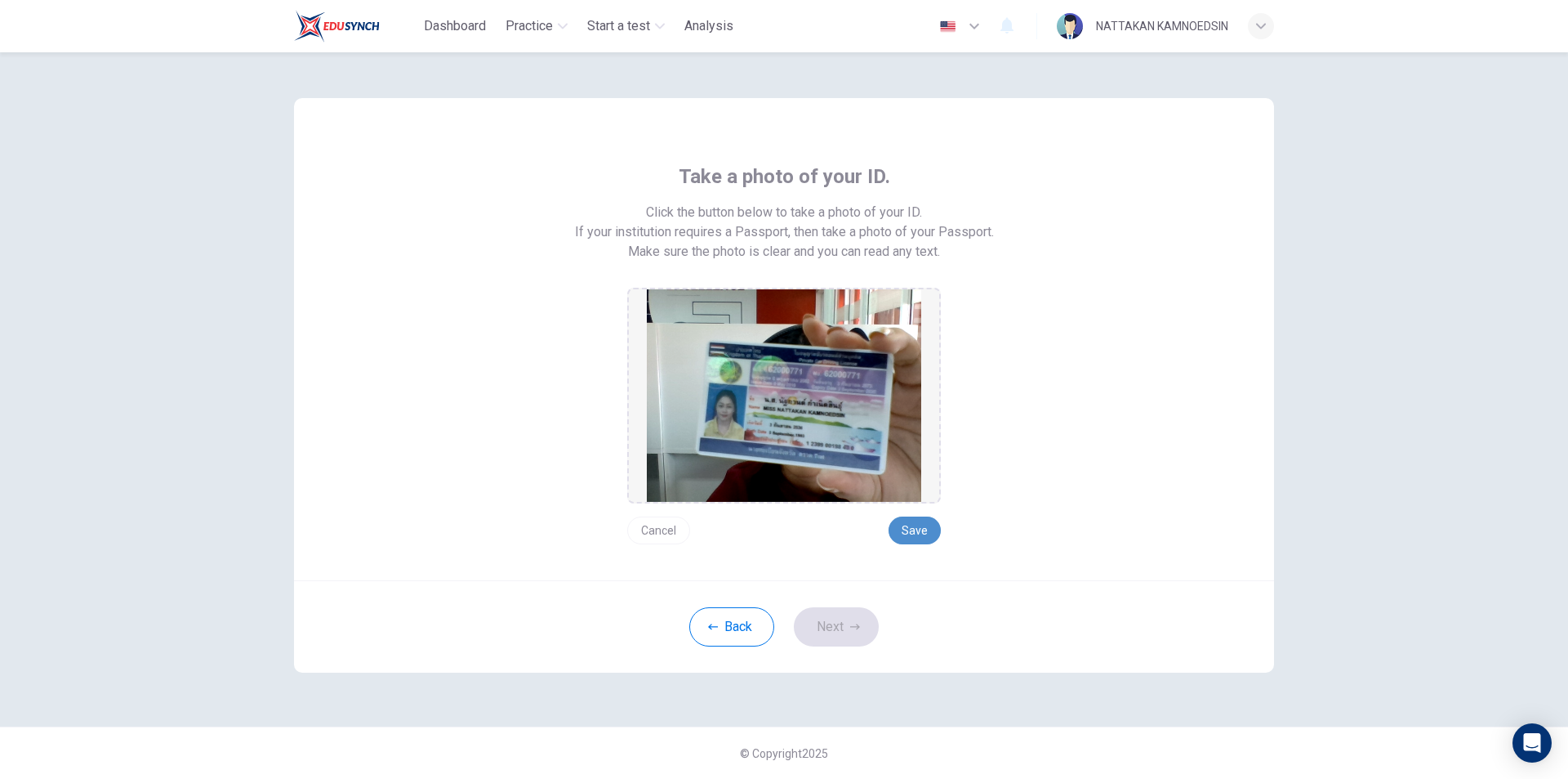
click at [917, 528] on button "Save" at bounding box center [915, 530] width 53 height 28
click at [840, 627] on button "Next" at bounding box center [836, 626] width 85 height 39
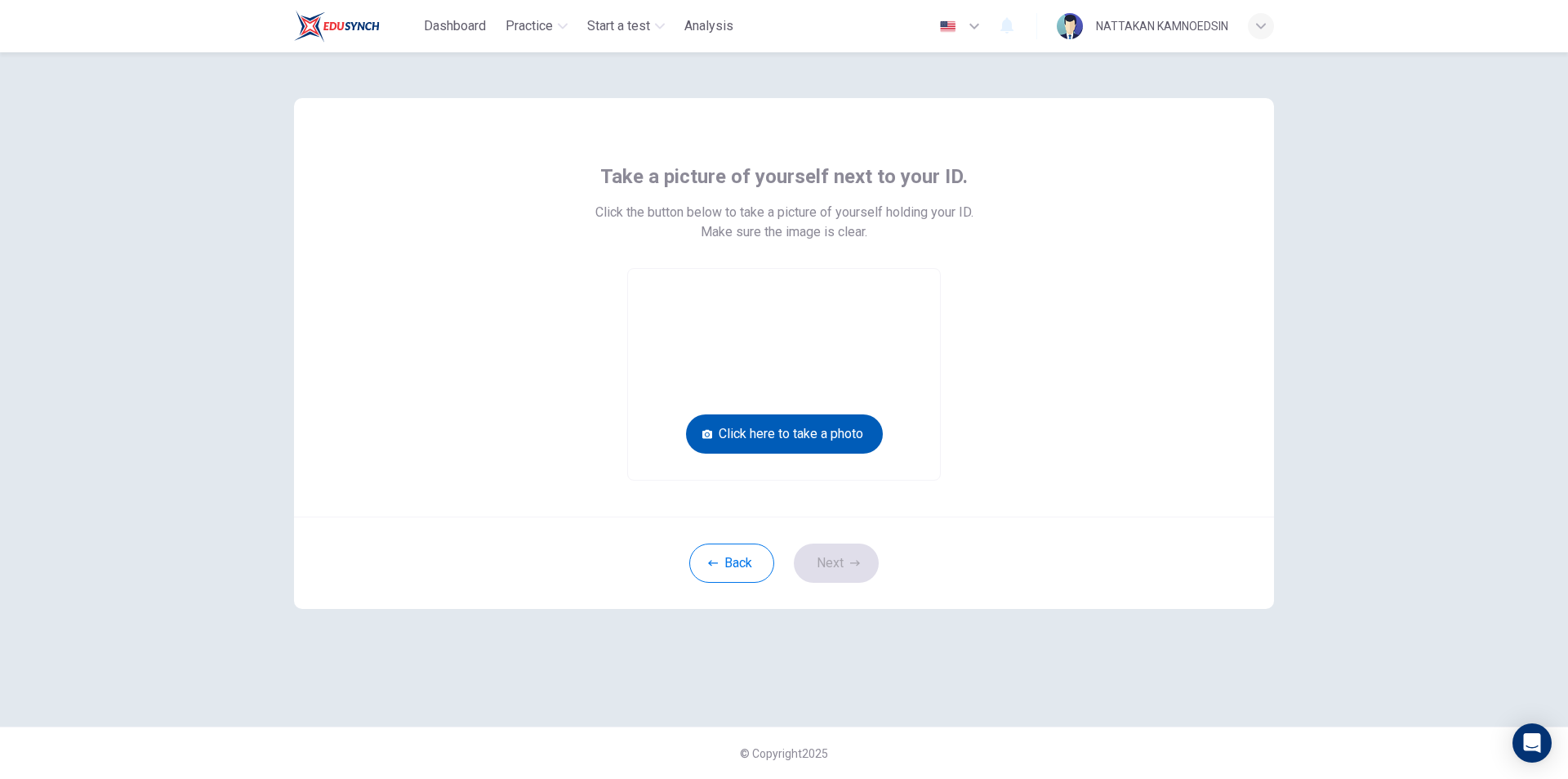
click at [853, 429] on button "Click here to take a photo" at bounding box center [784, 434] width 197 height 39
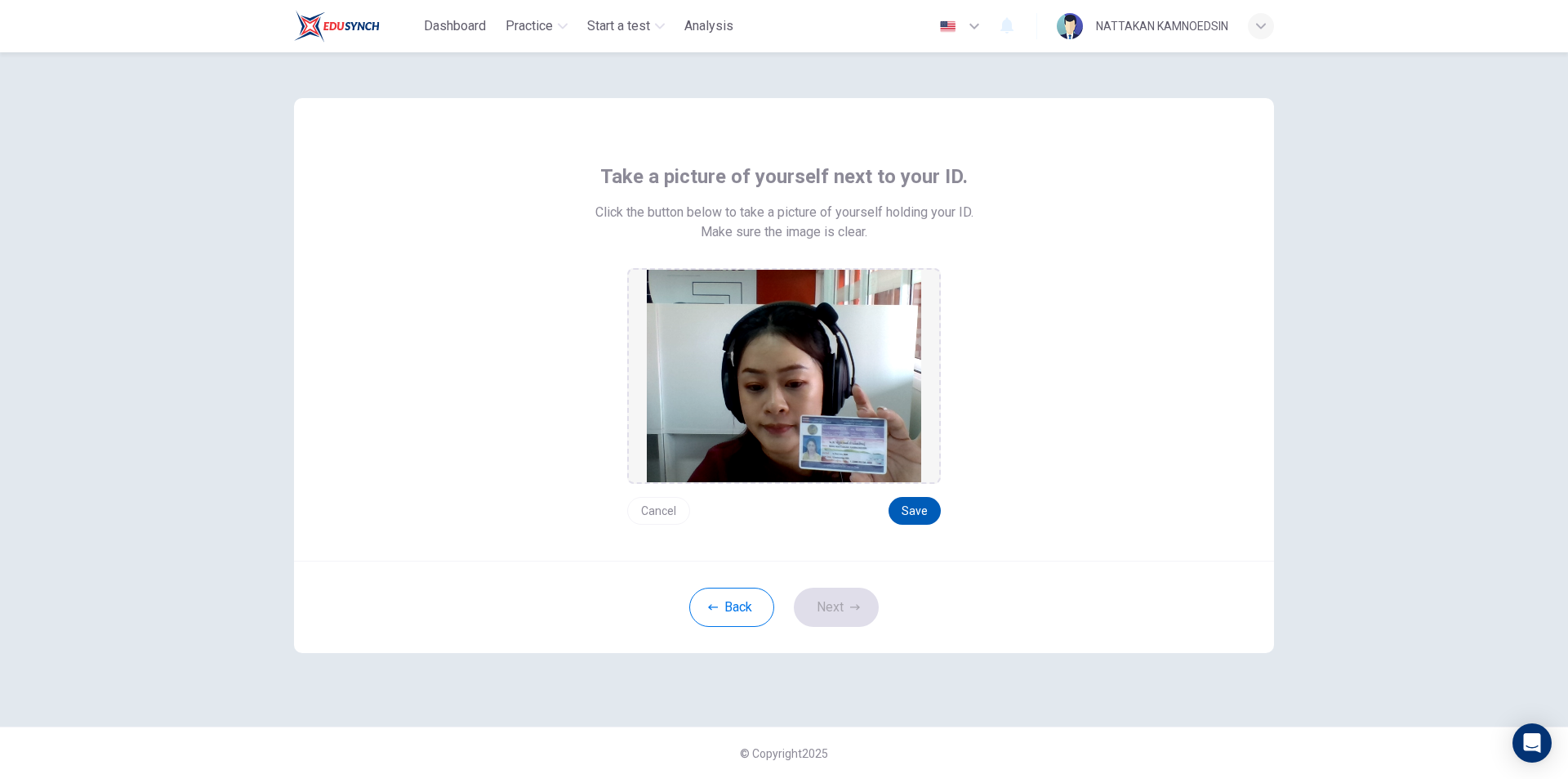
click at [929, 507] on button "Save" at bounding box center [915, 510] width 53 height 28
click at [843, 617] on button "Next" at bounding box center [836, 607] width 85 height 39
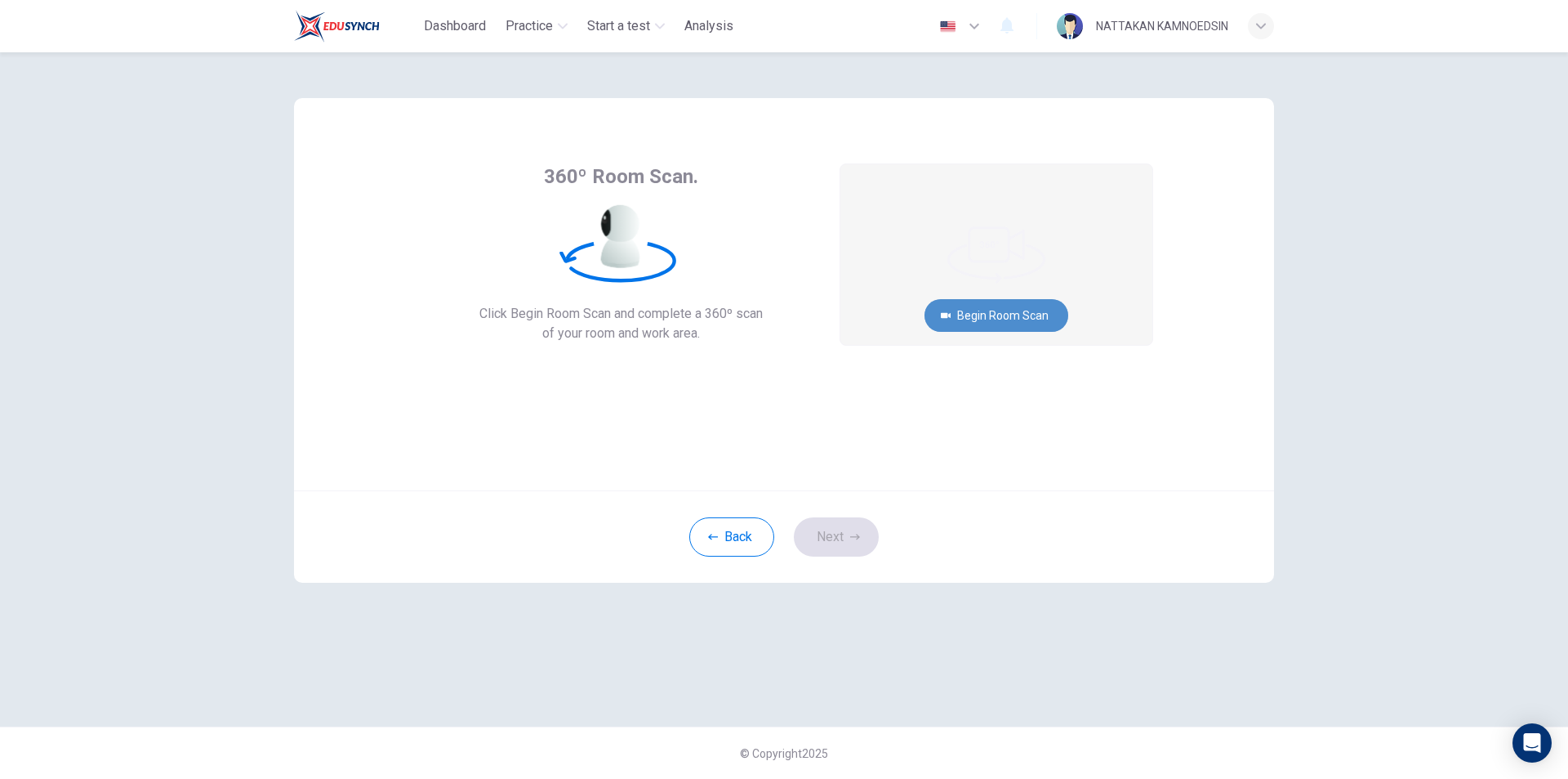
click at [1025, 315] on button "Begin Room Scan" at bounding box center [996, 315] width 144 height 33
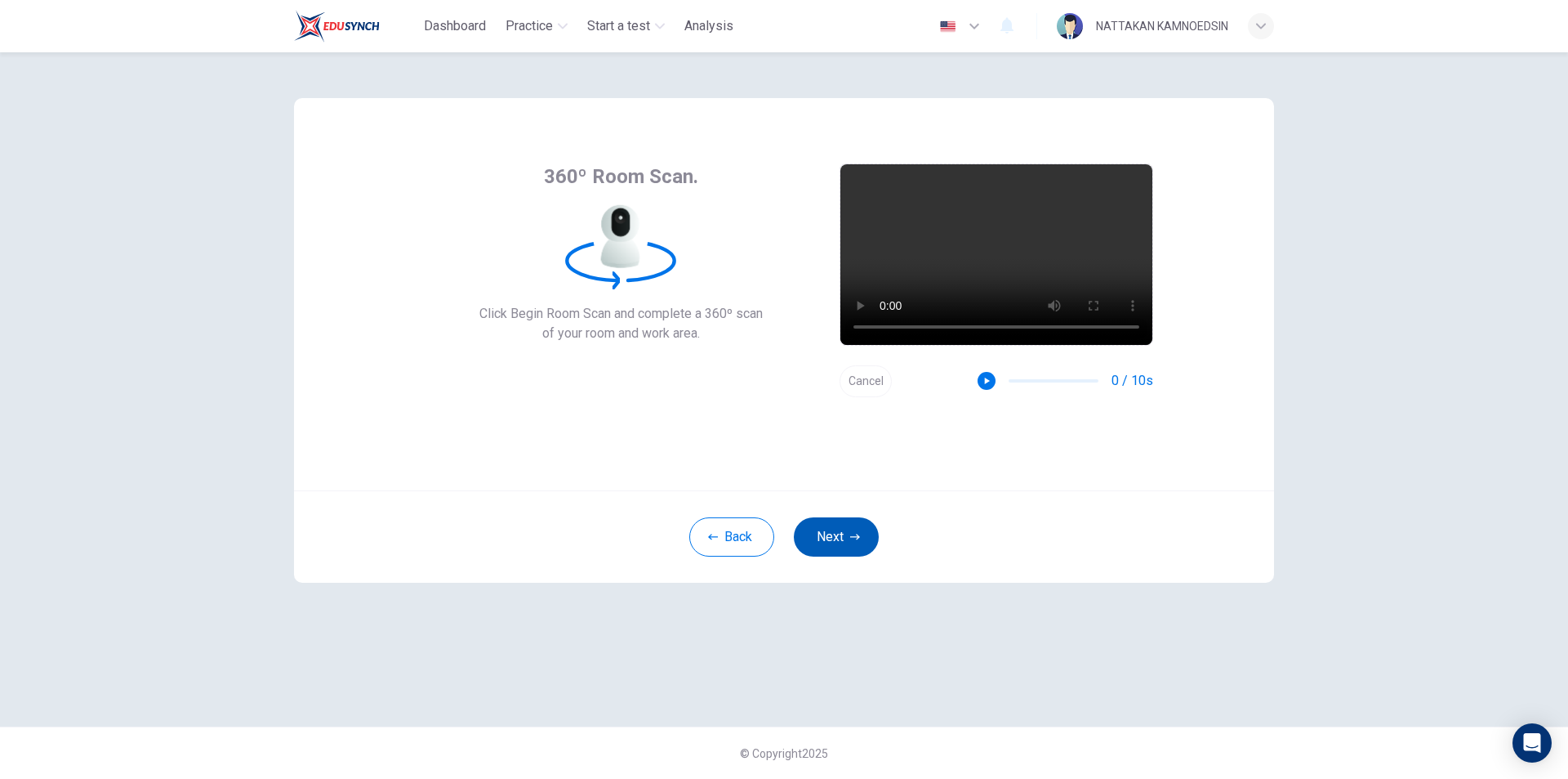
click at [851, 536] on icon "button" at bounding box center [855, 537] width 10 height 10
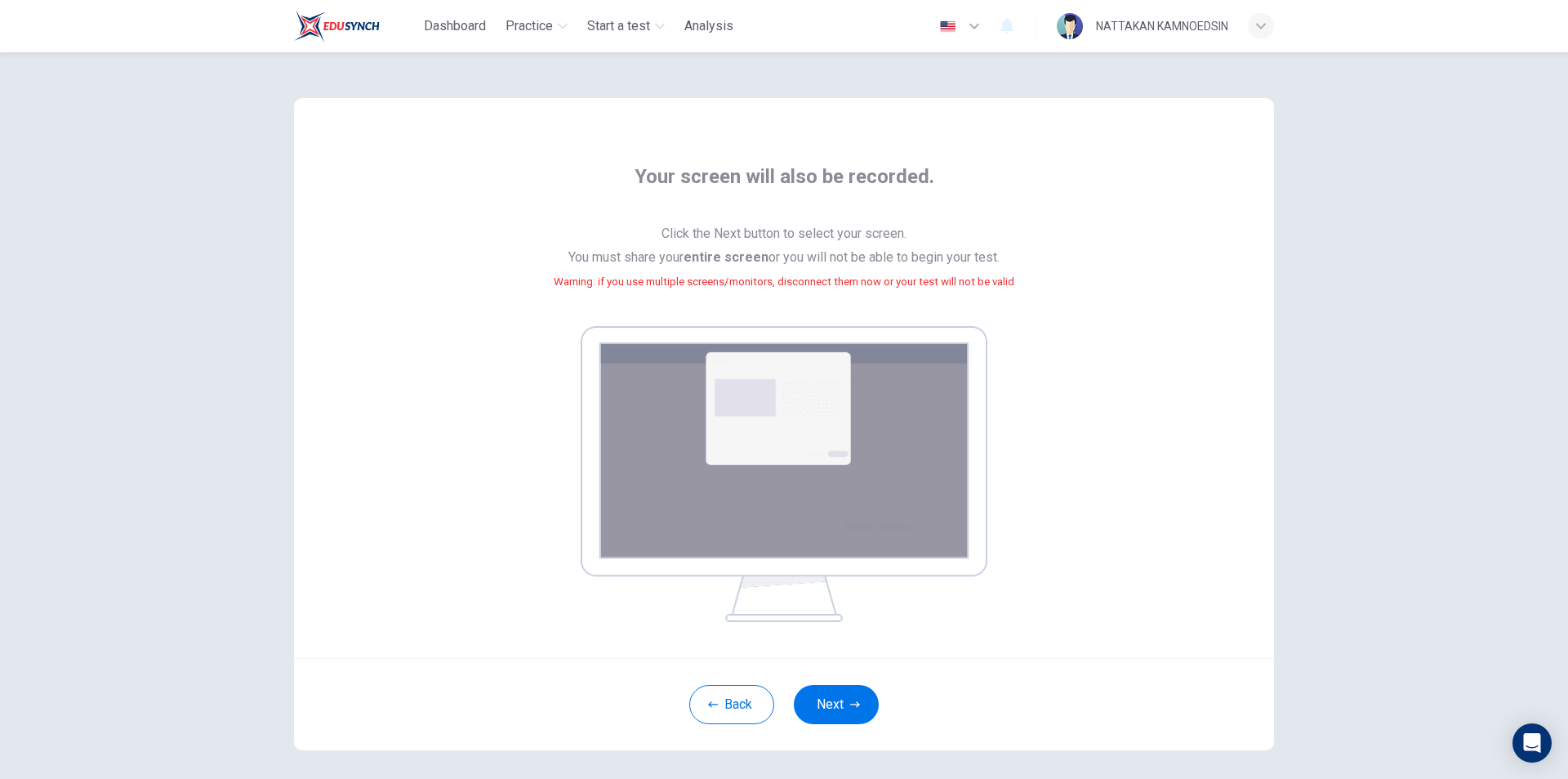
click at [784, 421] on img at bounding box center [784, 474] width 407 height 296
click at [825, 698] on button "Next" at bounding box center [836, 703] width 85 height 39
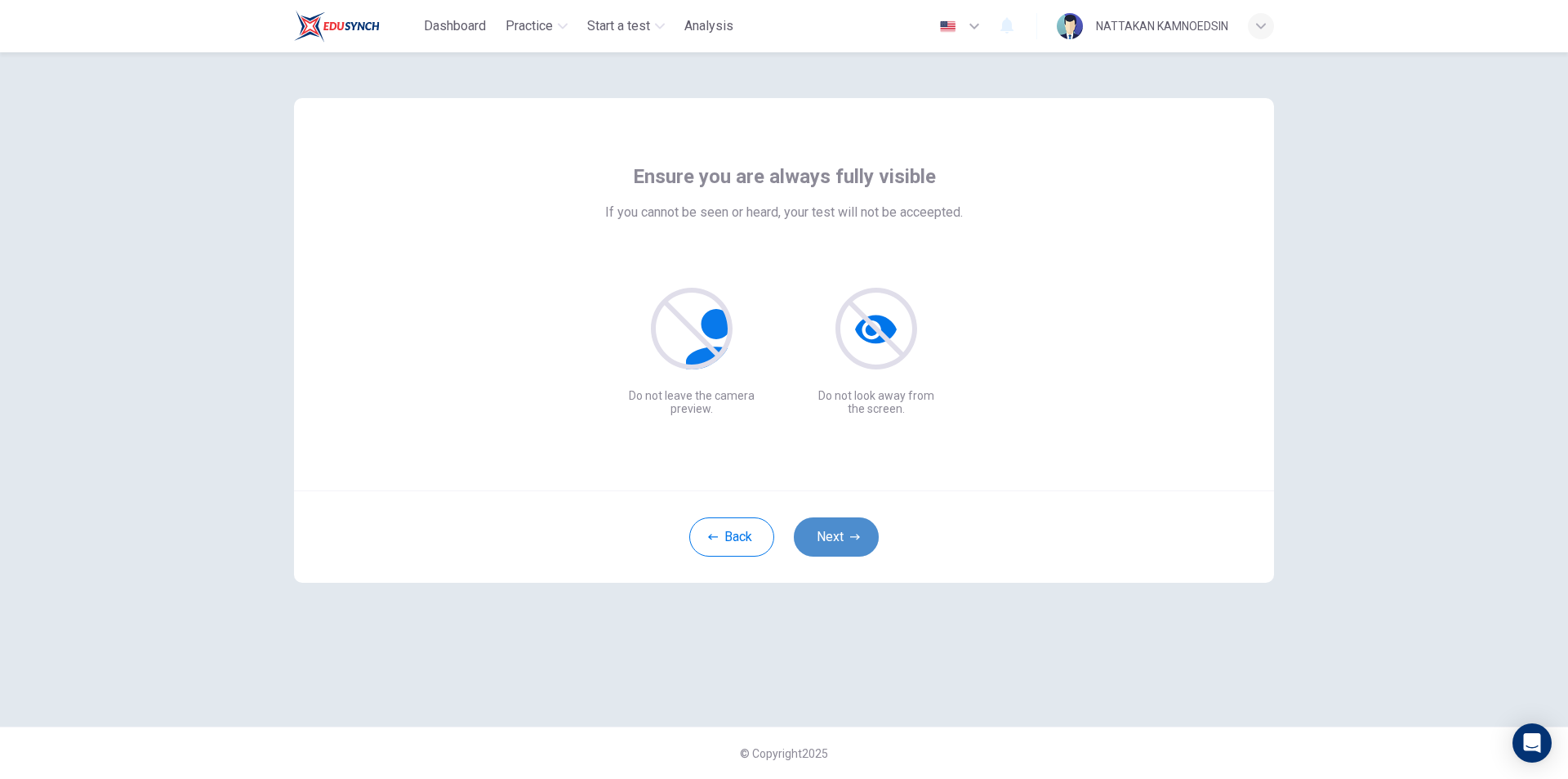
click at [848, 533] on button "Next" at bounding box center [836, 536] width 85 height 39
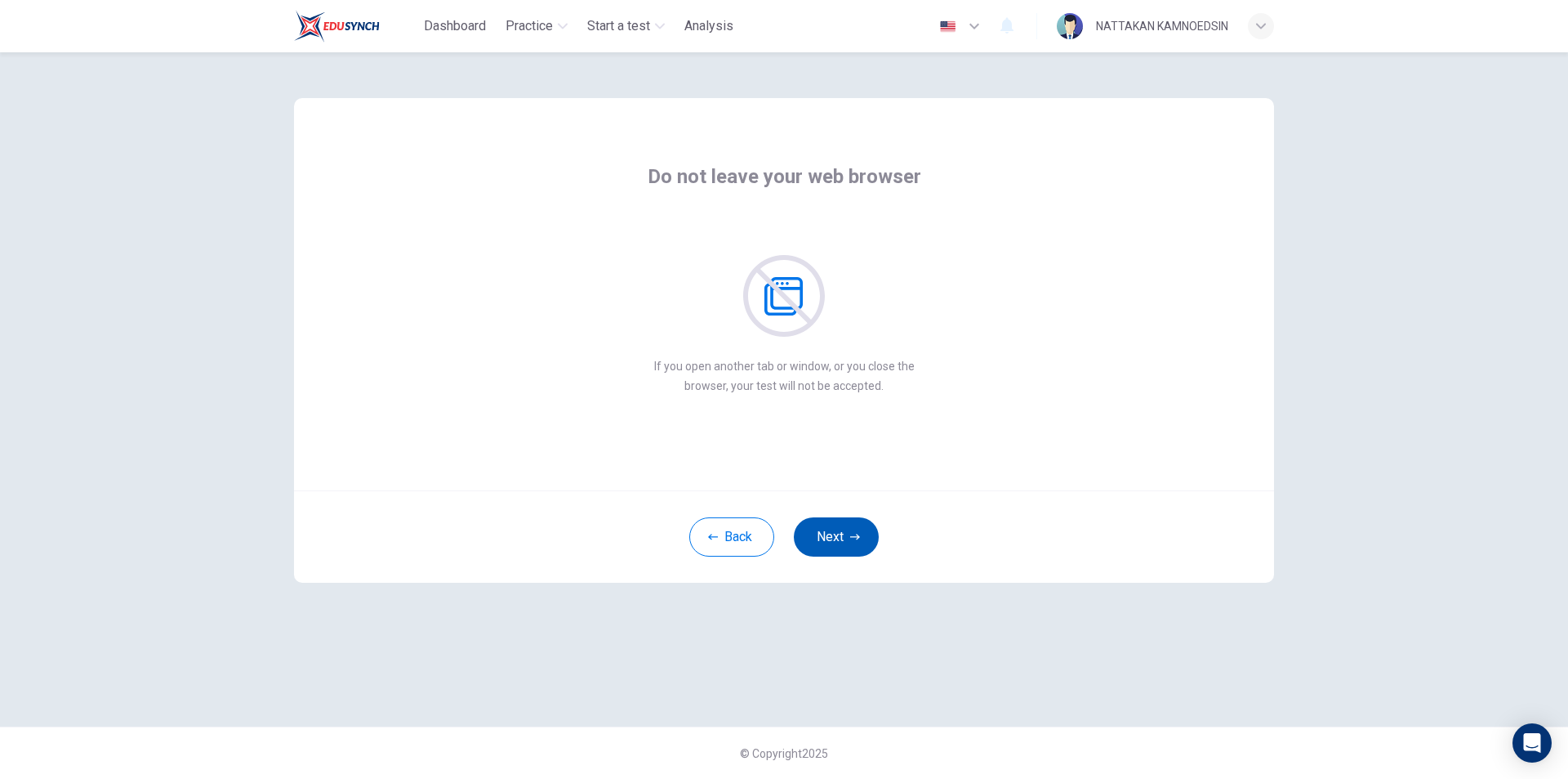
click at [848, 533] on button "Next" at bounding box center [836, 536] width 85 height 39
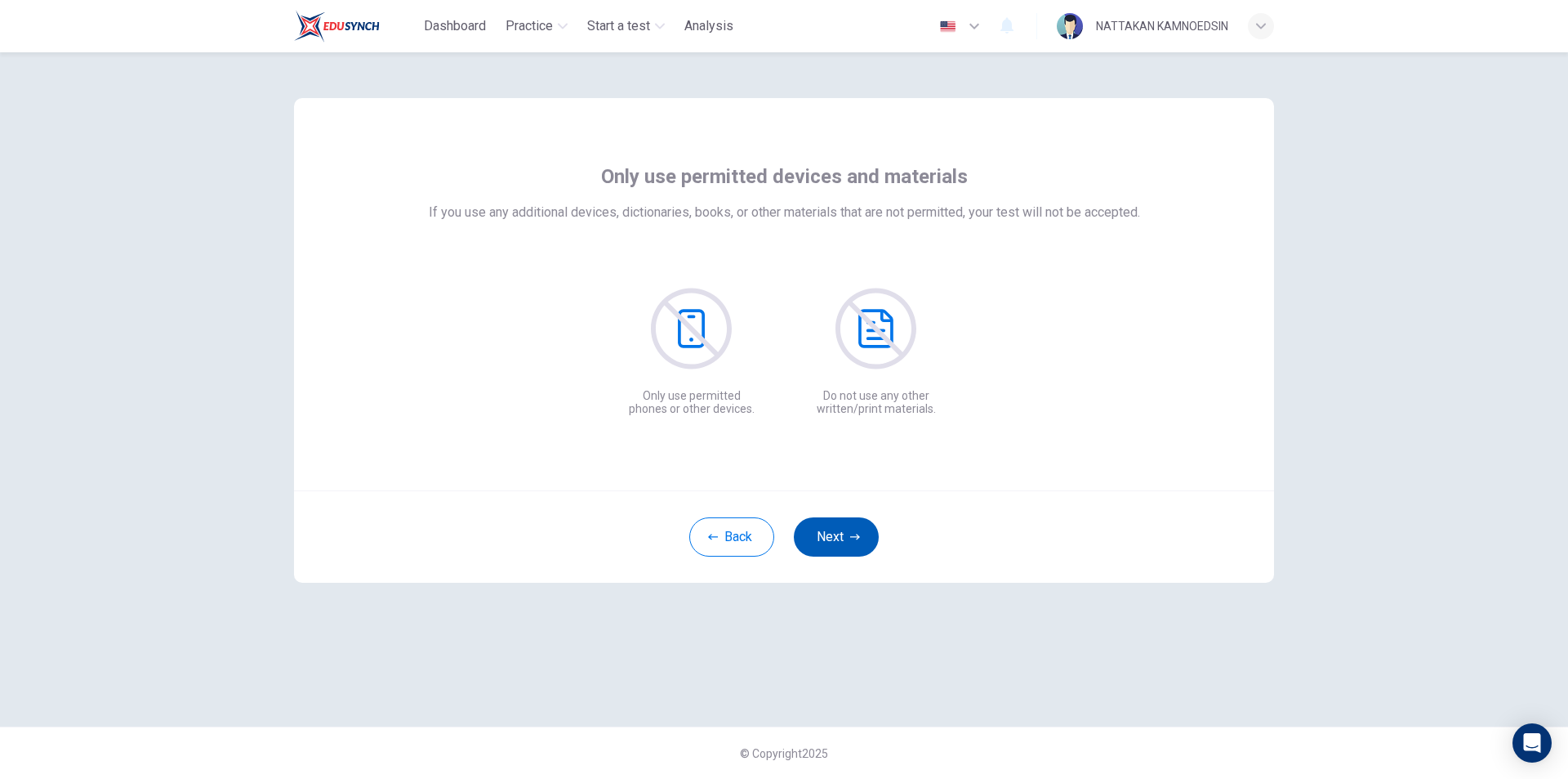
click at [848, 533] on button "Next" at bounding box center [836, 536] width 85 height 39
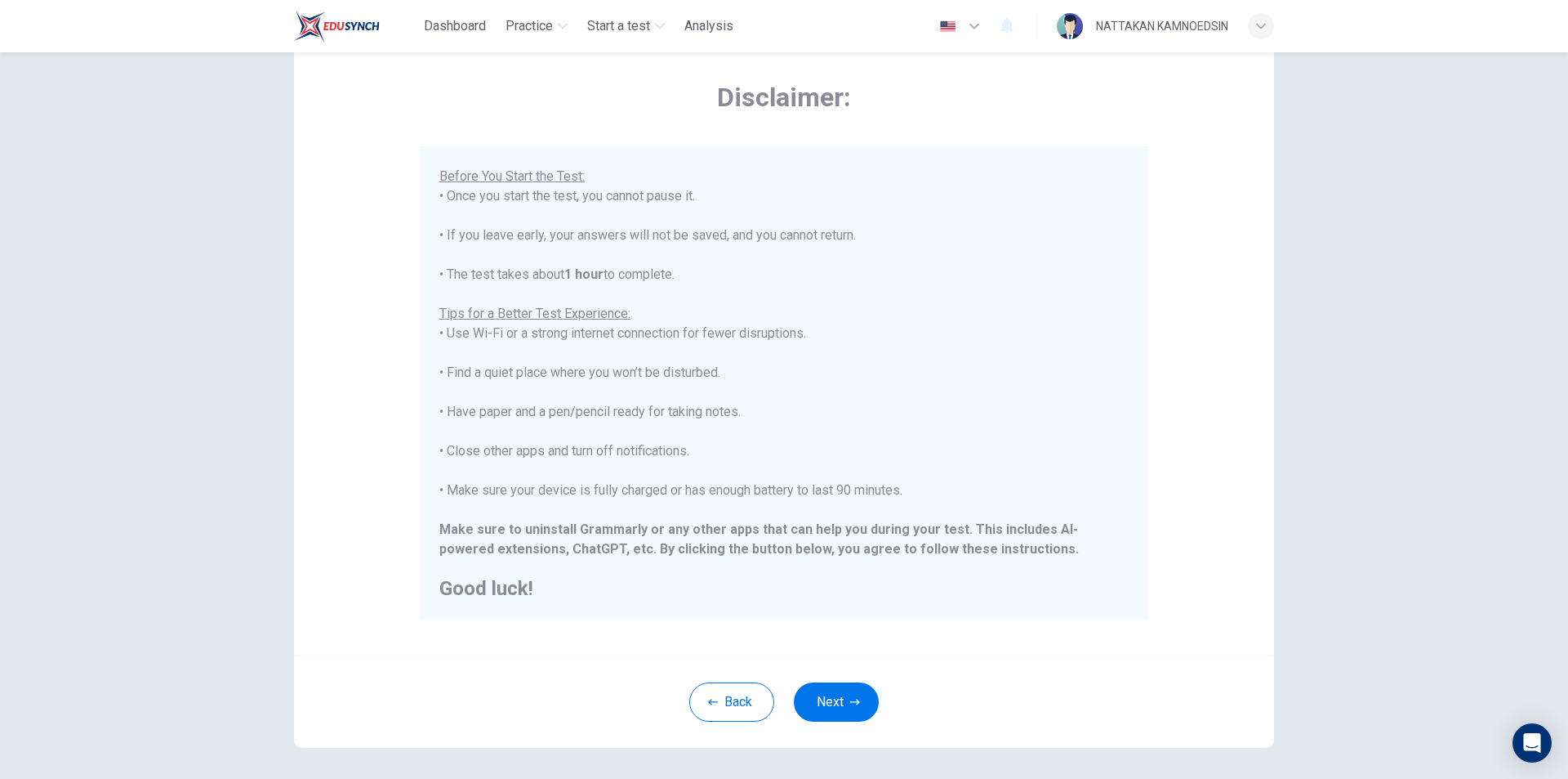
scroll to position [130, 0]
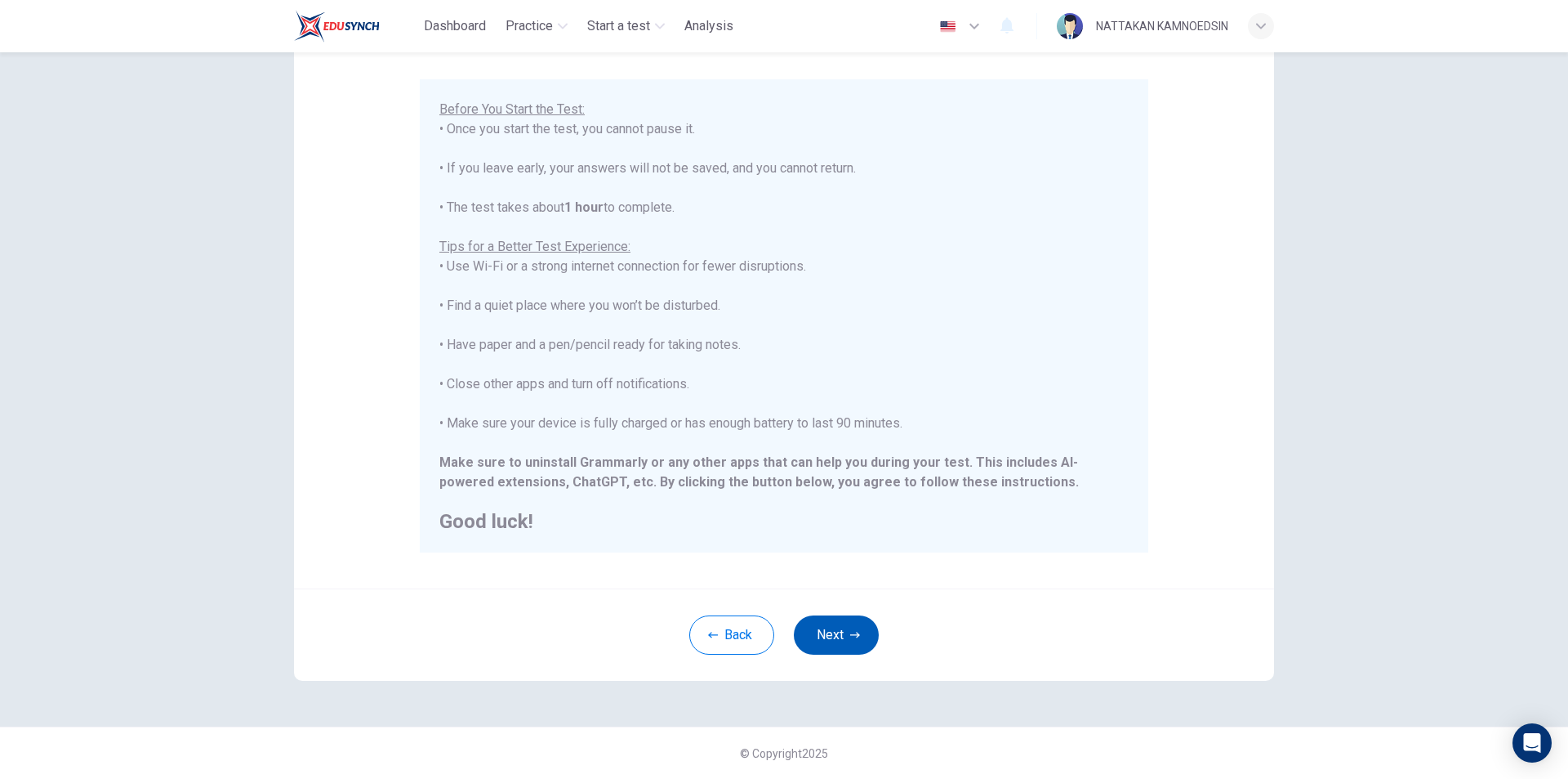
click at [838, 630] on button "Next" at bounding box center [836, 634] width 85 height 39
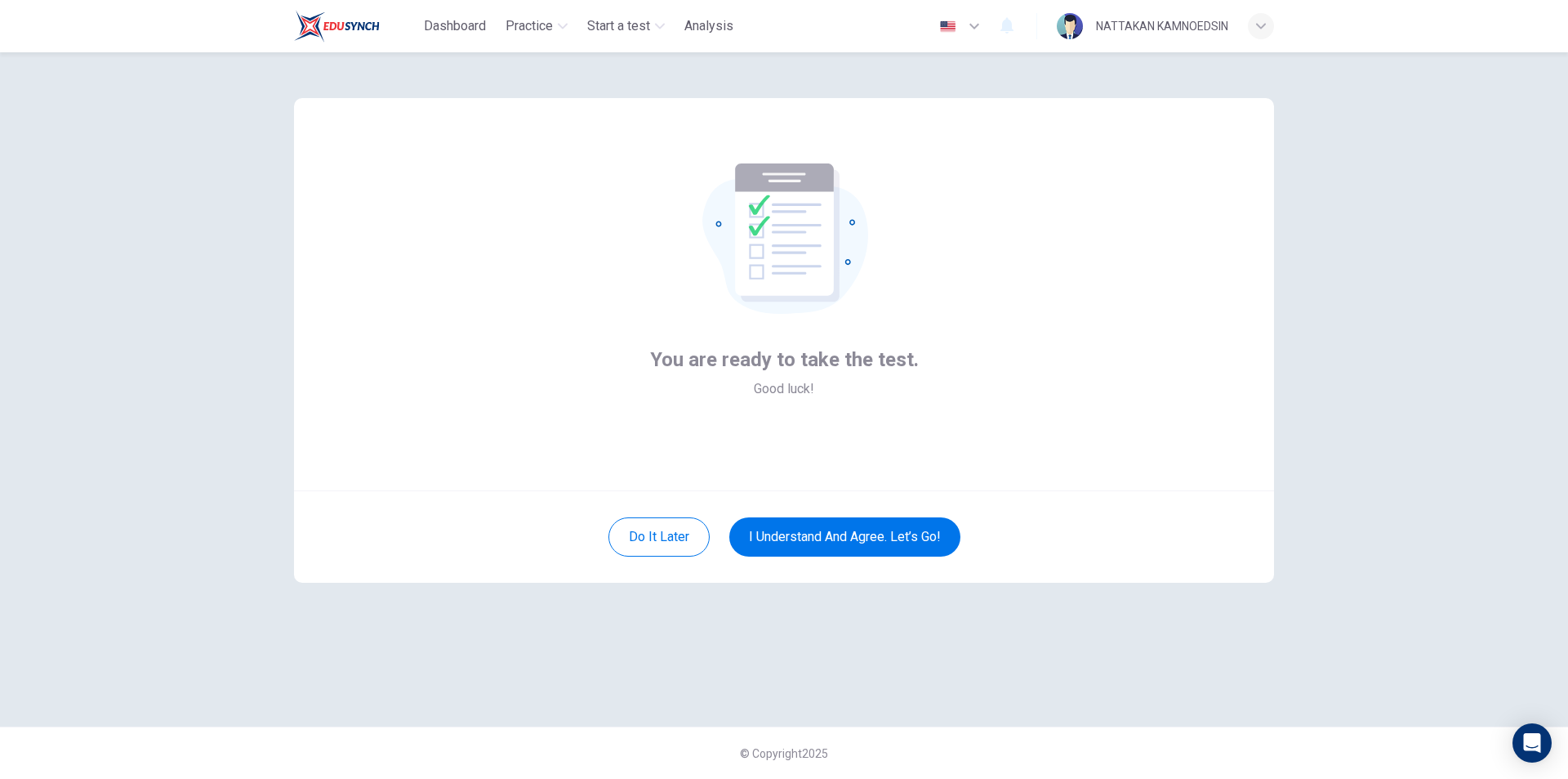
scroll to position [0, 0]
click at [806, 538] on button "I understand and agree. Let’s go!" at bounding box center [845, 536] width 232 height 39
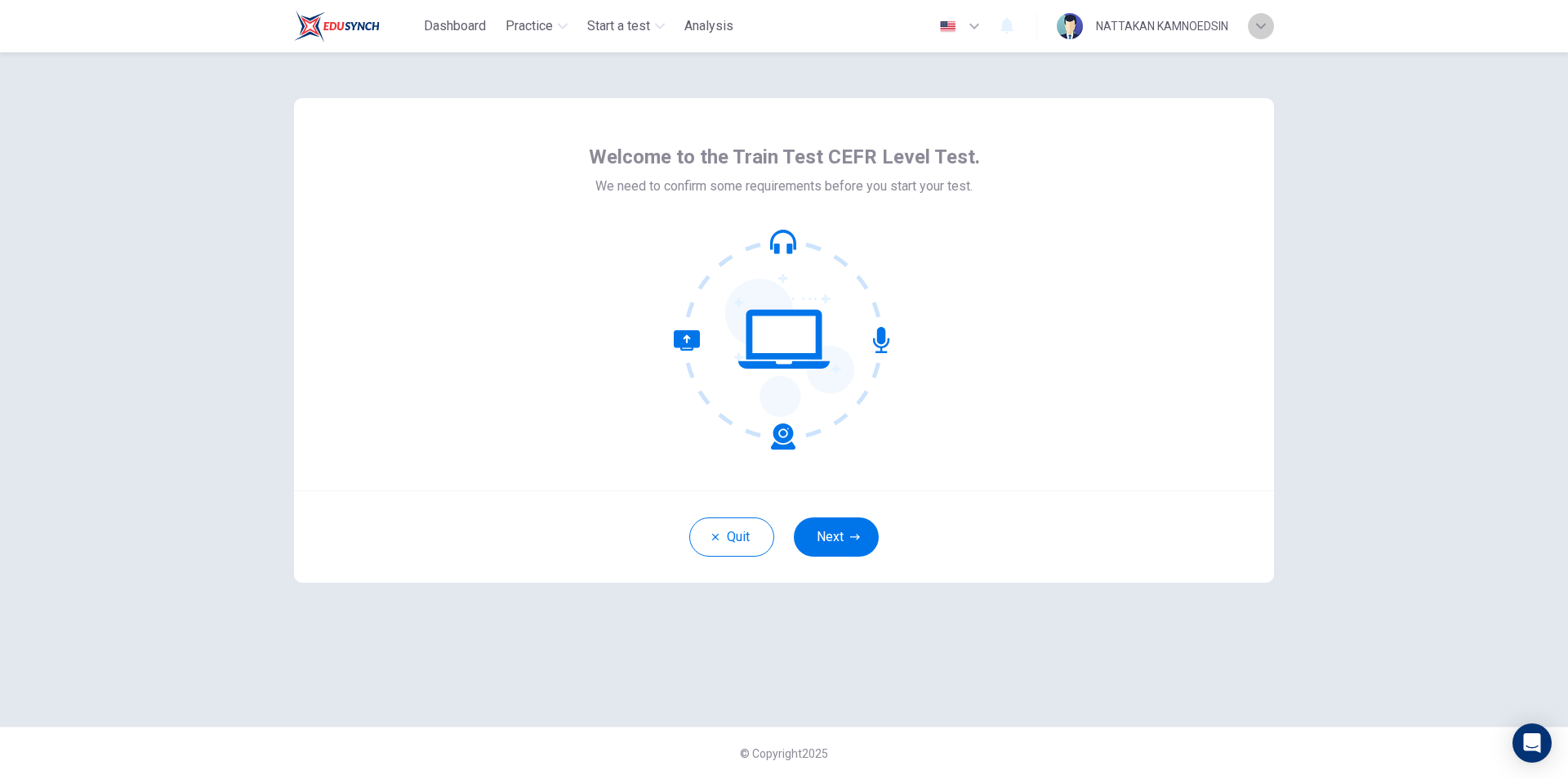
click at [1254, 25] on div "button" at bounding box center [1260, 26] width 26 height 26
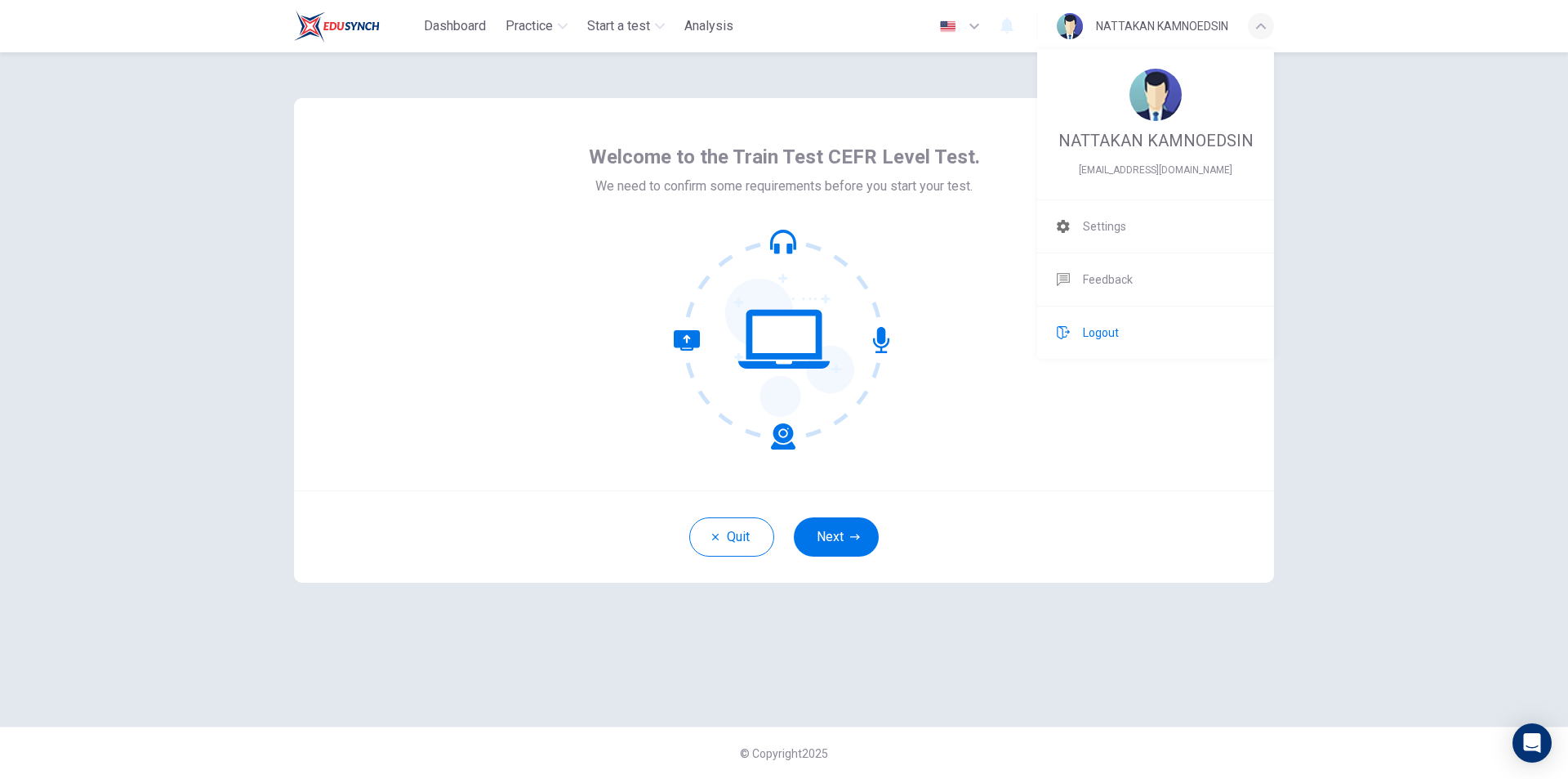
click at [1145, 329] on li "Logout" at bounding box center [1156, 332] width 237 height 53
